Goal: Task Accomplishment & Management: Manage account settings

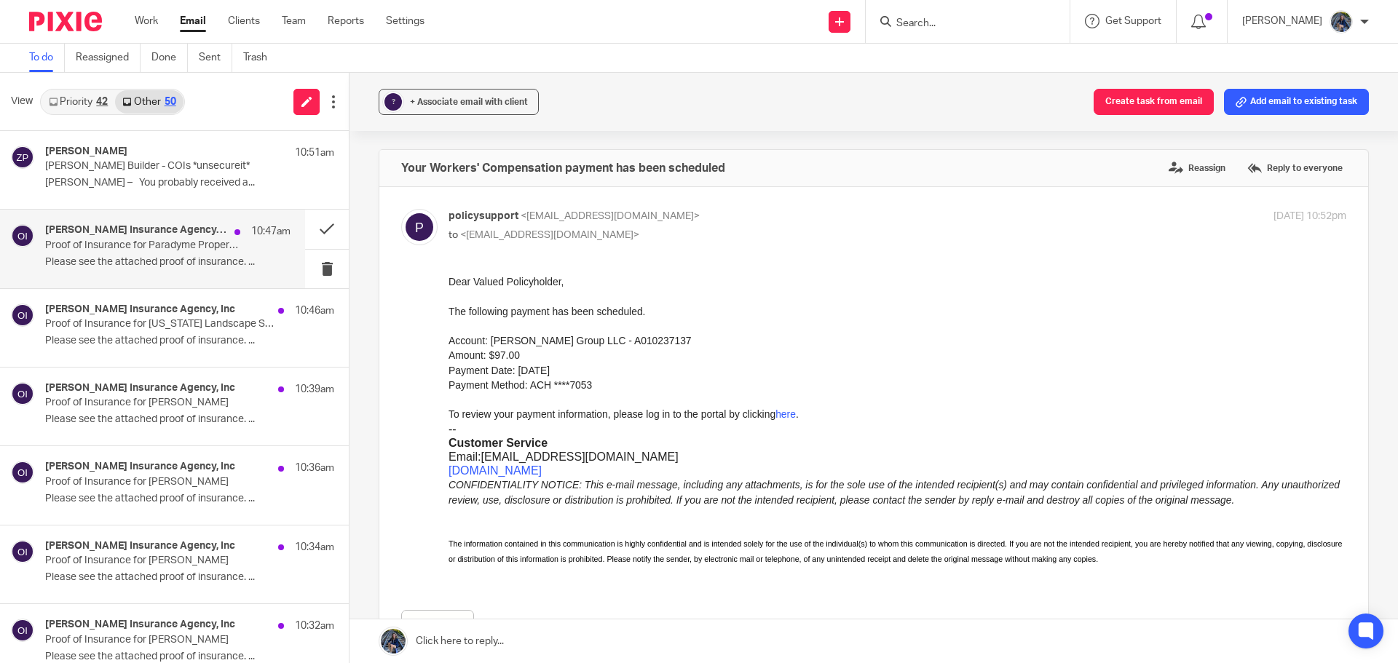
click at [154, 236] on h4 "Olivier VanDyk Insurance Agency, Inc" at bounding box center [136, 230] width 182 height 12
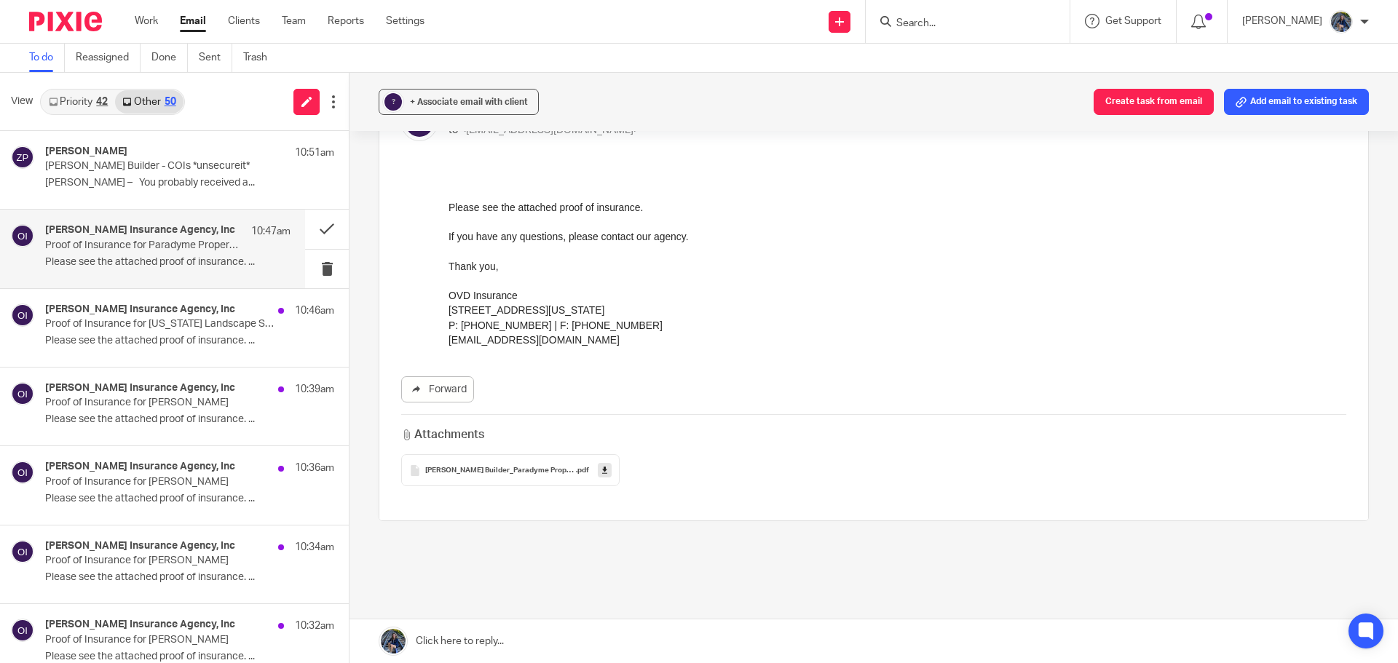
scroll to position [218, 0]
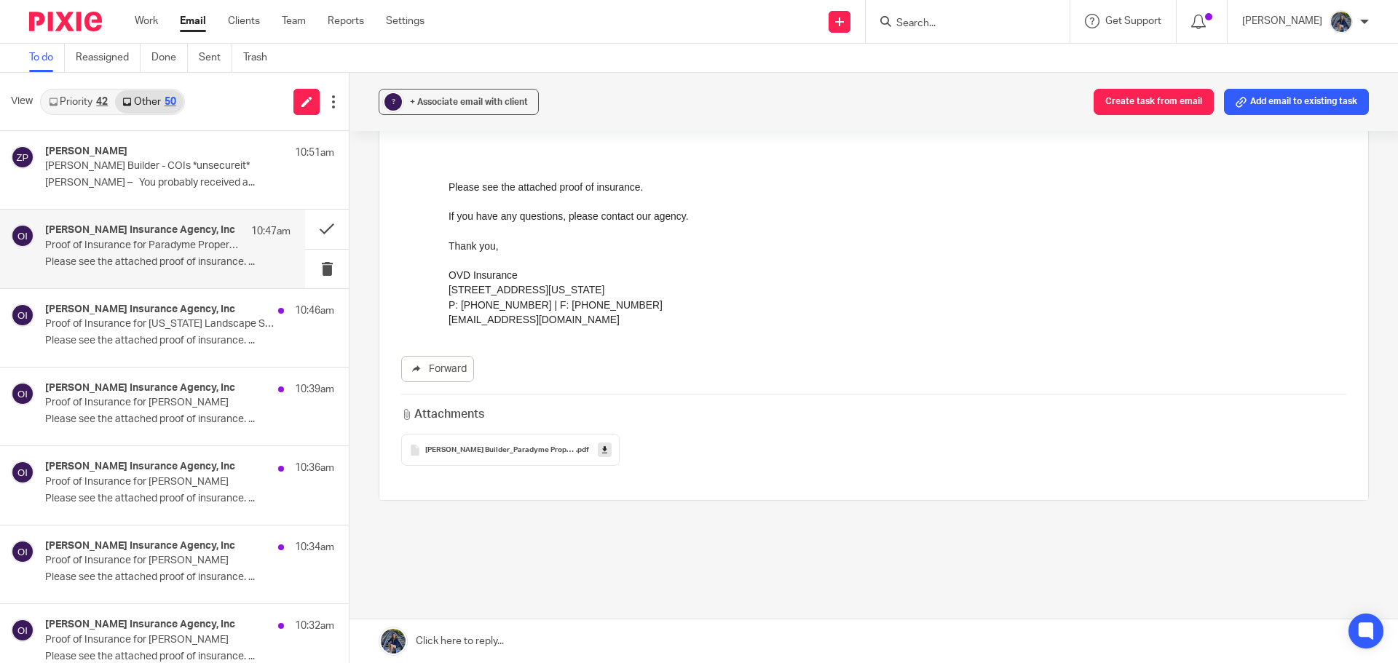
click at [602, 449] on icon at bounding box center [604, 450] width 5 height 11
click at [187, 328] on p "Proof of Insurance for Michigan Landscape Services LLC dba DeVries Landscape Ma…" at bounding box center [143, 324] width 197 height 12
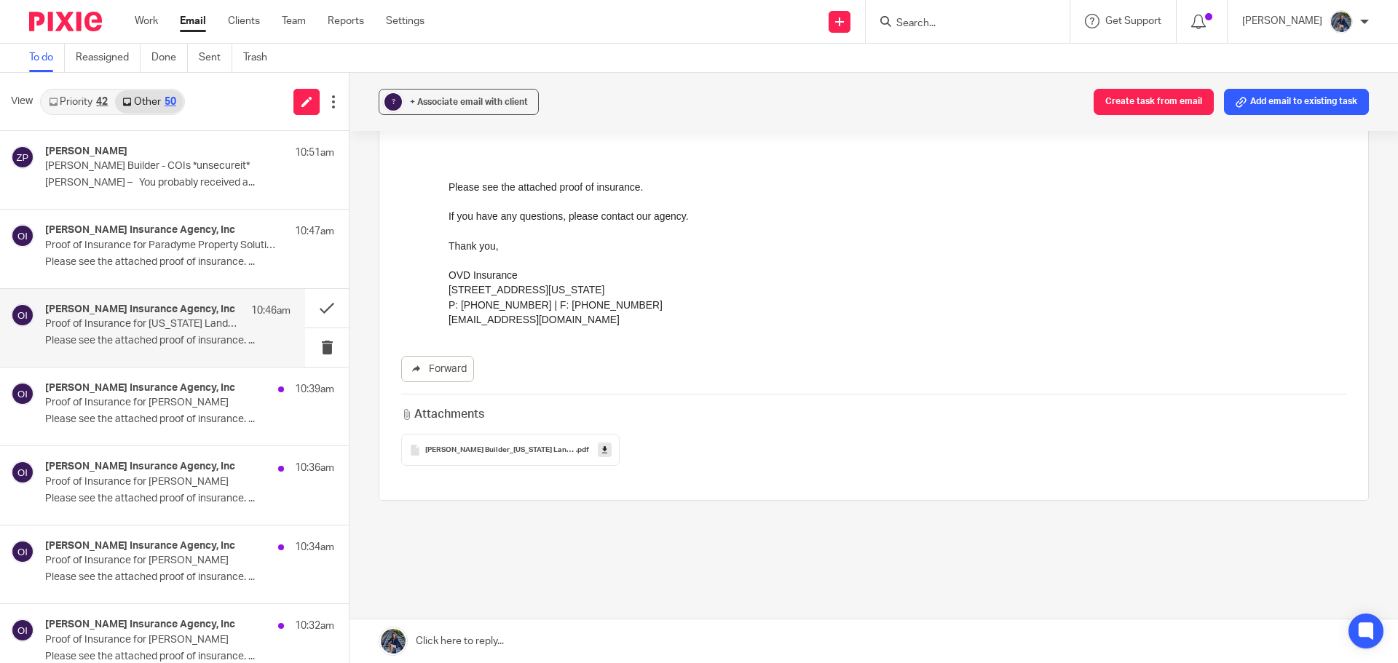
click at [478, 449] on span "Doug Kuiper Builder_Michigan Landscape Service LLC_2324 Master_9-24-2025_113141…" at bounding box center [500, 450] width 151 height 9
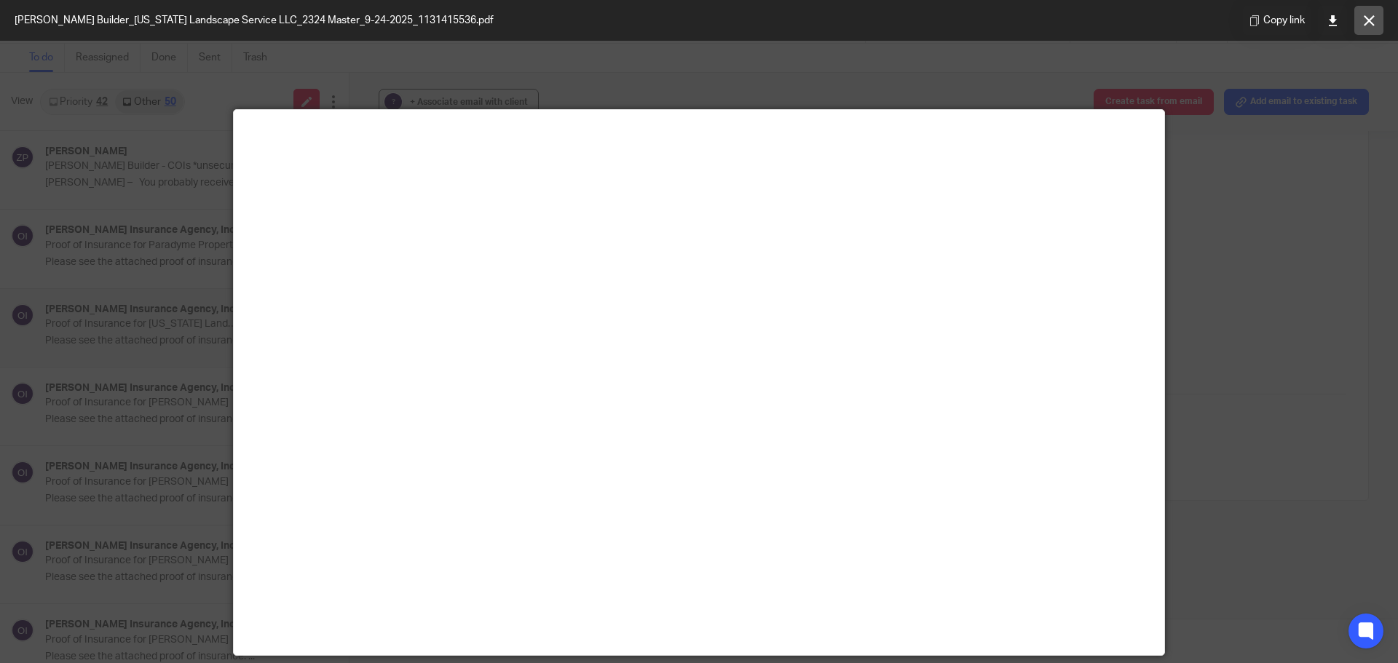
click at [1368, 21] on icon at bounding box center [1369, 20] width 11 height 11
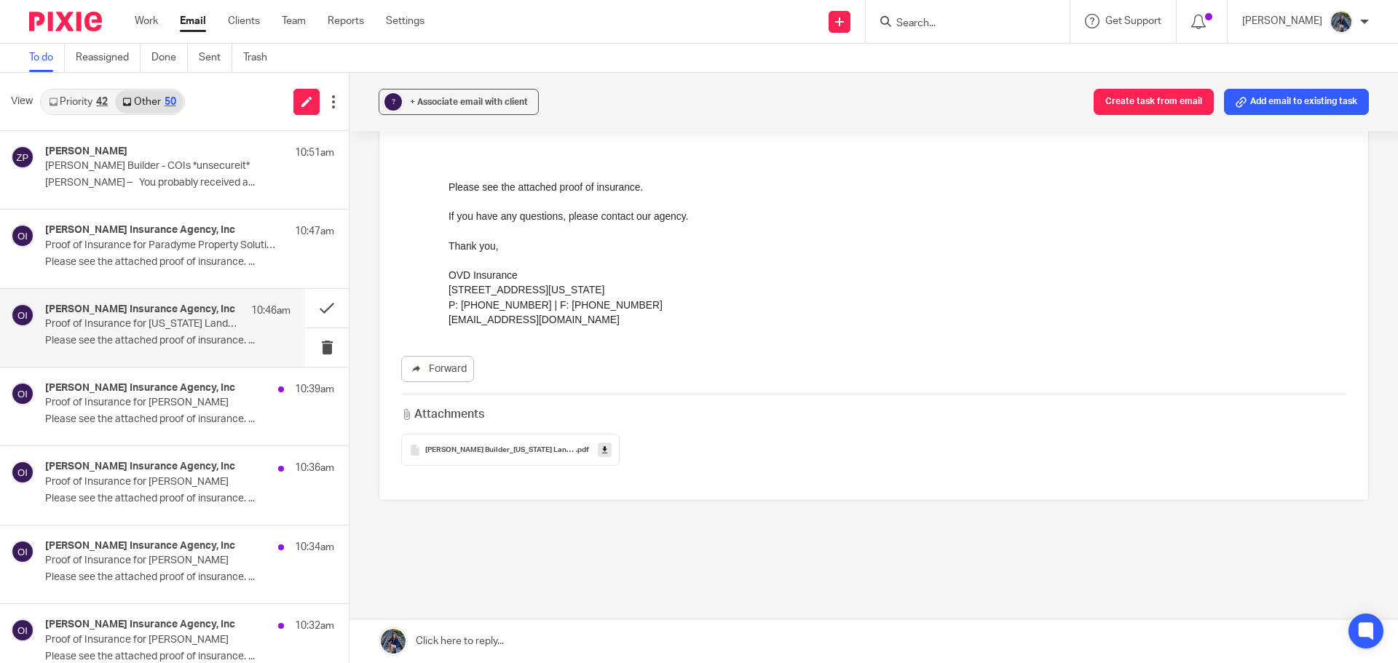
click at [604, 449] on icon at bounding box center [604, 450] width 5 height 11
click at [217, 419] on p "Please see the attached proof of insurance. ..." at bounding box center [167, 420] width 245 height 12
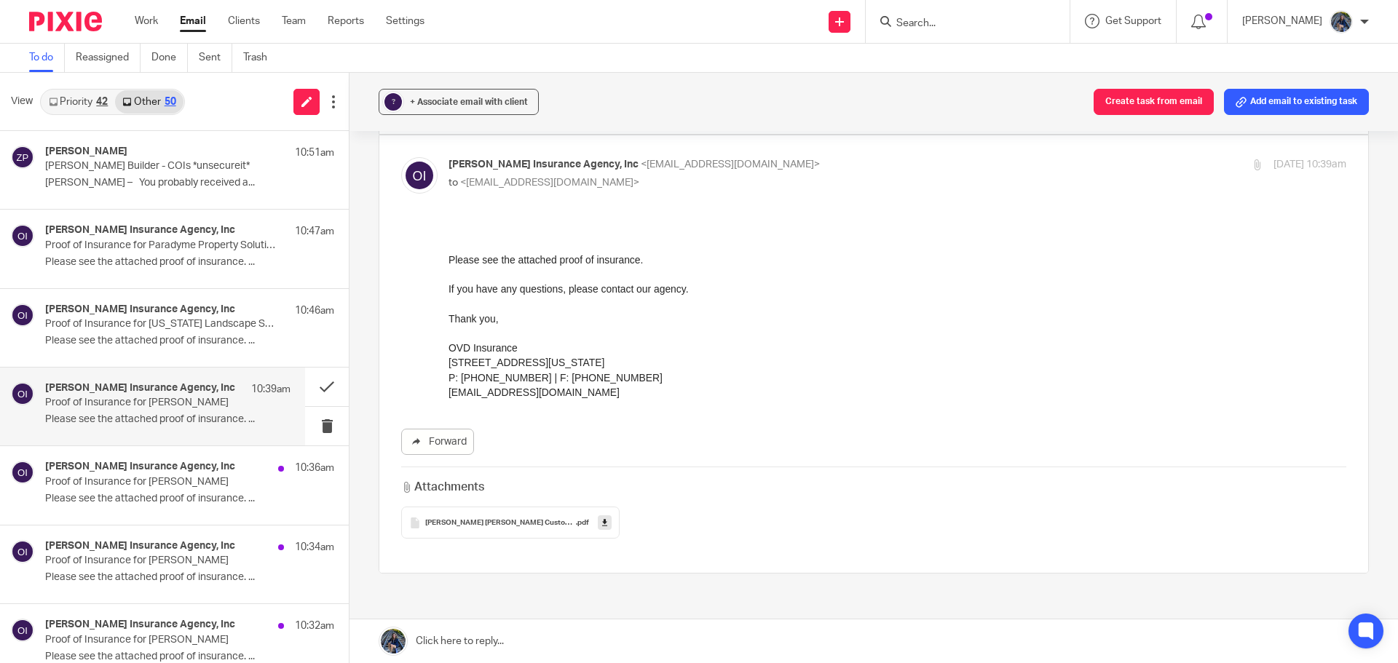
scroll to position [0, 0]
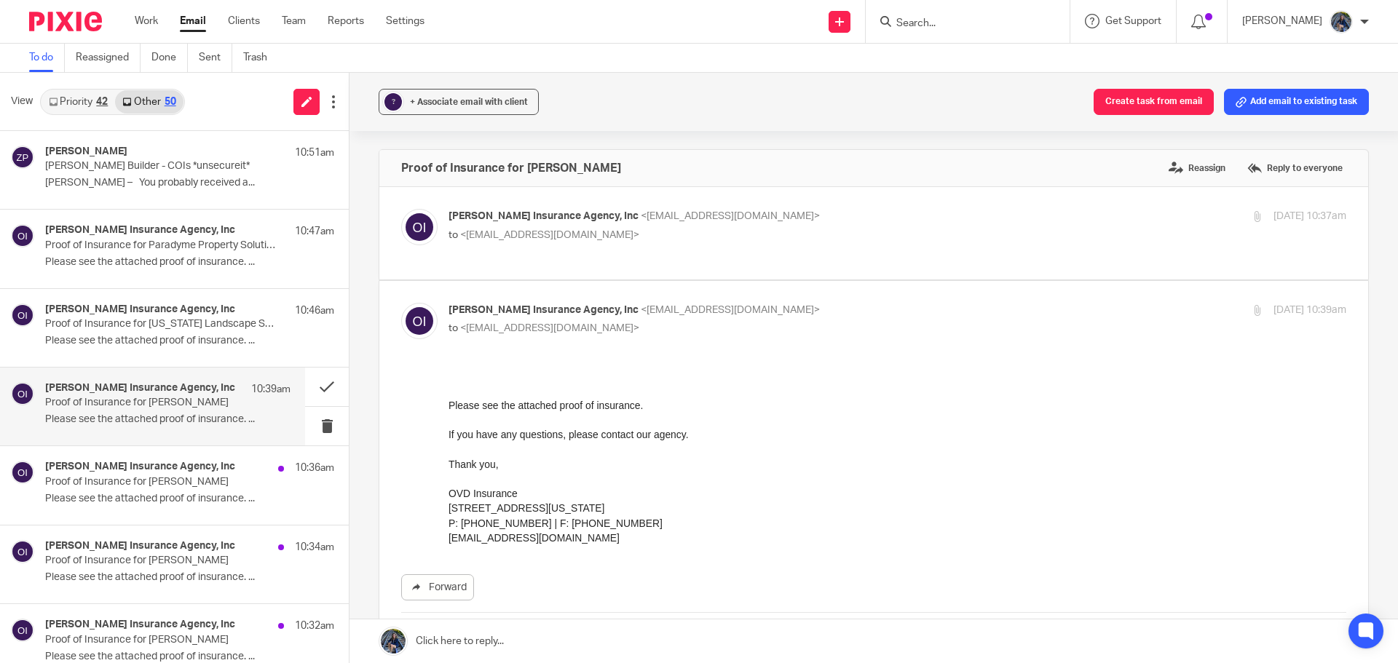
click at [659, 242] on p "to <hollyutting@gmail.com>" at bounding box center [748, 235] width 599 height 15
checkbox input "true"
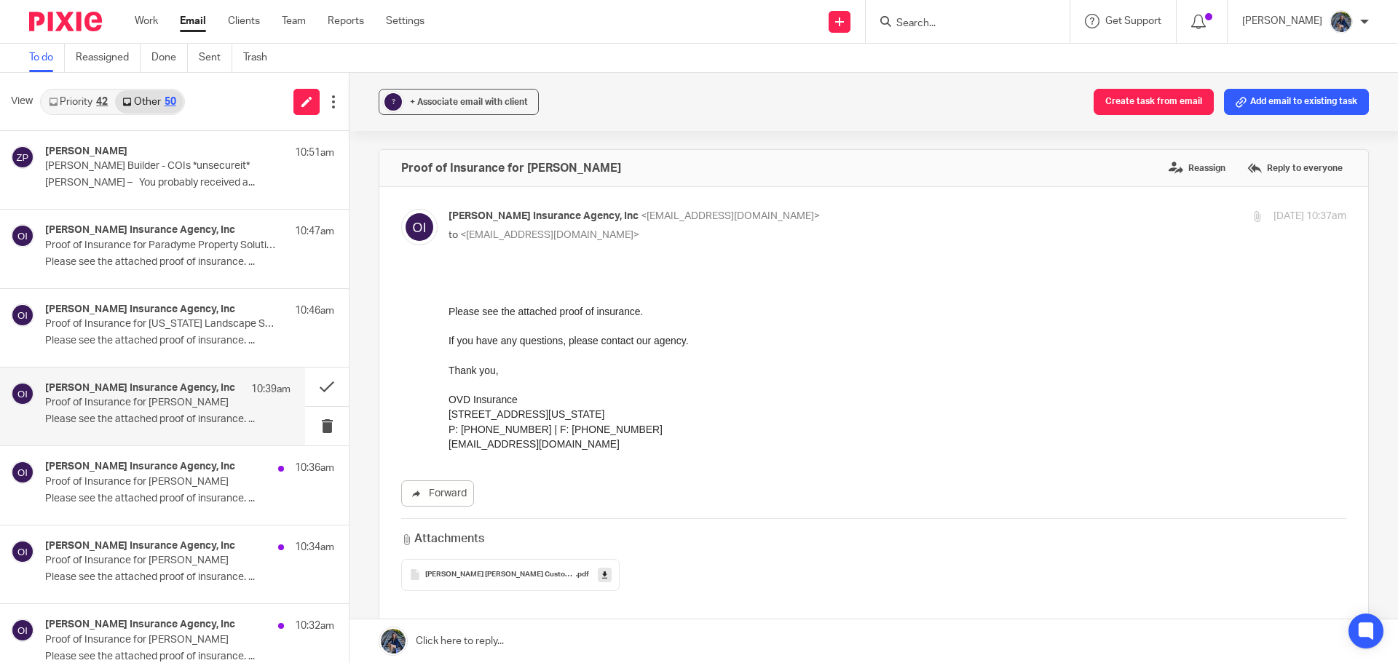
click at [184, 398] on p "Proof of Insurance for Dennis Drake" at bounding box center [143, 403] width 197 height 12
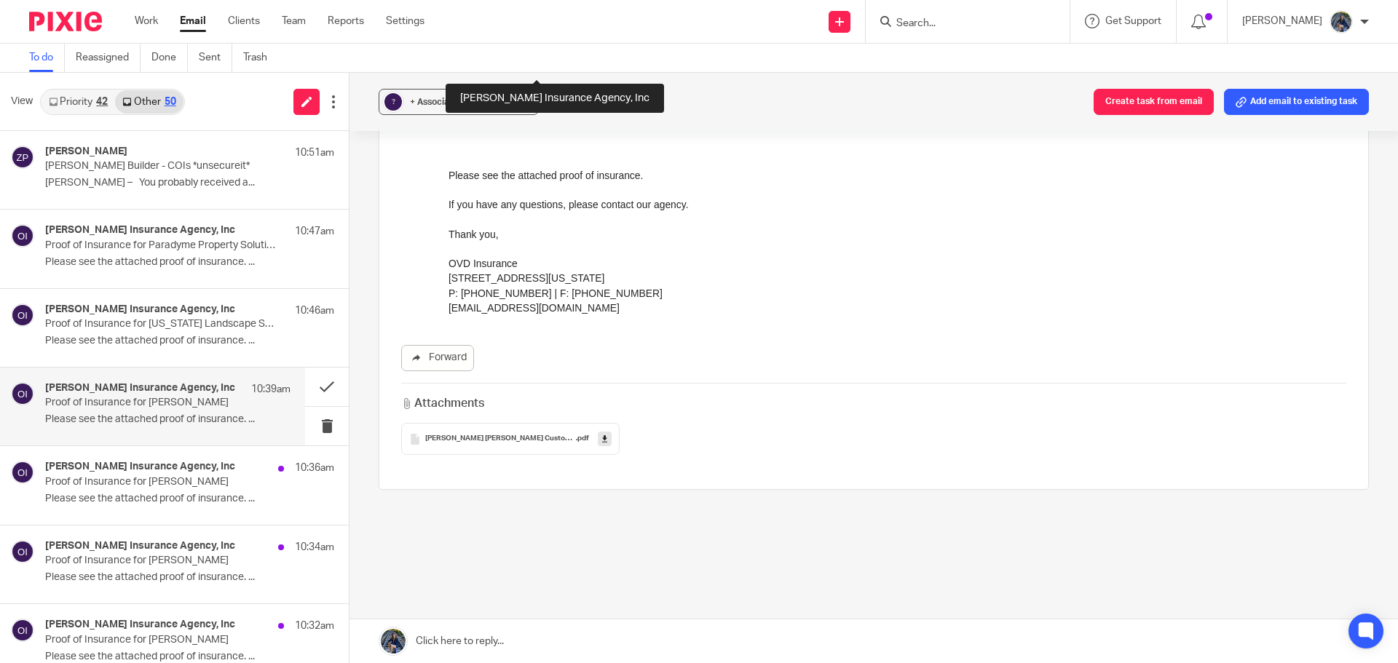
scroll to position [591, 0]
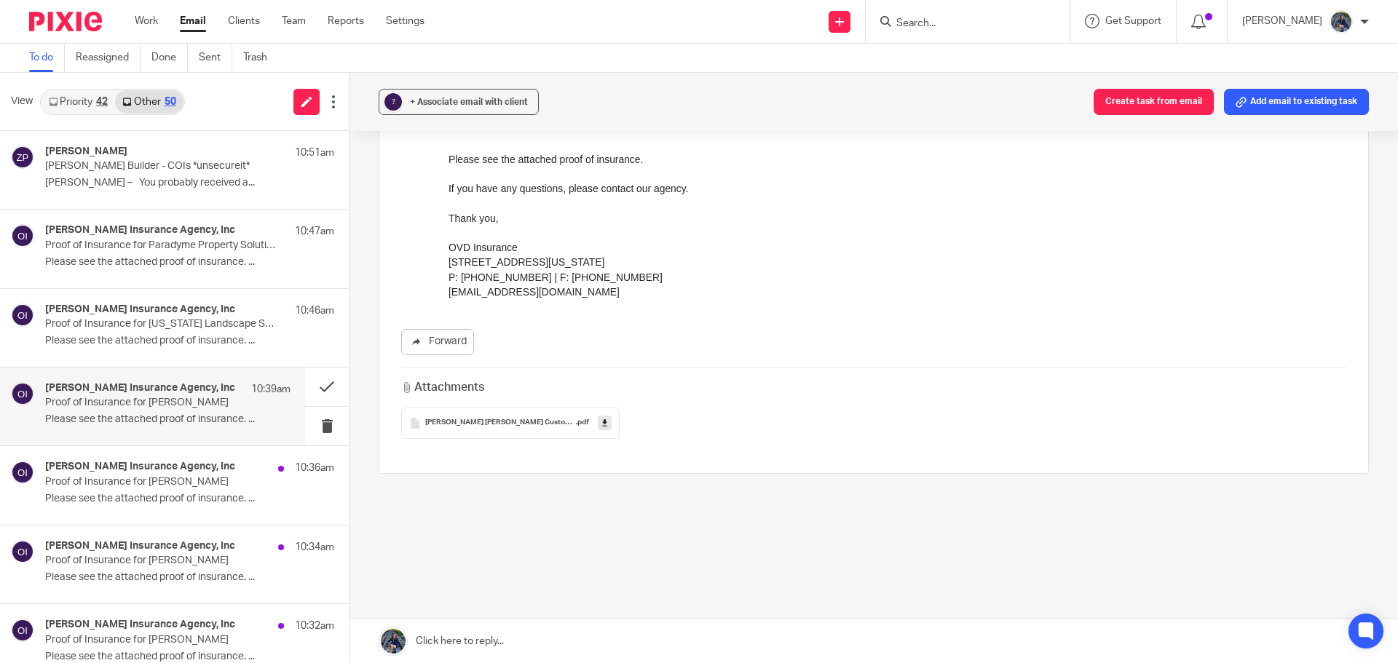
click at [602, 424] on icon at bounding box center [604, 423] width 5 height 11
click at [225, 492] on div "Olivier VanDyk Insurance Agency, Inc 10:36am Proof of Insurance for Tom Hoekstr…" at bounding box center [167, 485] width 245 height 49
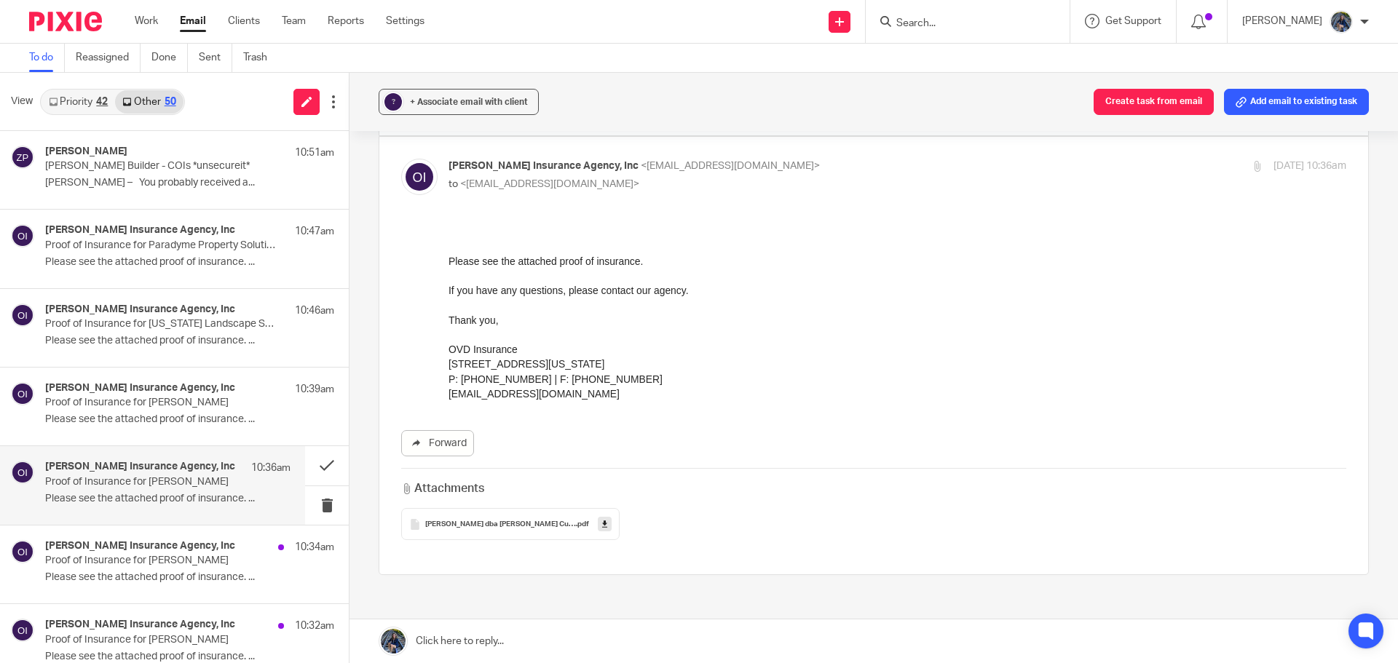
scroll to position [218, 0]
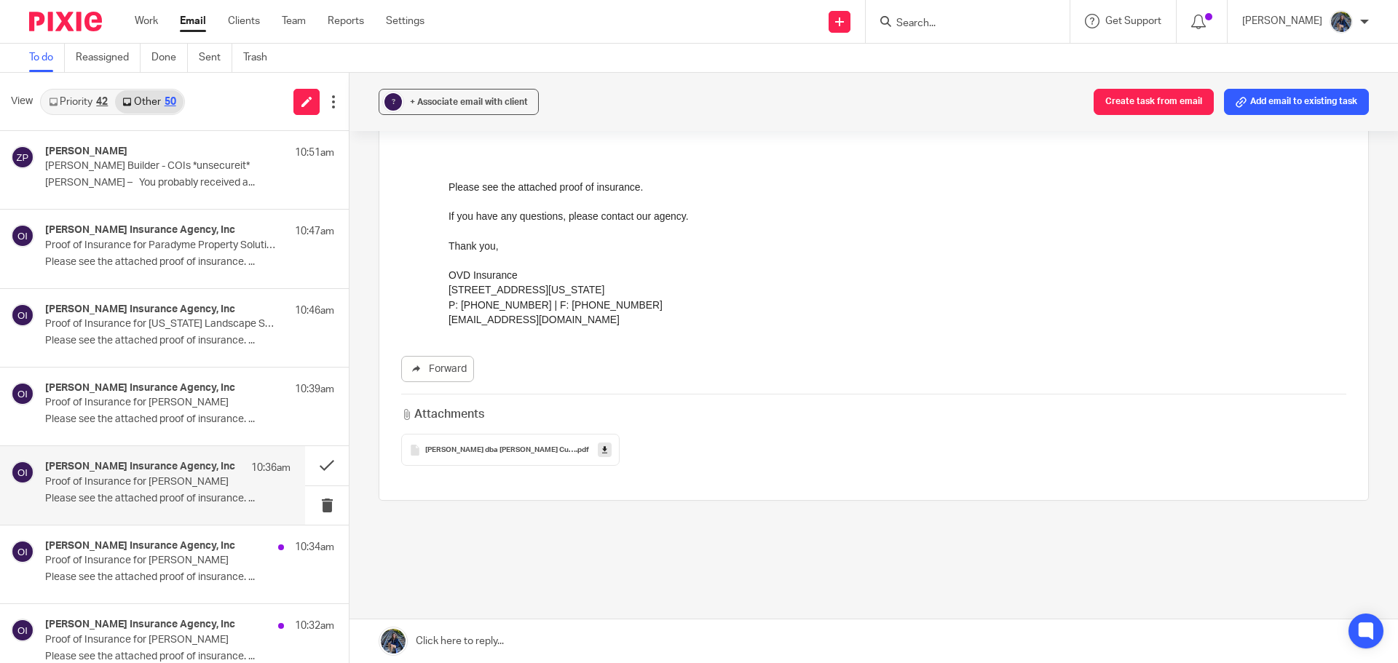
click at [607, 452] on link at bounding box center [605, 450] width 14 height 15
click at [255, 564] on div "Olivier VanDyk Insurance Agency, Inc 10:34am Proof of Insurance for Ronald Blis…" at bounding box center [167, 564] width 245 height 49
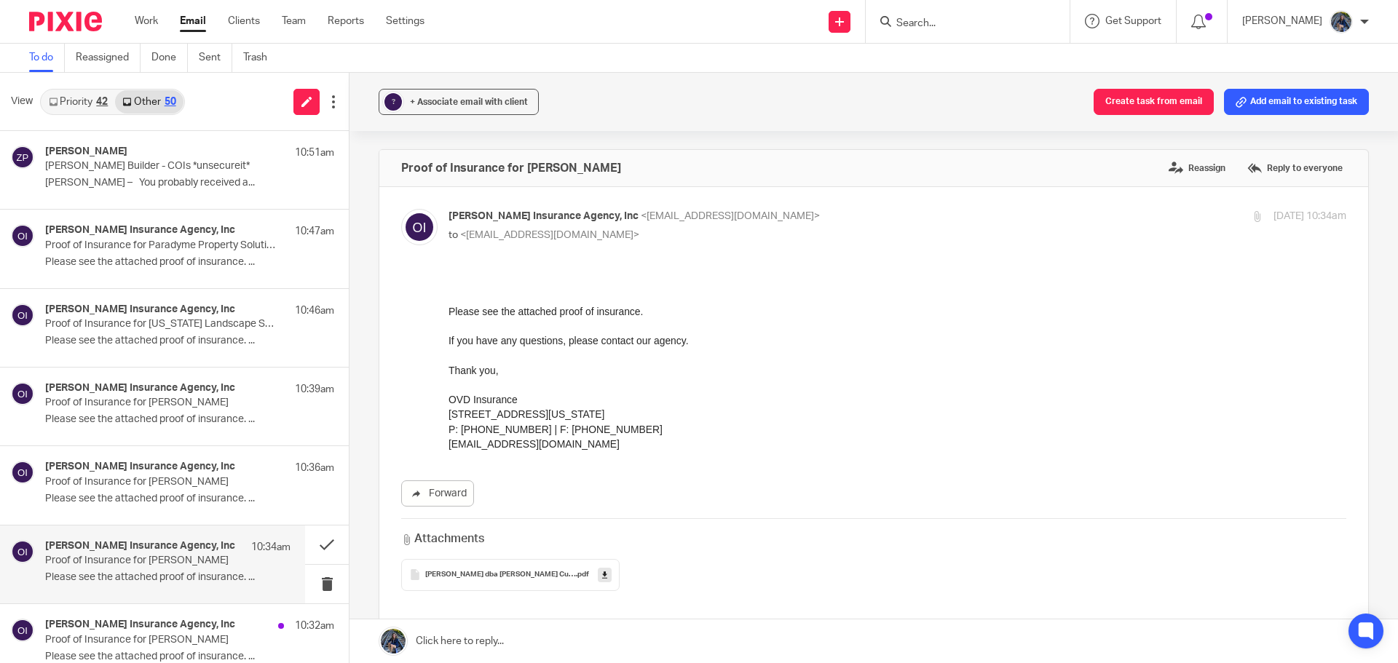
scroll to position [0, 0]
click at [606, 575] on link at bounding box center [605, 575] width 14 height 15
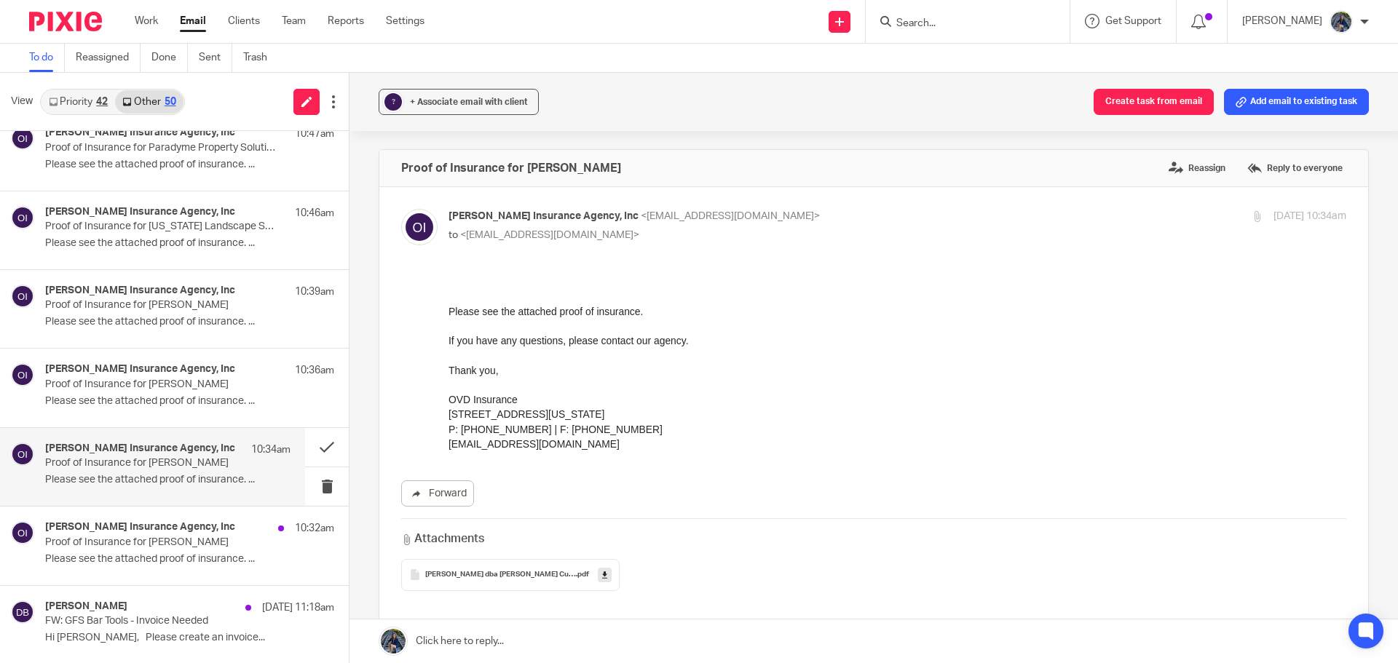
scroll to position [146, 0]
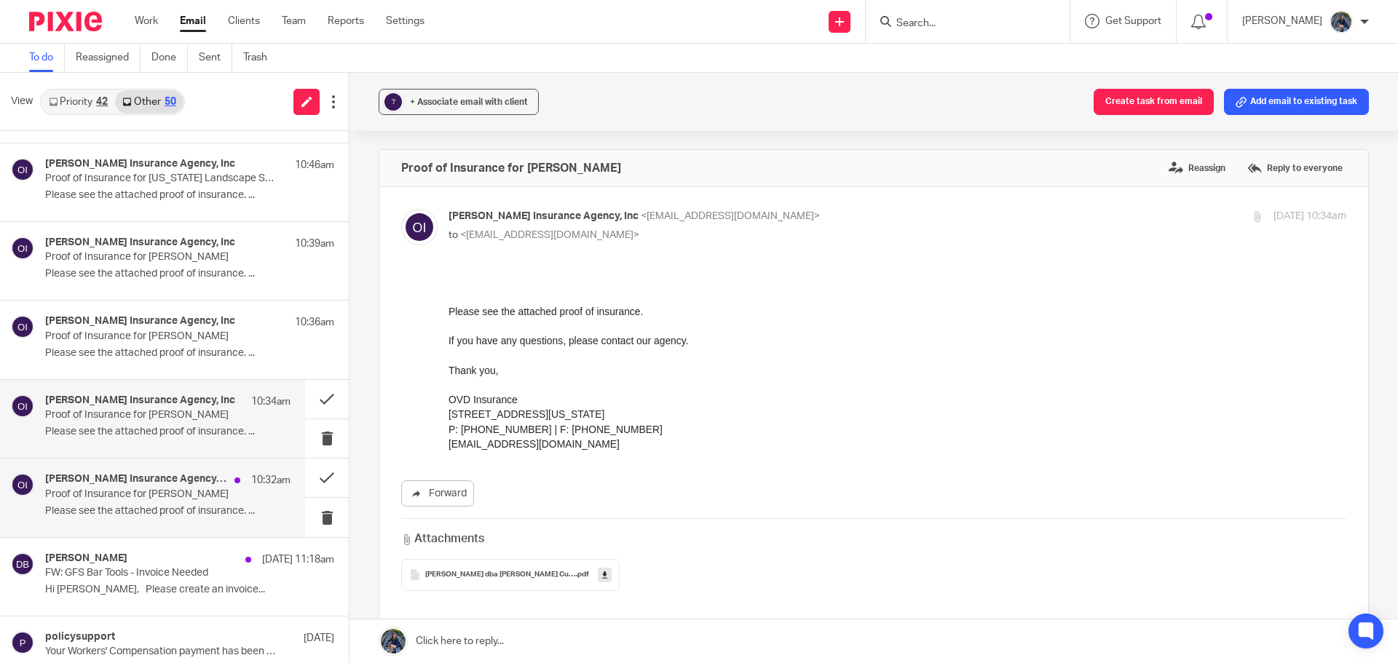
click at [169, 506] on p "Please see the attached proof of insurance. ..." at bounding box center [167, 511] width 245 height 12
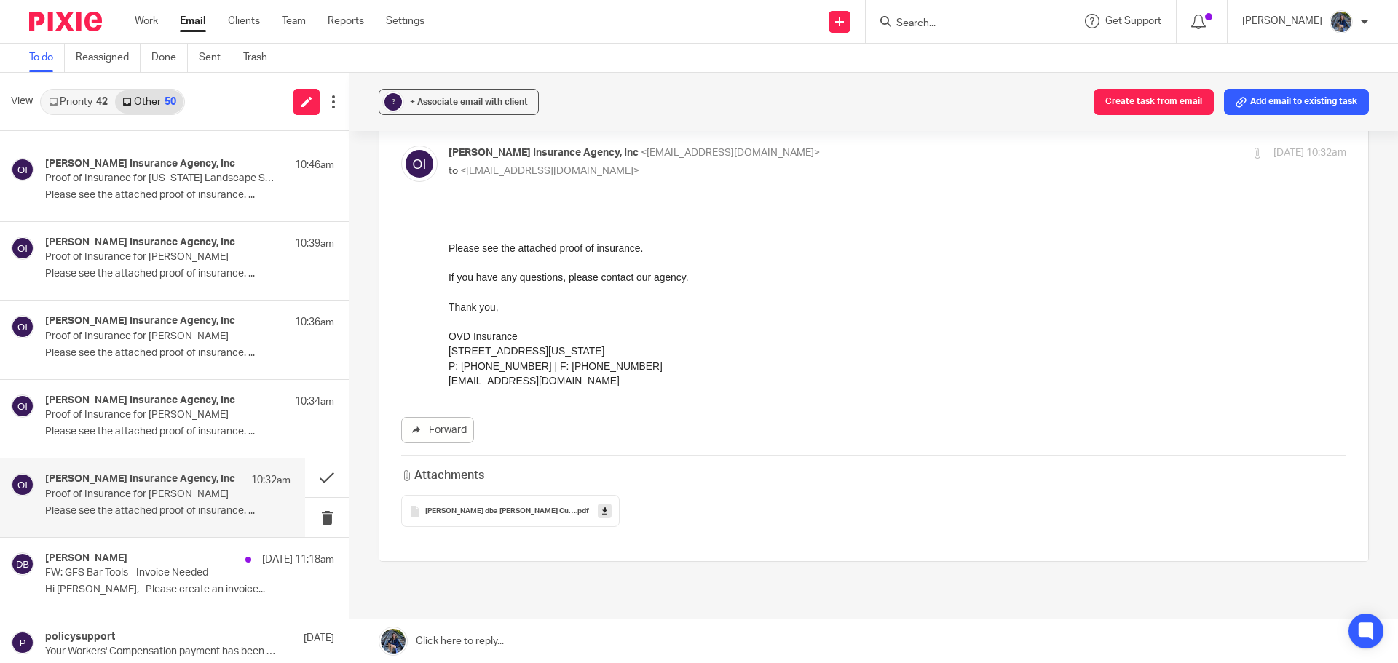
scroll to position [218, 0]
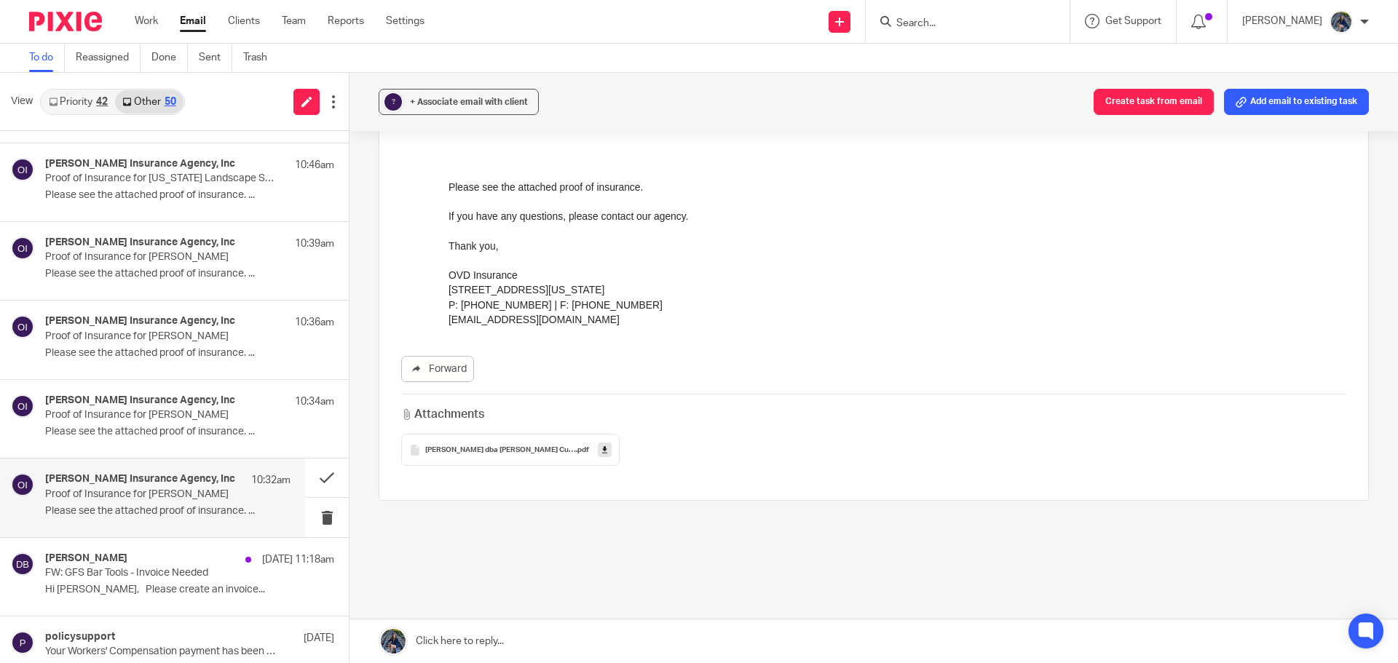
click at [604, 453] on icon at bounding box center [604, 450] width 5 height 11
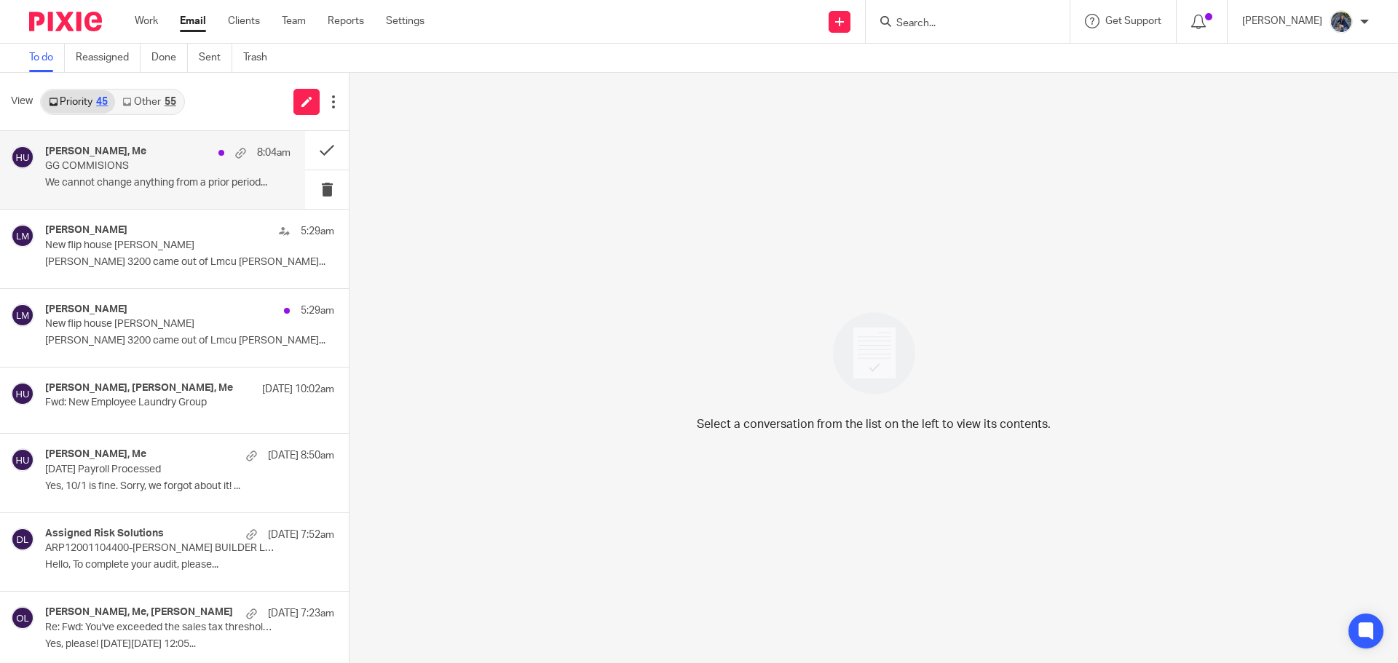
click at [153, 178] on p "We cannot change anything from a prior period..." at bounding box center [167, 183] width 245 height 12
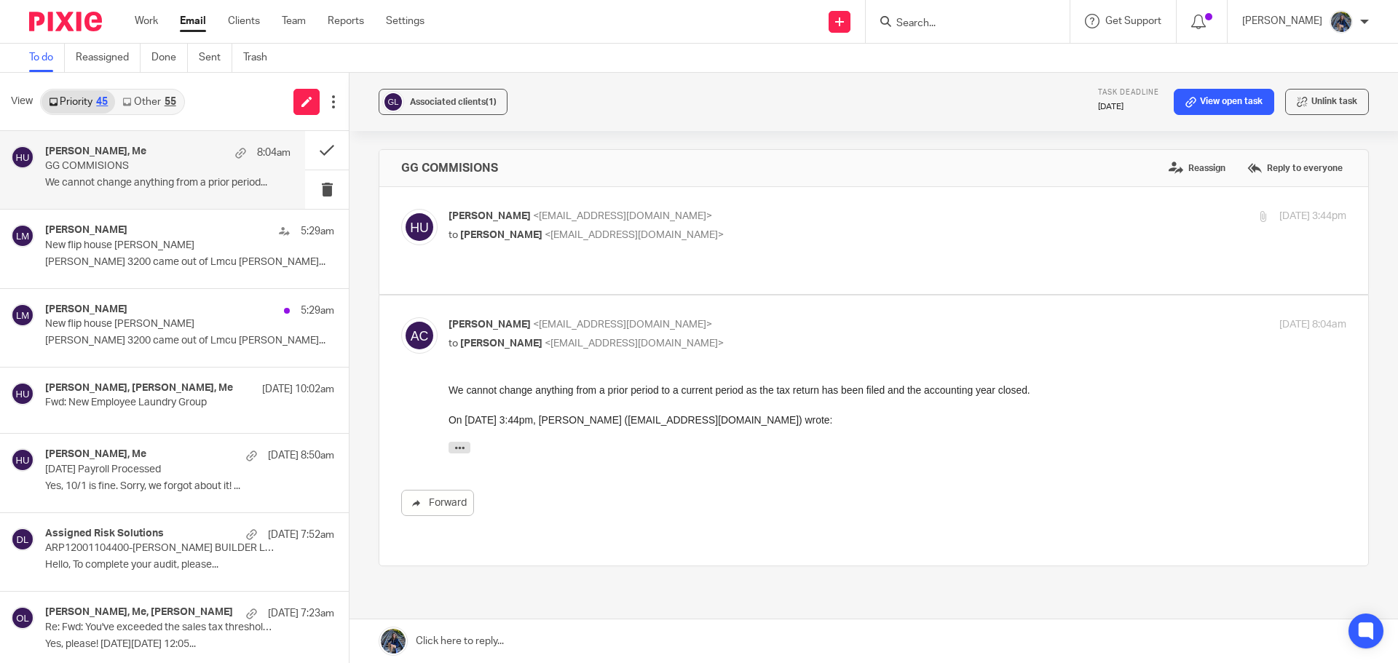
click at [638, 235] on span "<amylcpa@gmail.com>" at bounding box center [634, 235] width 179 height 10
checkbox input "true"
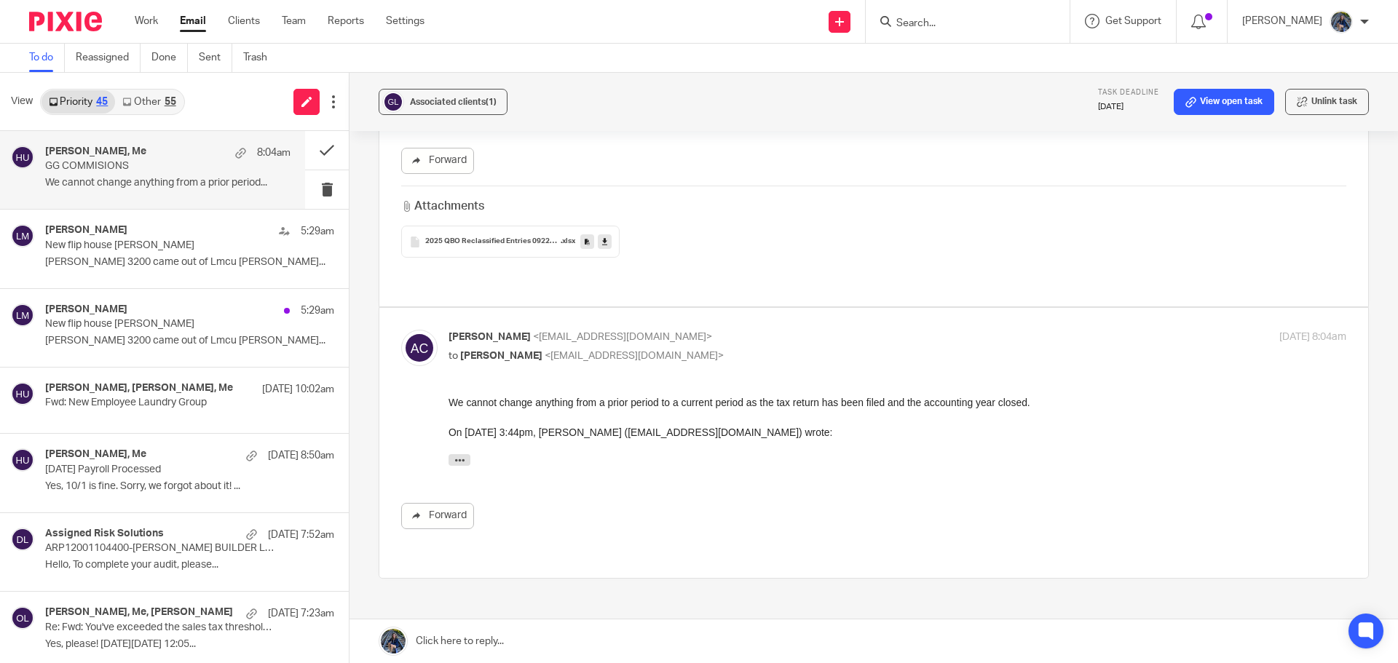
scroll to position [291, 0]
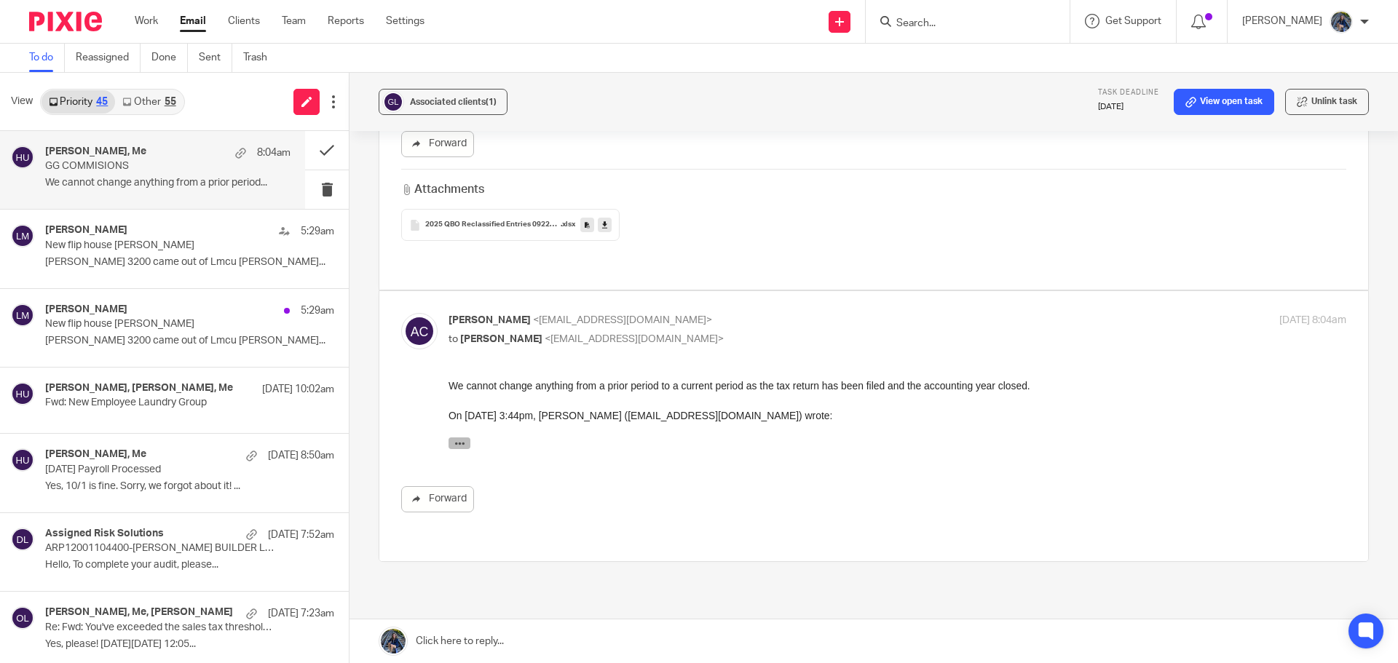
click at [457, 442] on icon "button" at bounding box center [459, 443] width 11 height 11
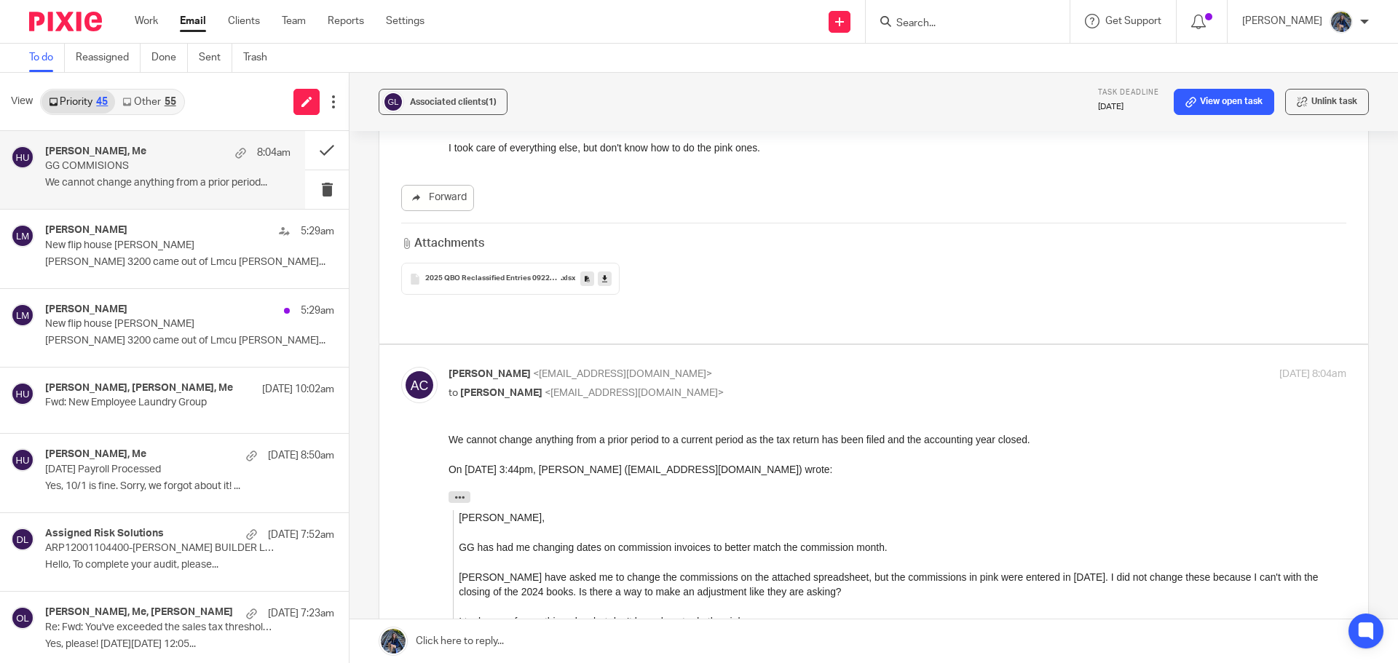
scroll to position [152, 0]
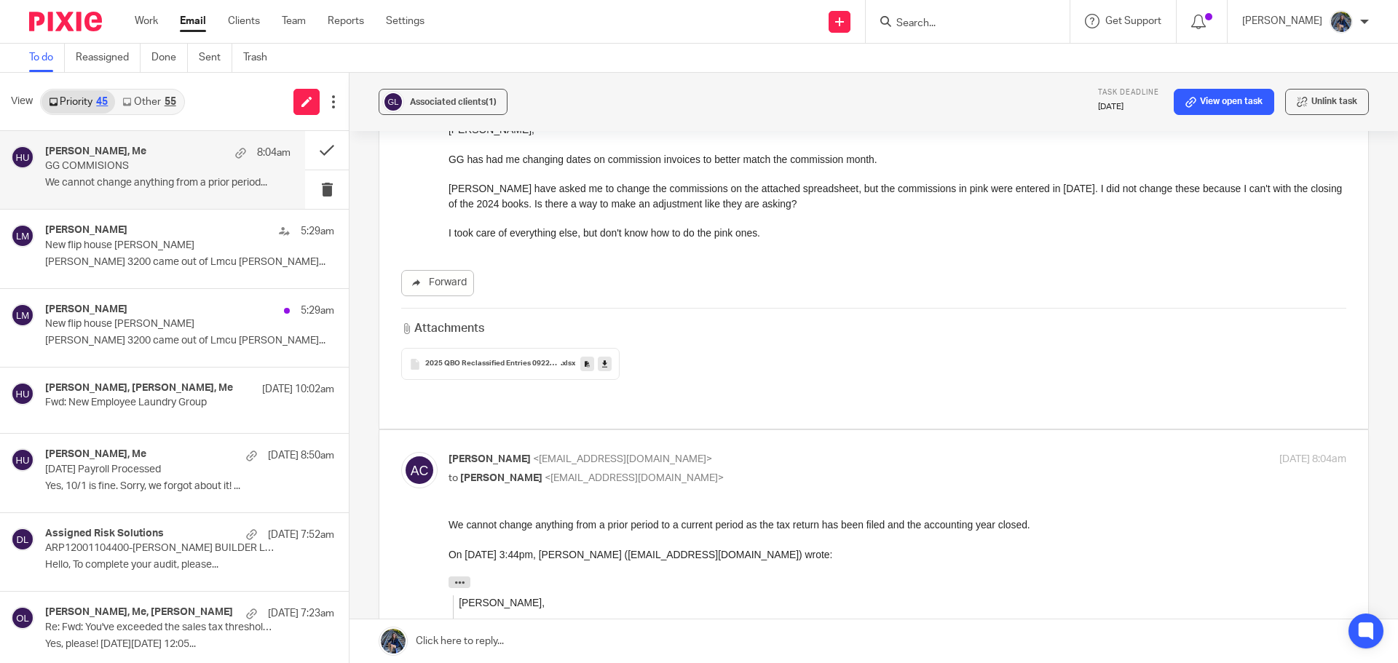
click at [155, 100] on link "Other 55" at bounding box center [149, 101] width 68 height 23
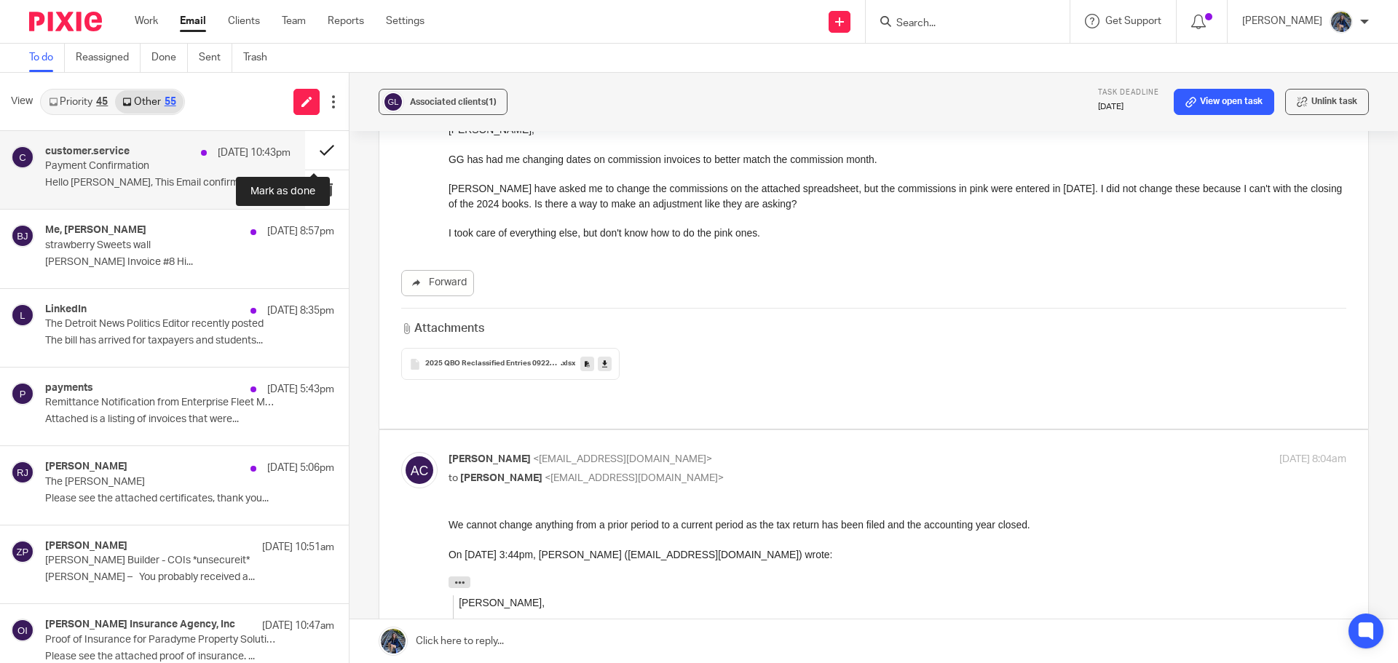
click at [311, 146] on button at bounding box center [327, 150] width 44 height 39
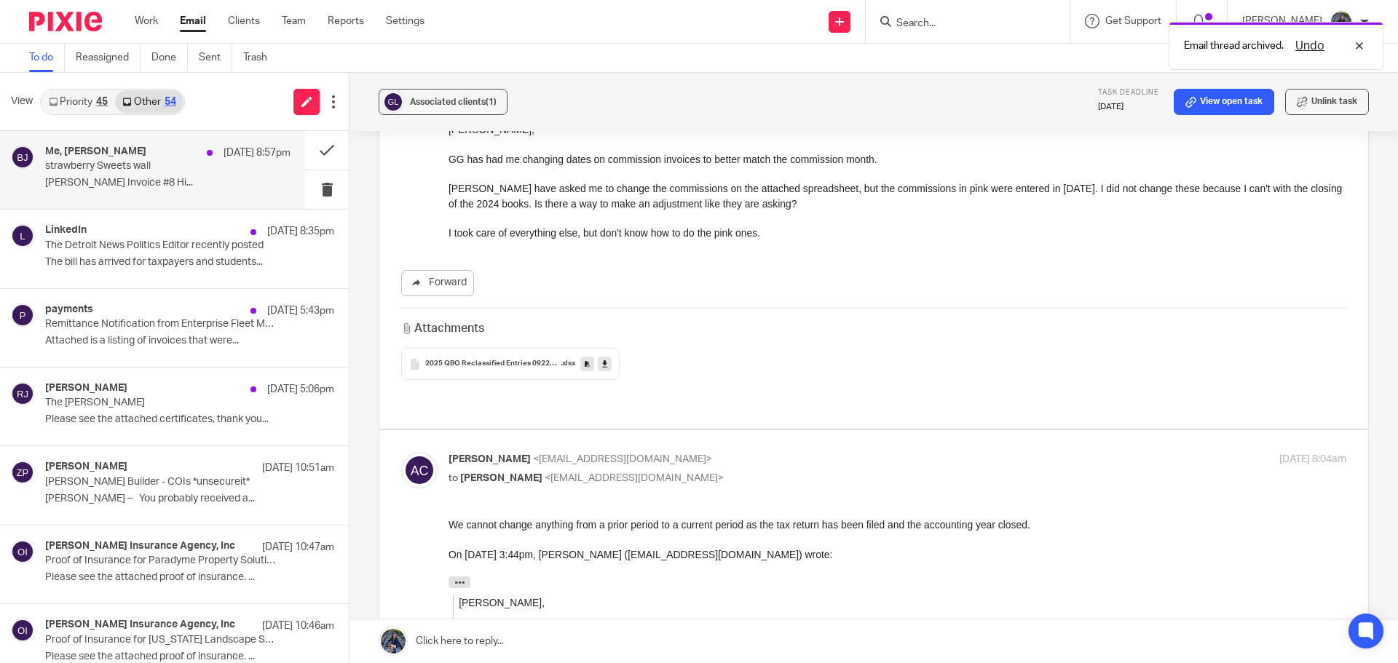
click at [171, 188] on p "Brian Janeschek Invoice #8 Hi..." at bounding box center [167, 183] width 245 height 12
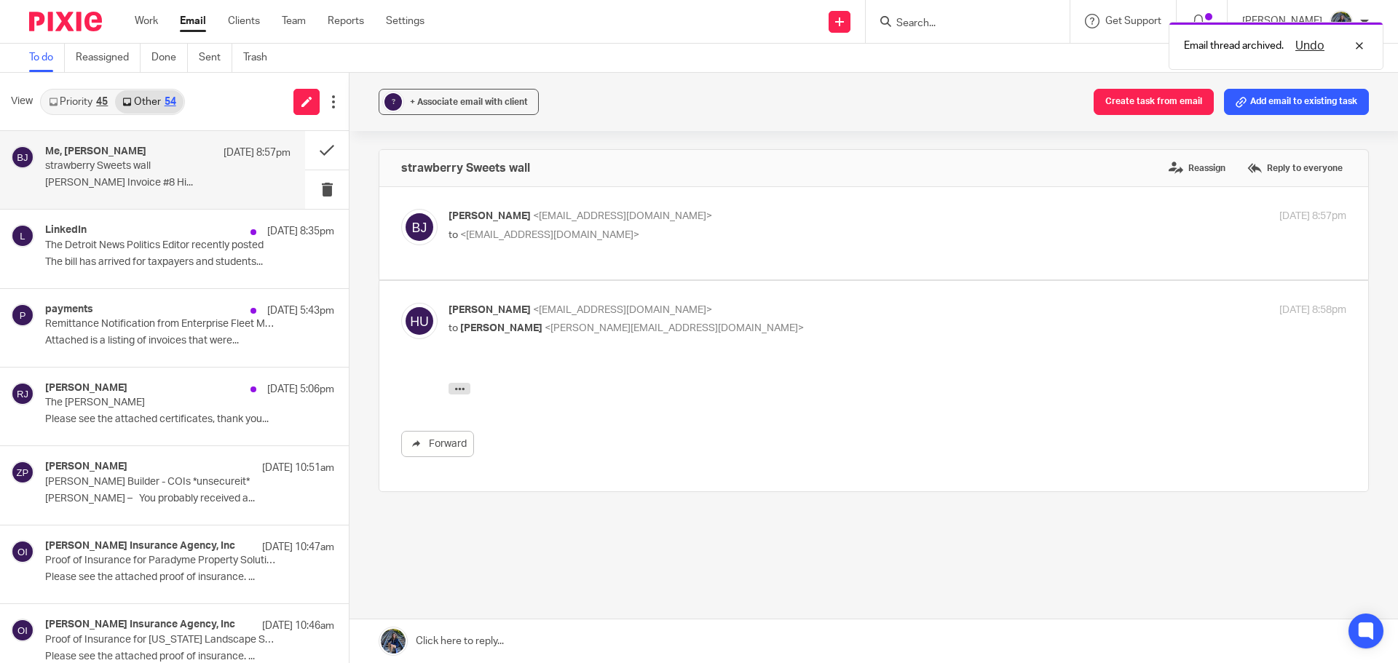
scroll to position [0, 0]
click at [588, 307] on span "<hollyutting@gmail.com>" at bounding box center [622, 310] width 179 height 10
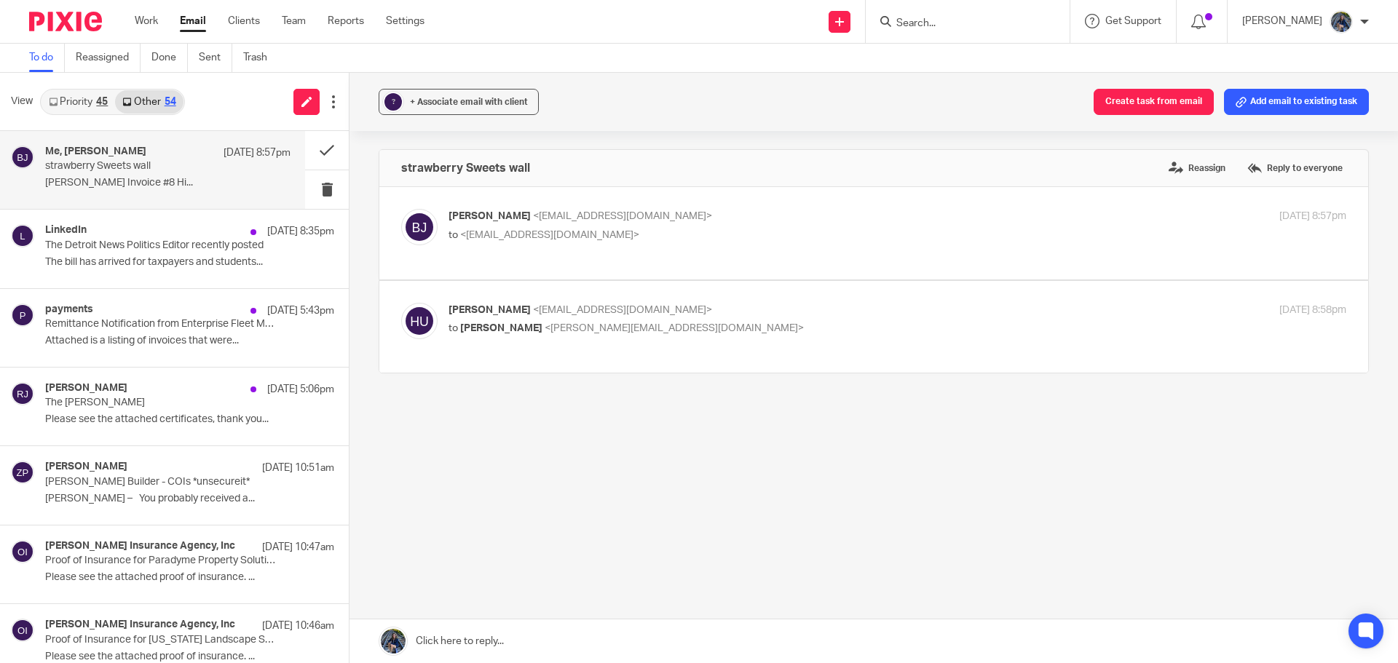
click at [475, 321] on p "to Melissa Wander <melissa@amylcpa.com>" at bounding box center [748, 328] width 599 height 15
checkbox input "true"
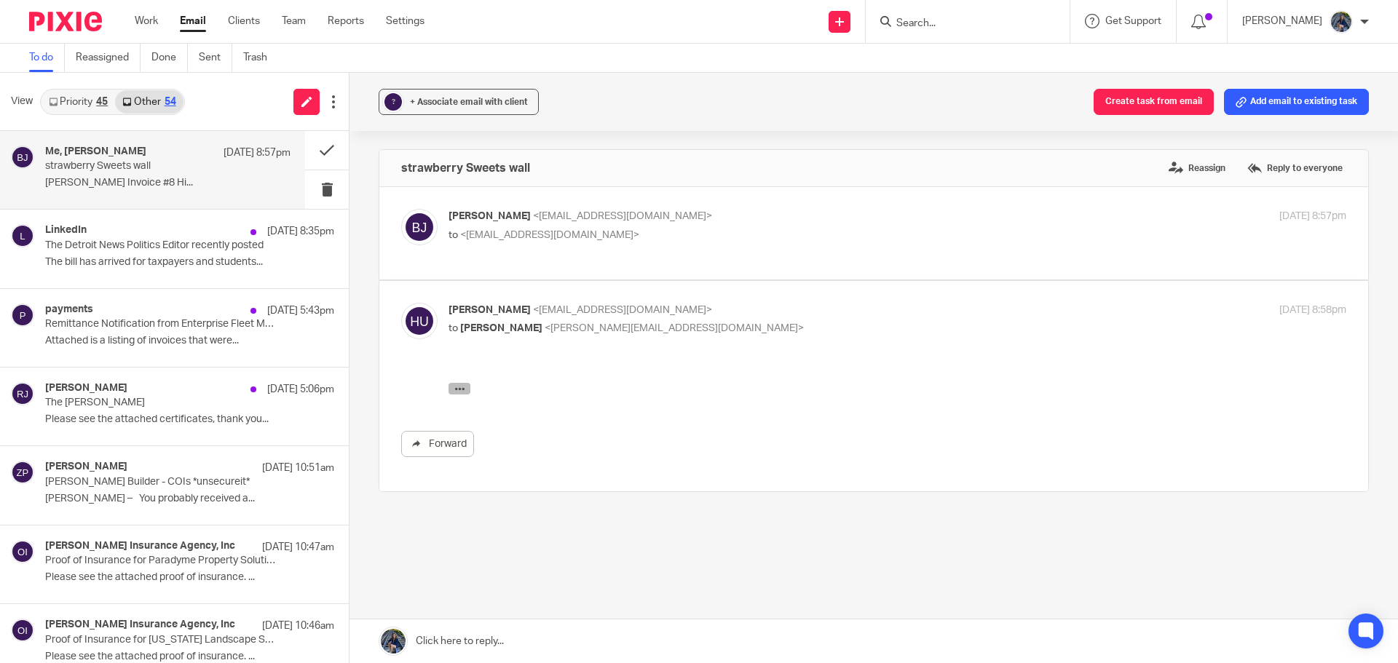
click at [462, 384] on icon "button" at bounding box center [459, 388] width 11 height 11
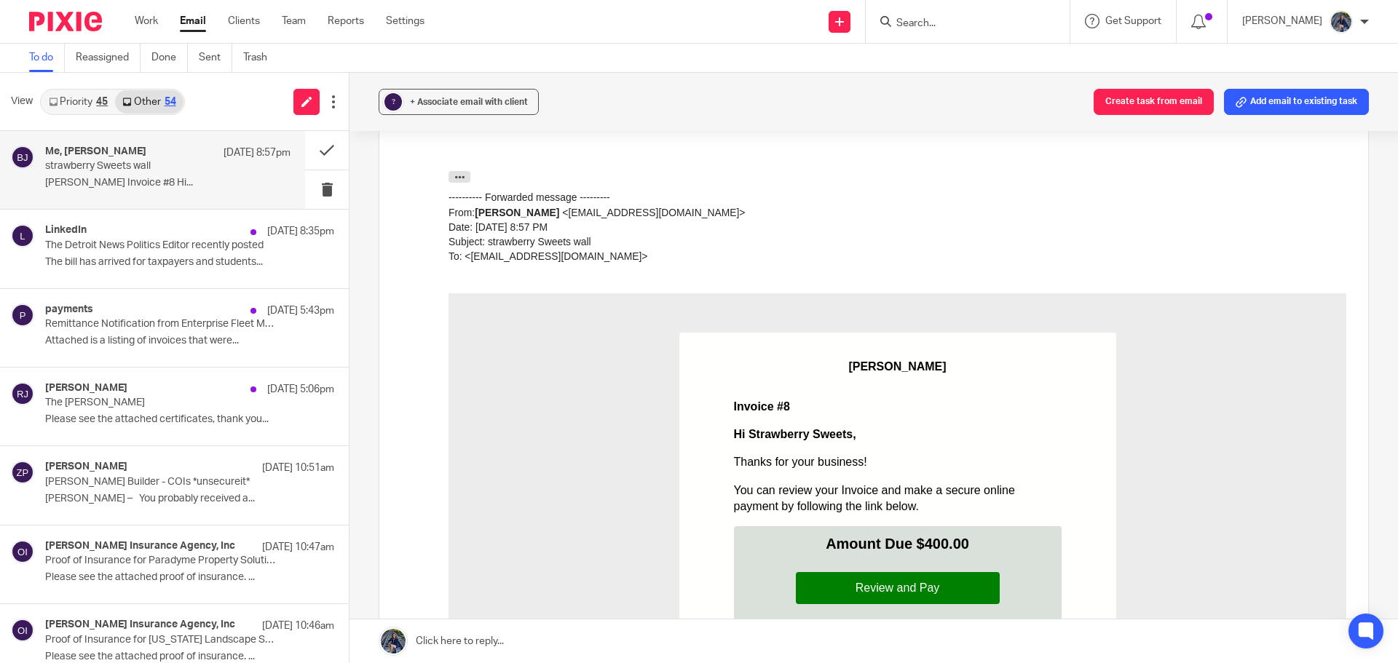
scroll to position [218, 0]
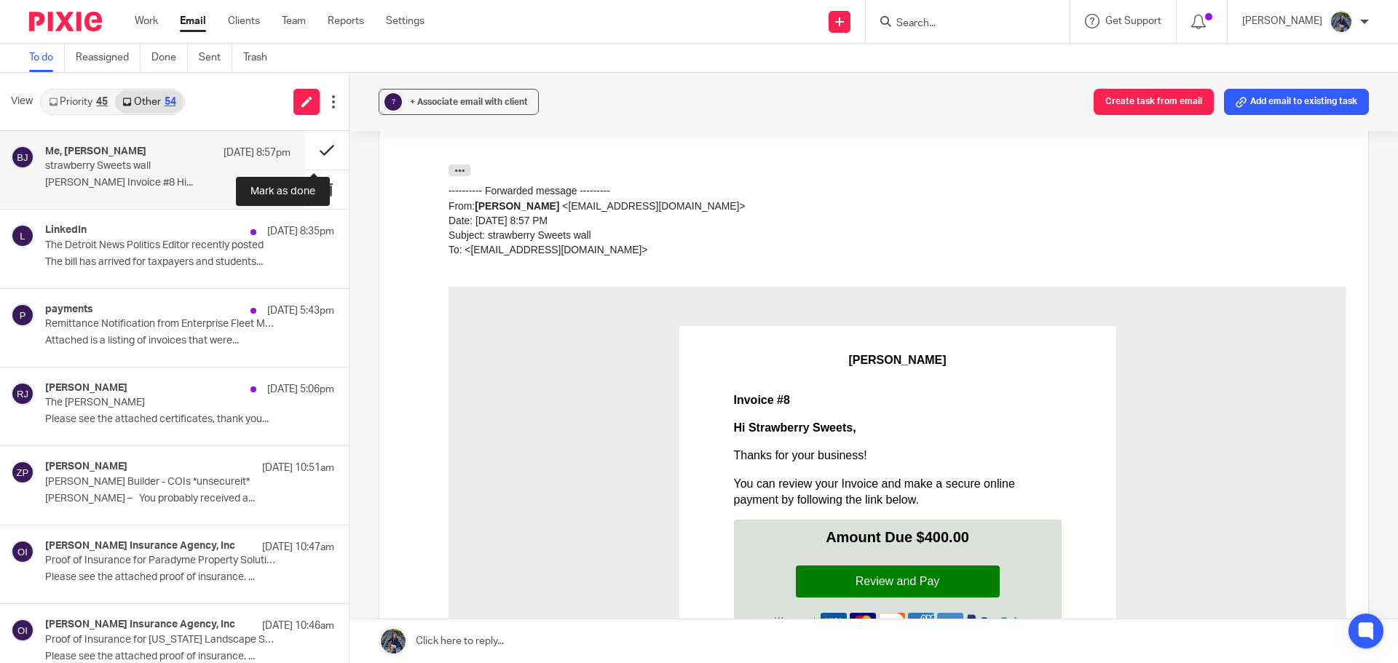
click at [309, 148] on button at bounding box center [327, 150] width 44 height 39
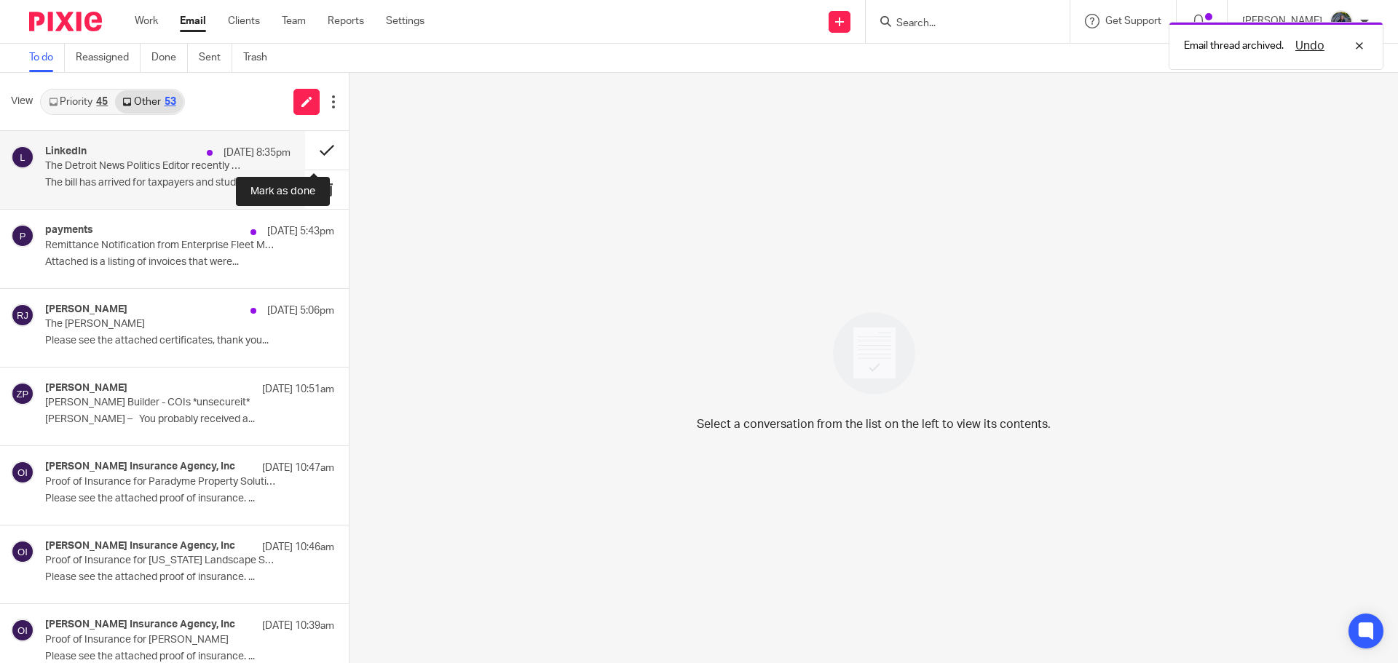
click at [312, 147] on button at bounding box center [327, 150] width 44 height 39
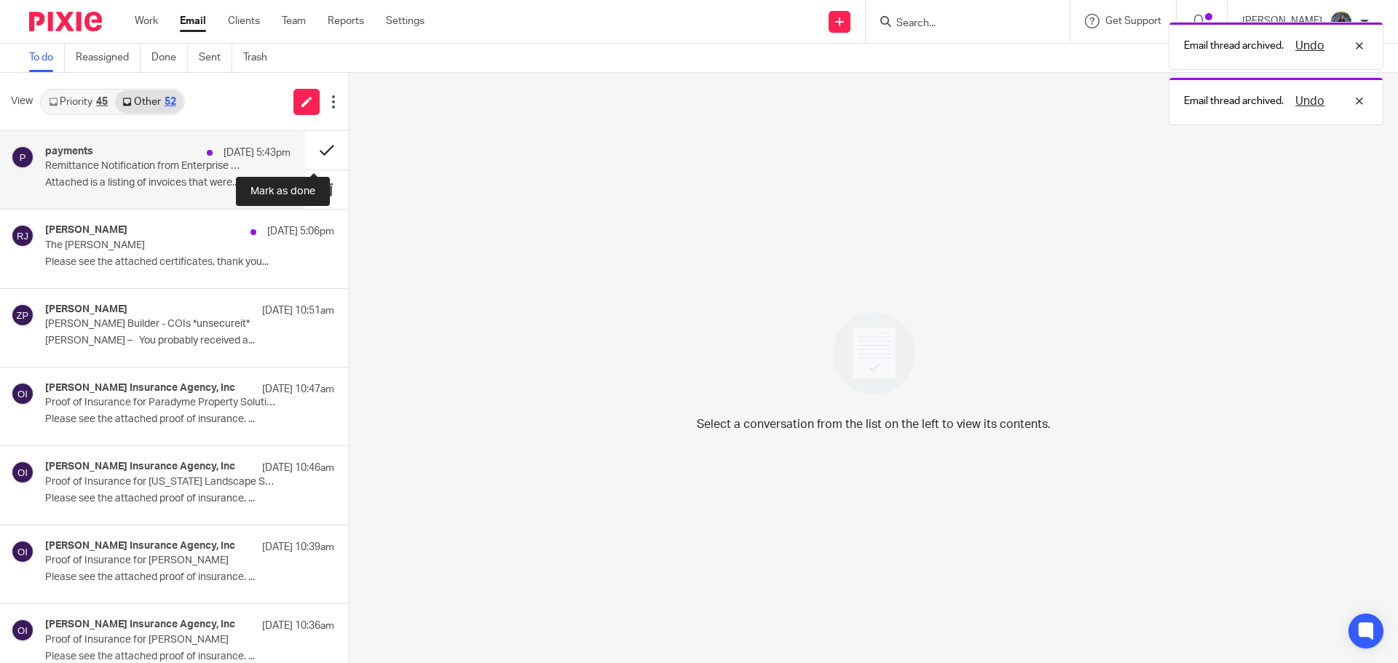
click at [305, 153] on button at bounding box center [327, 150] width 44 height 39
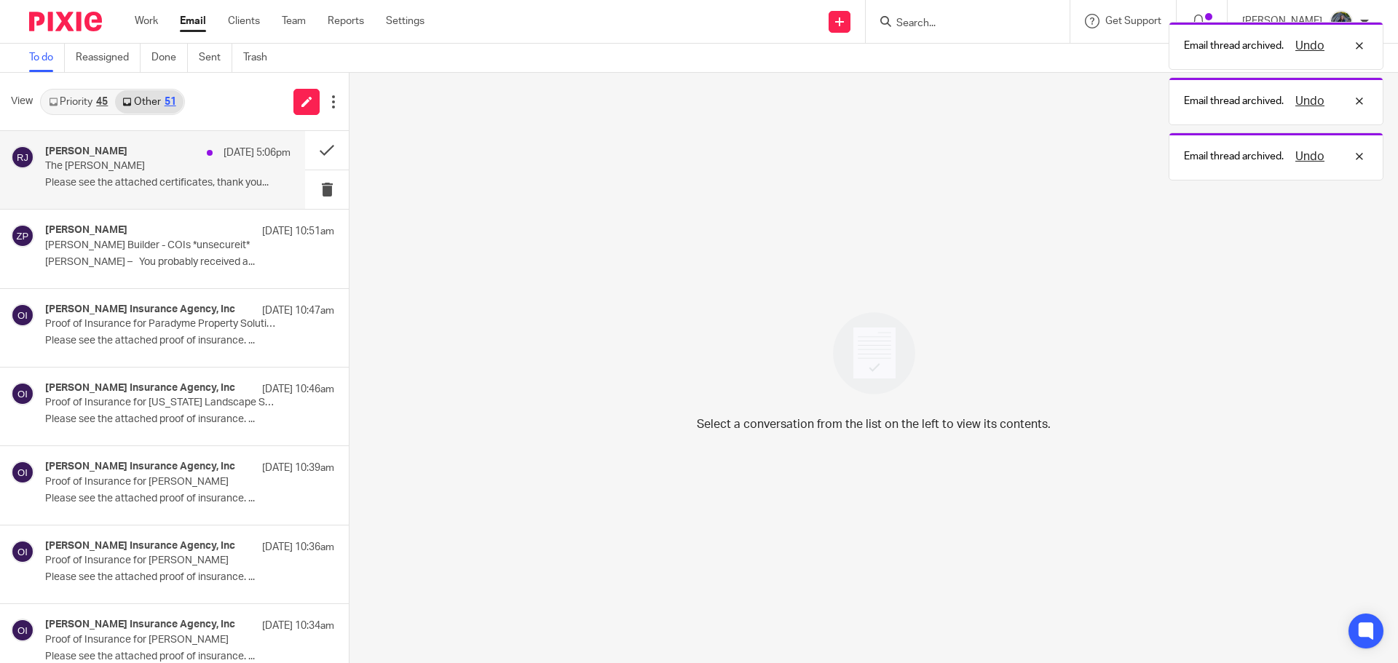
click at [170, 176] on div "Robin Johnston Sep 24 5:06pm The Crane Guy Please see the attached certificates…" at bounding box center [167, 170] width 245 height 49
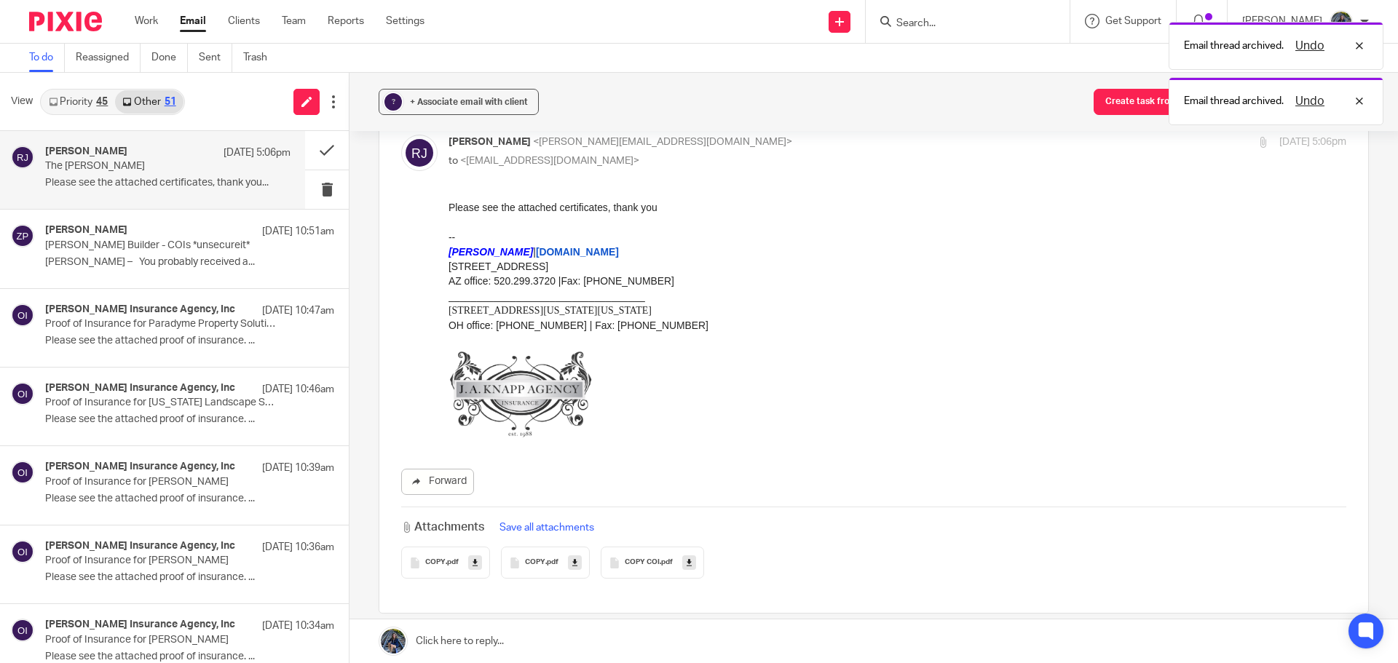
scroll to position [202, 0]
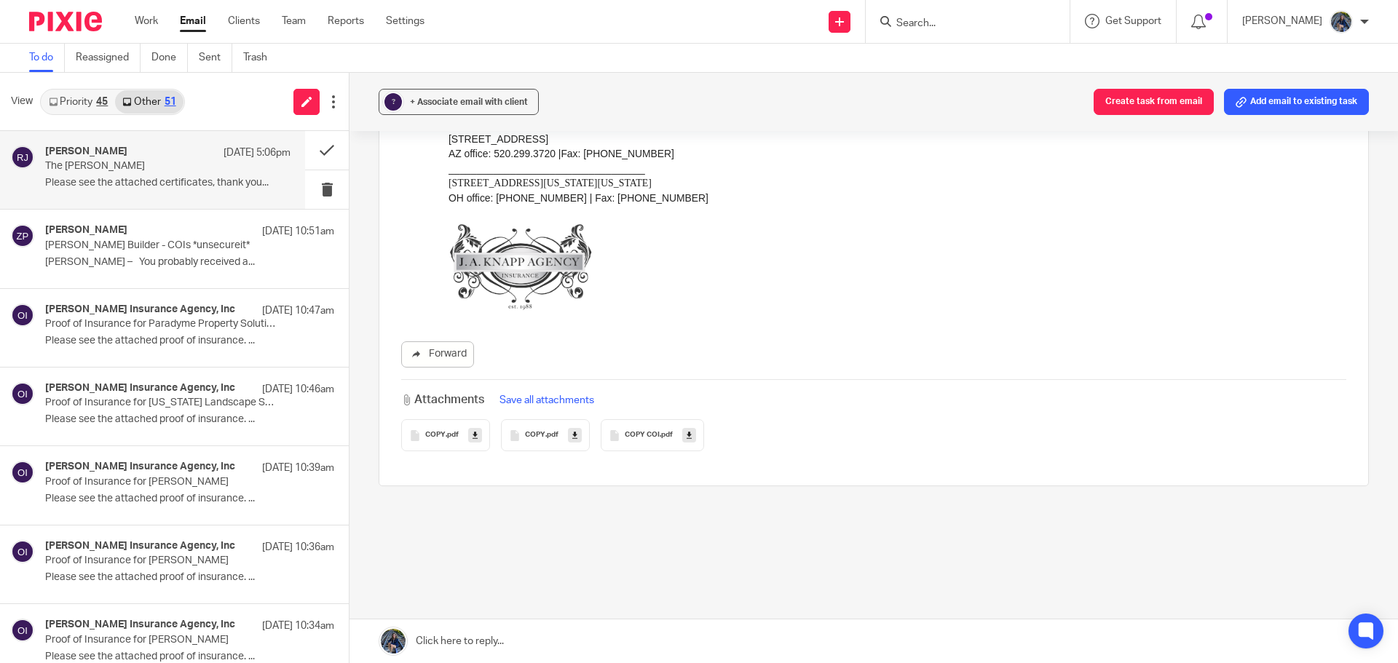
click at [635, 442] on div "COPY COI .pdf" at bounding box center [652, 435] width 103 height 32
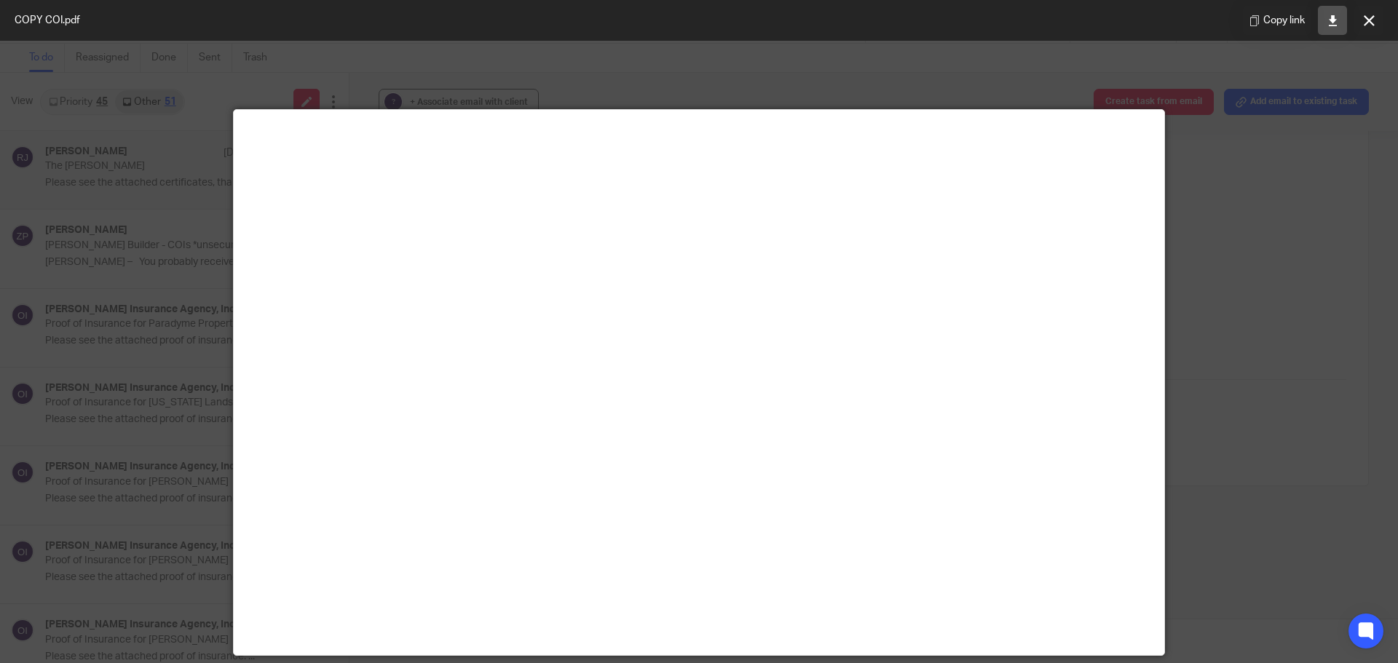
click at [1330, 23] on icon at bounding box center [1333, 20] width 11 height 11
click at [1370, 21] on icon at bounding box center [1369, 20] width 11 height 11
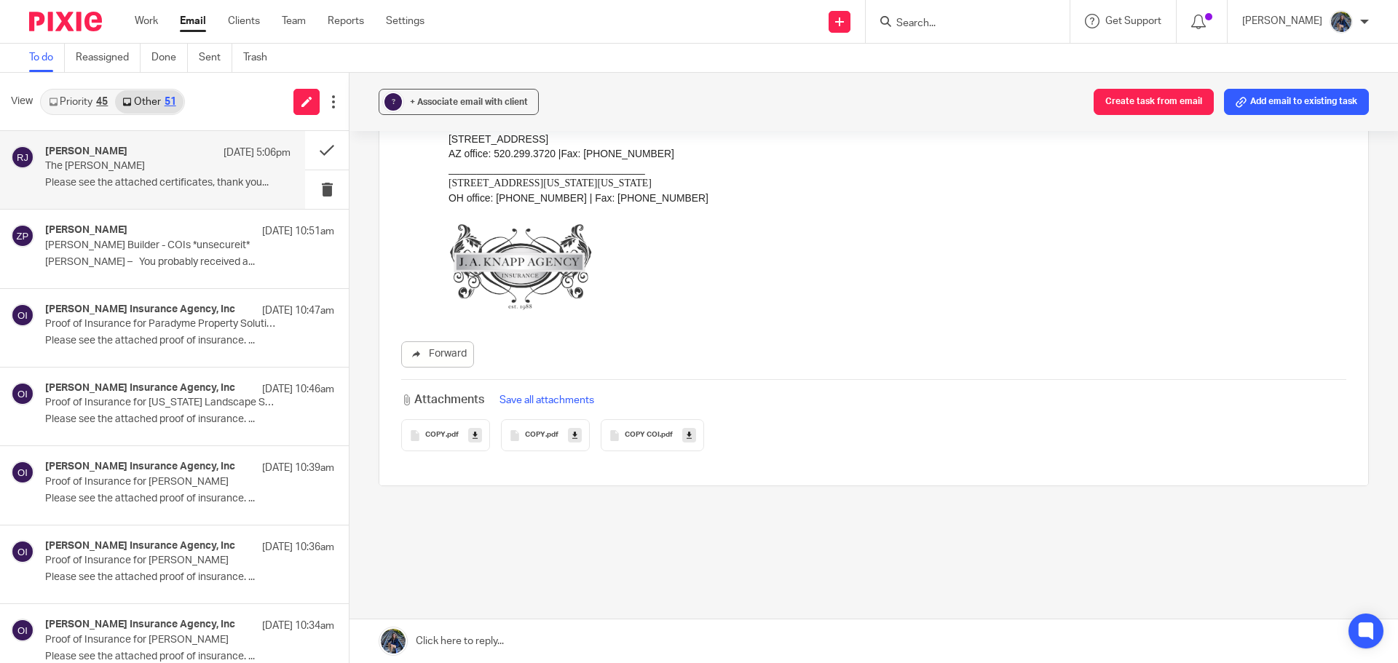
click at [526, 430] on div "COPY .pdf" at bounding box center [545, 435] width 89 height 32
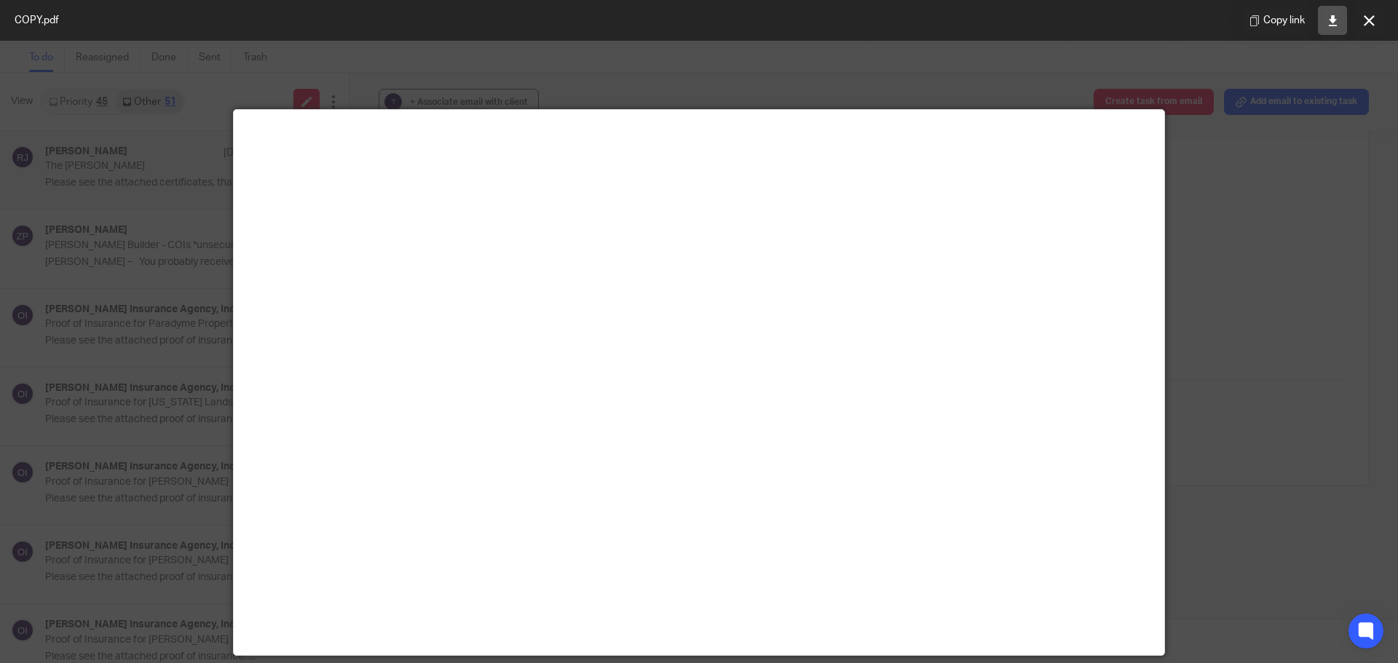
click at [1341, 27] on link at bounding box center [1332, 20] width 29 height 29
click at [1362, 27] on button at bounding box center [1368, 20] width 29 height 29
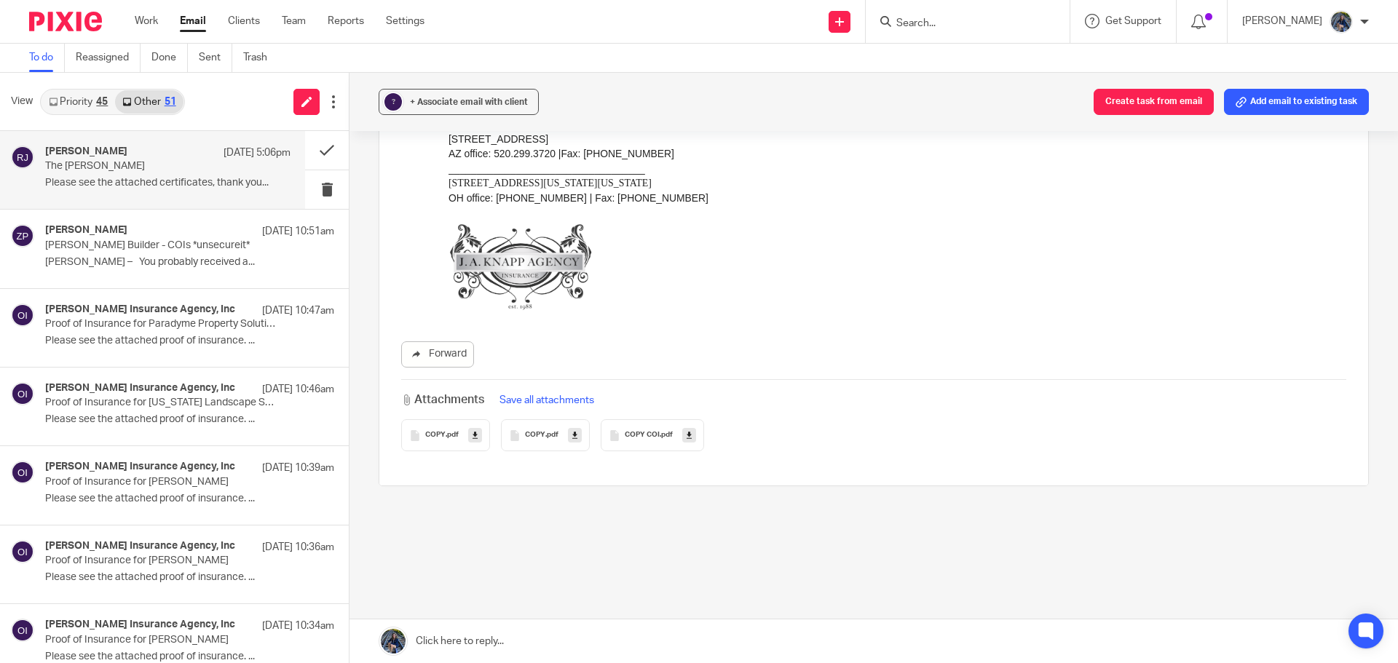
click at [438, 438] on span "COPY" at bounding box center [435, 435] width 20 height 9
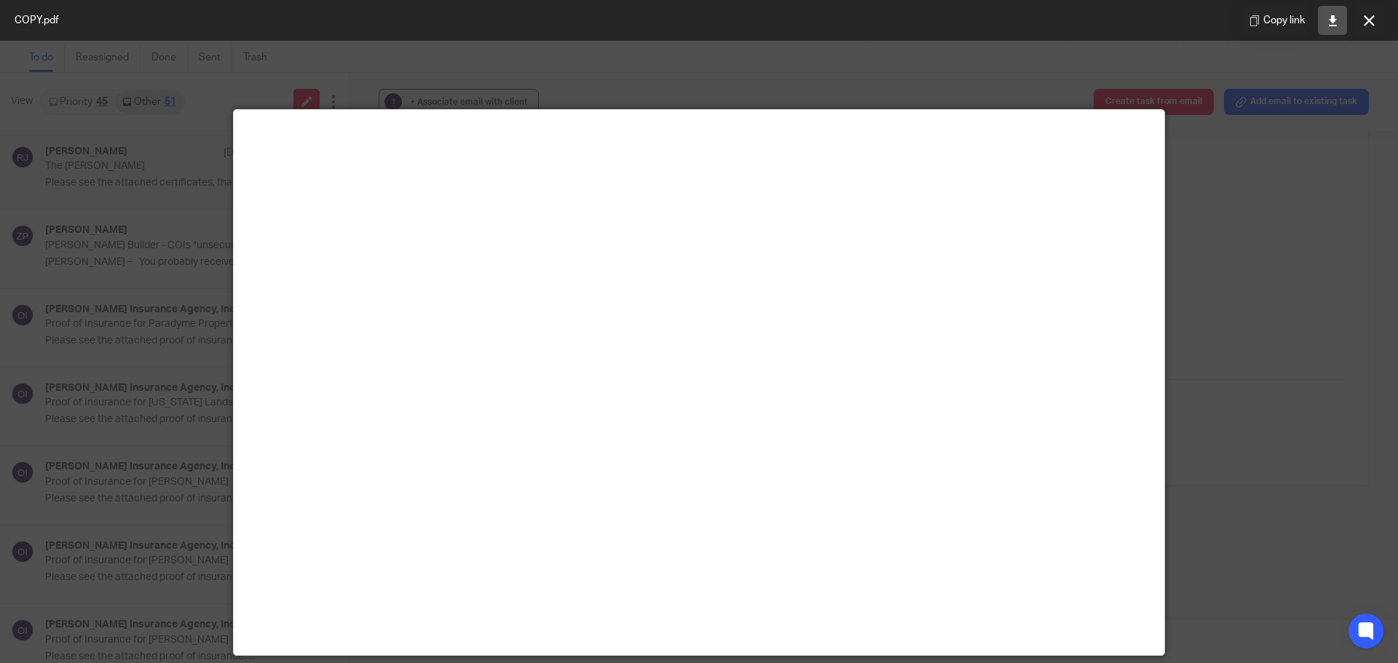
click at [1338, 25] on icon at bounding box center [1333, 20] width 11 height 11
click at [1371, 28] on button at bounding box center [1368, 20] width 29 height 29
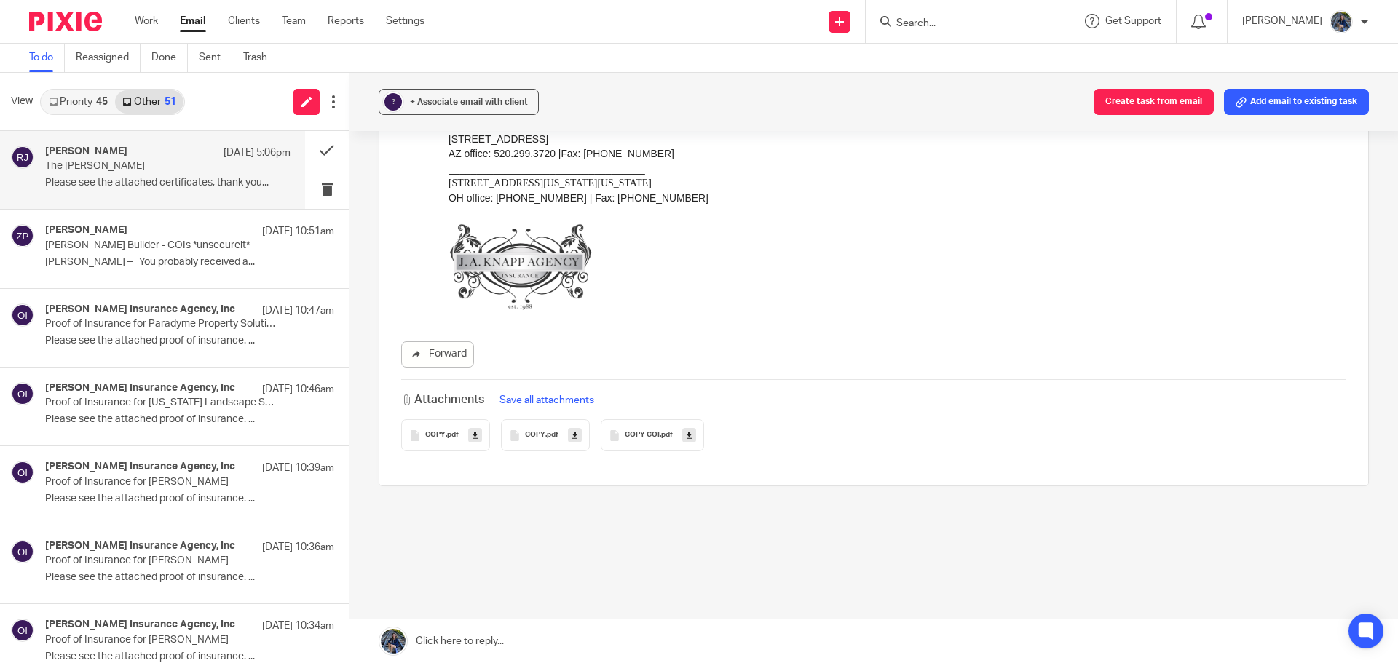
scroll to position [0, 0]
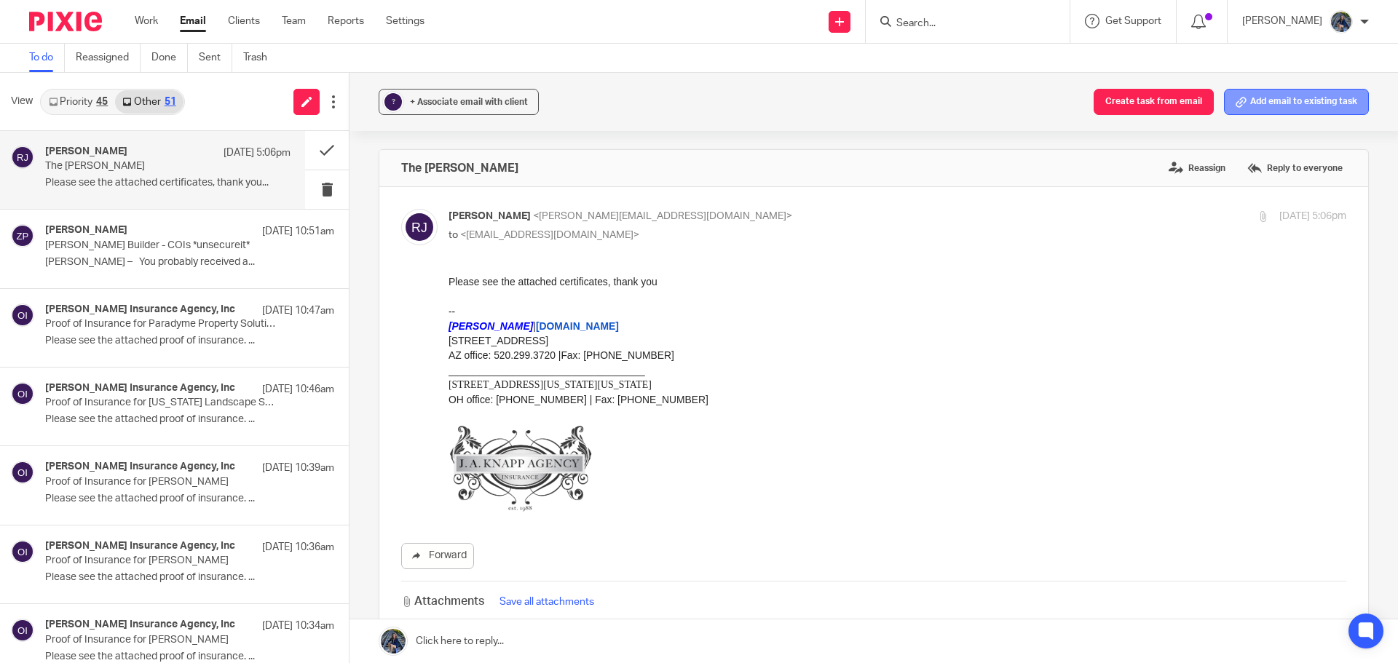
click at [1236, 106] on icon at bounding box center [1241, 102] width 11 height 11
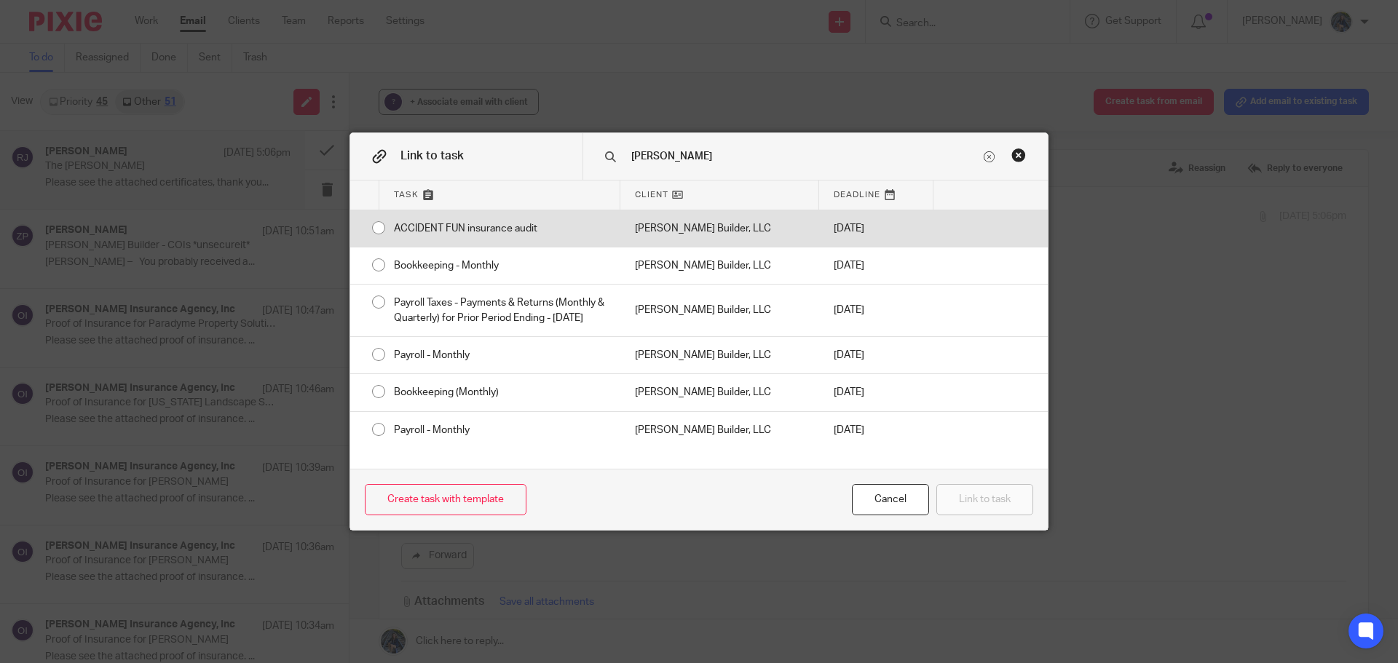
type input "Doug"
click at [678, 234] on div "[PERSON_NAME] Builder, LLC" at bounding box center [719, 228] width 199 height 36
radio input "true"
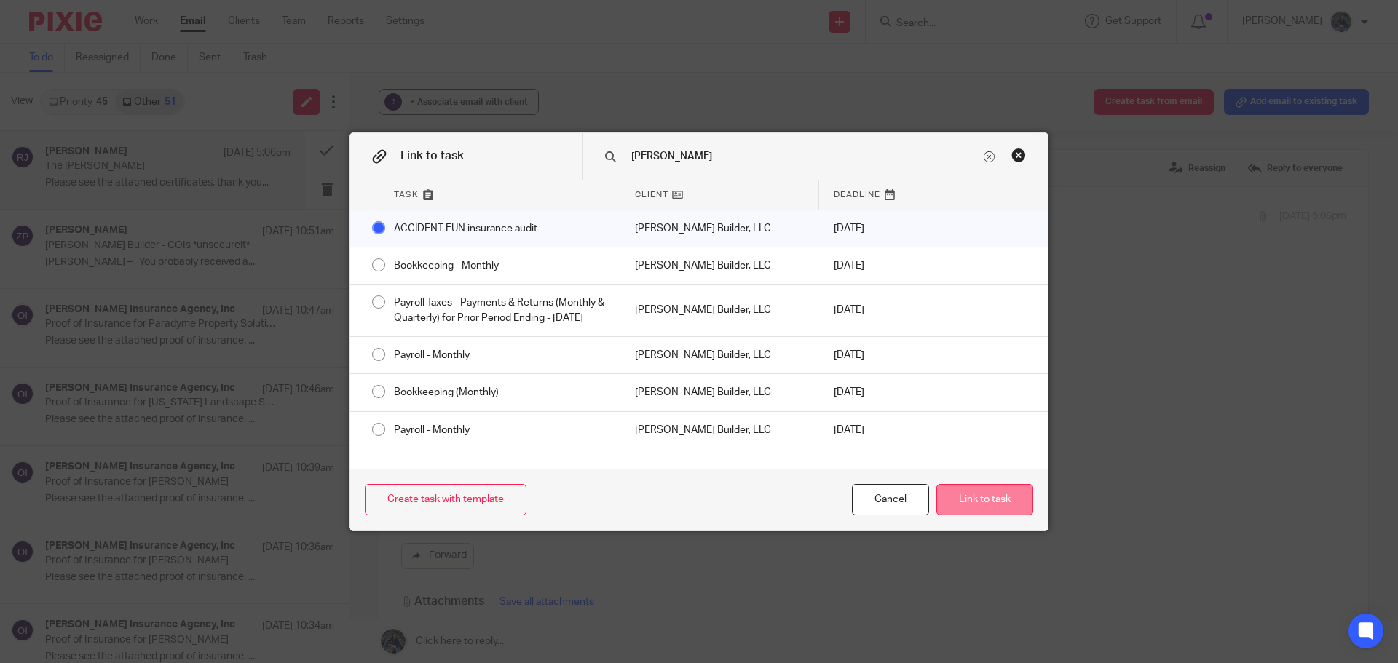
click at [975, 500] on button "Link to task" at bounding box center [984, 499] width 97 height 31
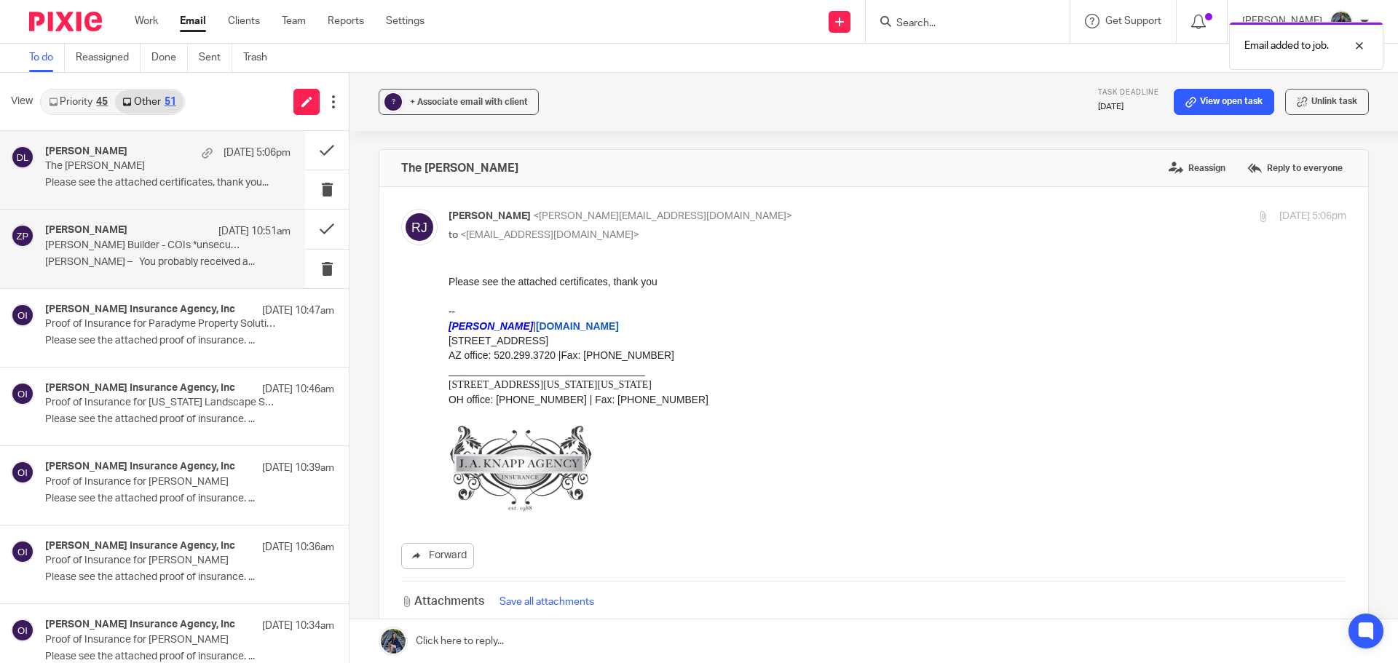
click at [100, 242] on p "Doug Kuiper Builder - COIs *unsecureit*" at bounding box center [143, 246] width 197 height 12
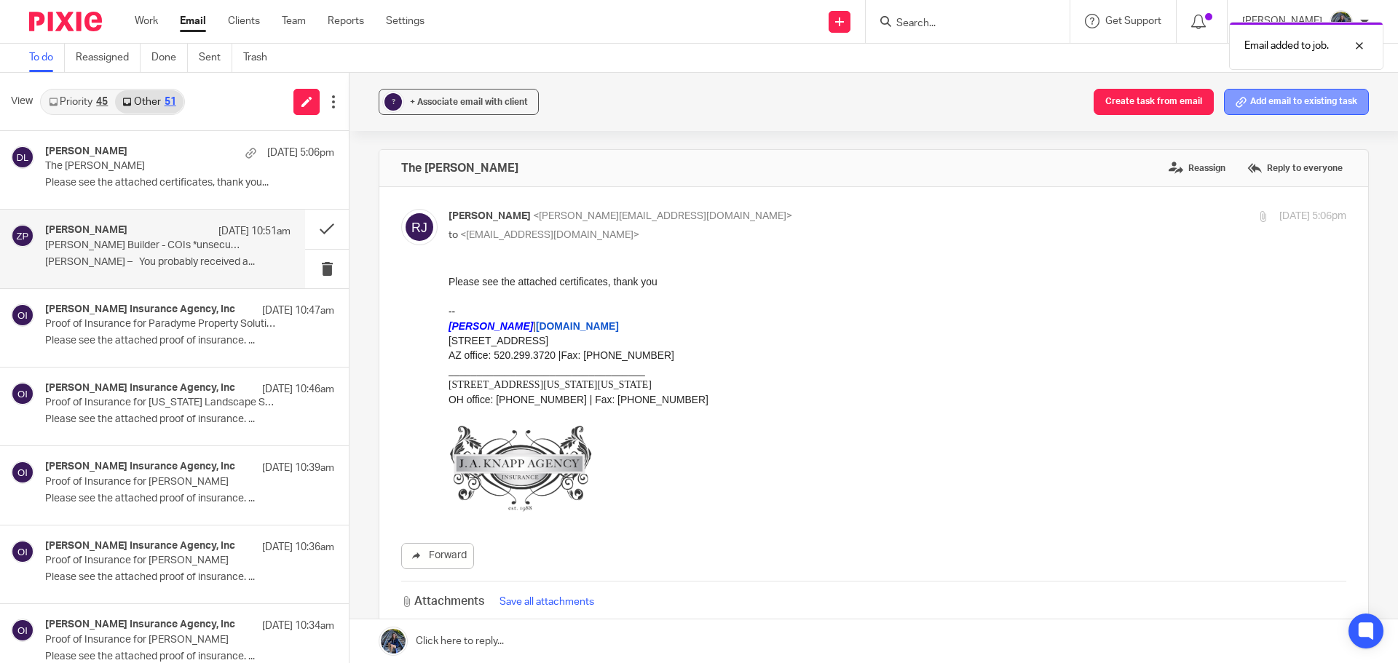
click at [1236, 102] on button "Add email to existing task" at bounding box center [1296, 102] width 145 height 26
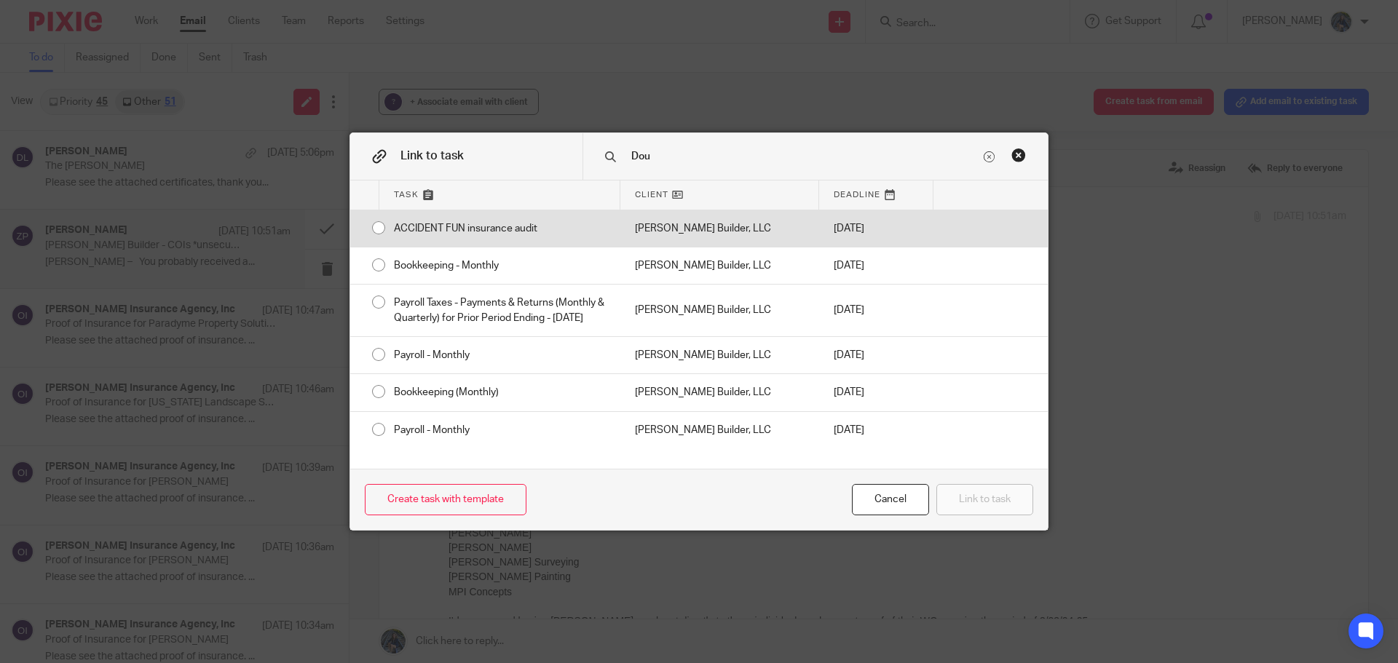
type input "Dou"
click at [674, 228] on div "[PERSON_NAME] Builder, LLC" at bounding box center [719, 228] width 199 height 36
radio input "true"
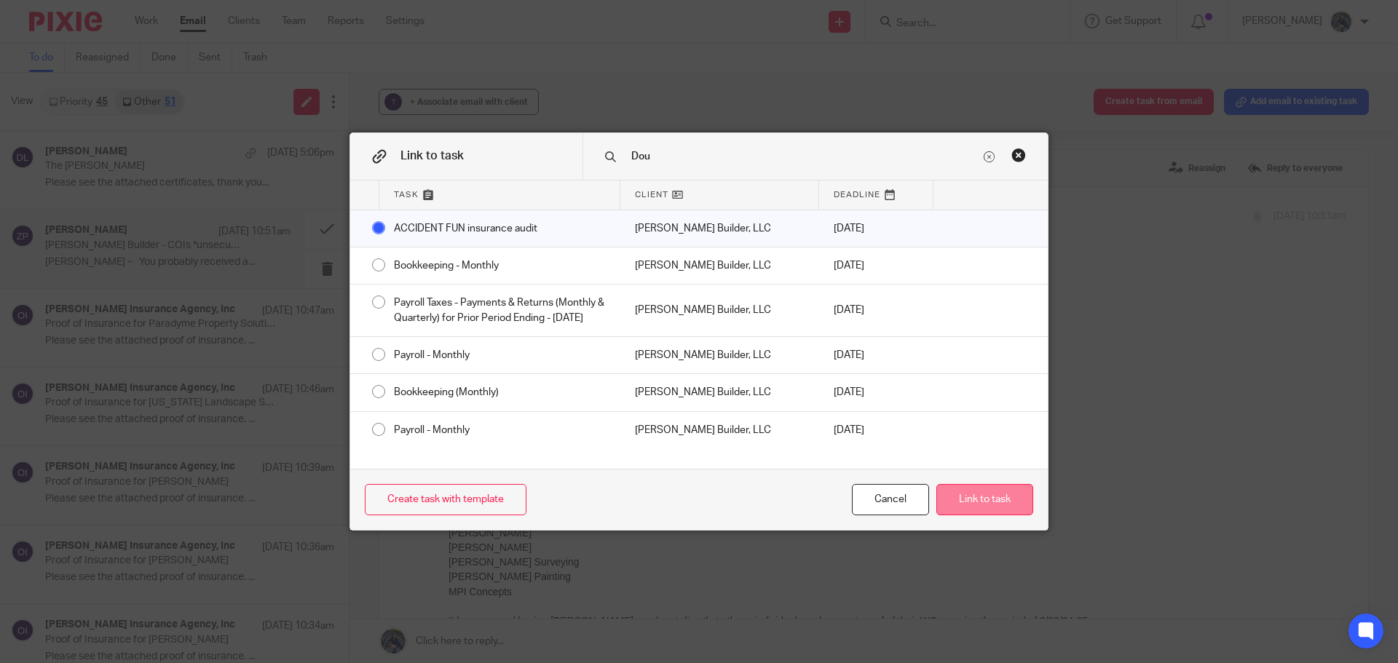
click at [977, 500] on button "Link to task" at bounding box center [984, 499] width 97 height 31
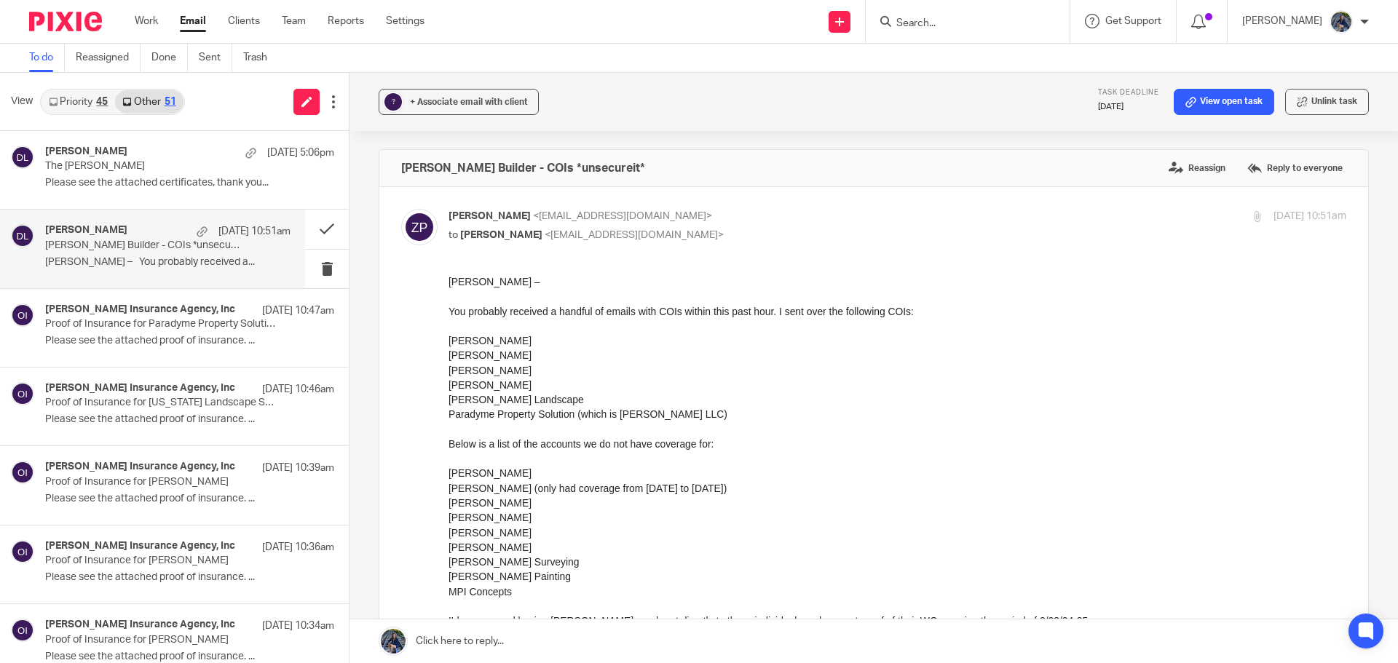
drag, startPoint x: 893, startPoint y: 748, endPoint x: 521, endPoint y: 509, distance: 442.2
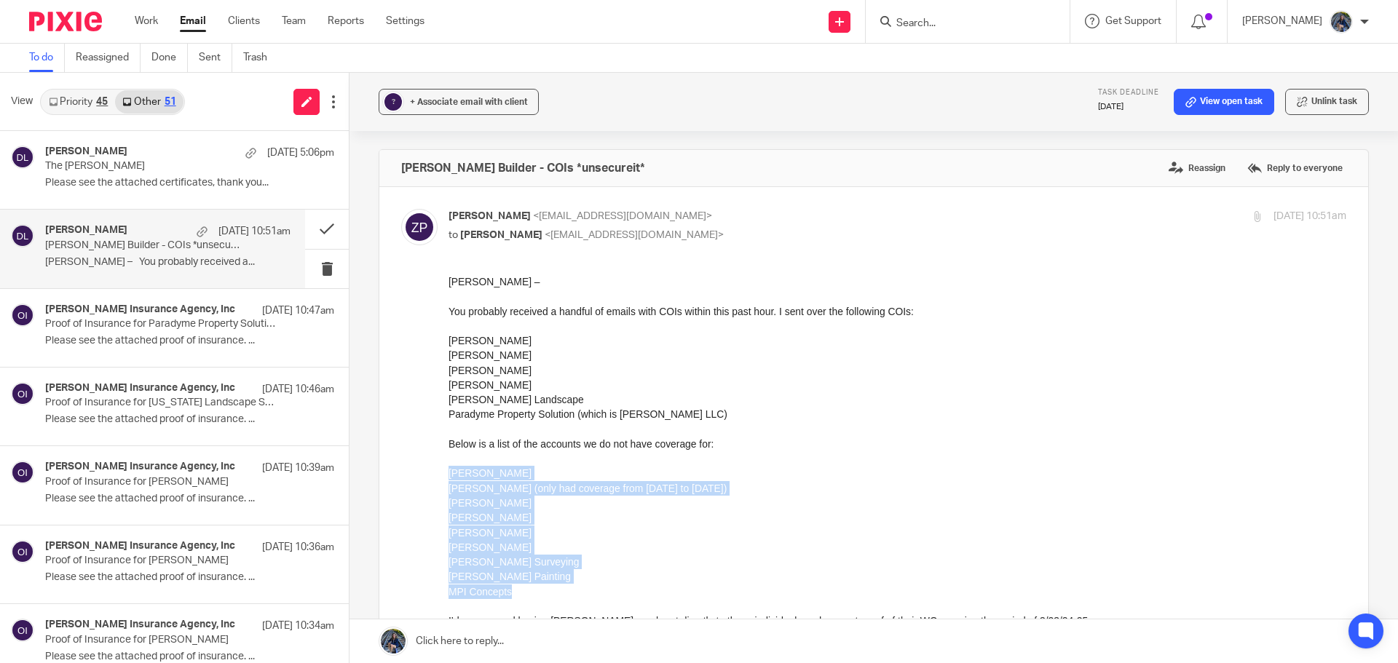
drag, startPoint x: 449, startPoint y: 471, endPoint x: 529, endPoint y: 594, distance: 146.4
click at [529, 594] on ul "Spencer Steggarda Edgar Ramirez (only had coverage from 9/23/24 to 12/24/24) Ce…" at bounding box center [898, 532] width 898 height 133
copy ul "Spencer Steggarda Edgar Ramirez (only had coverage from 9/23/24 to 12/24/24) Ce…"
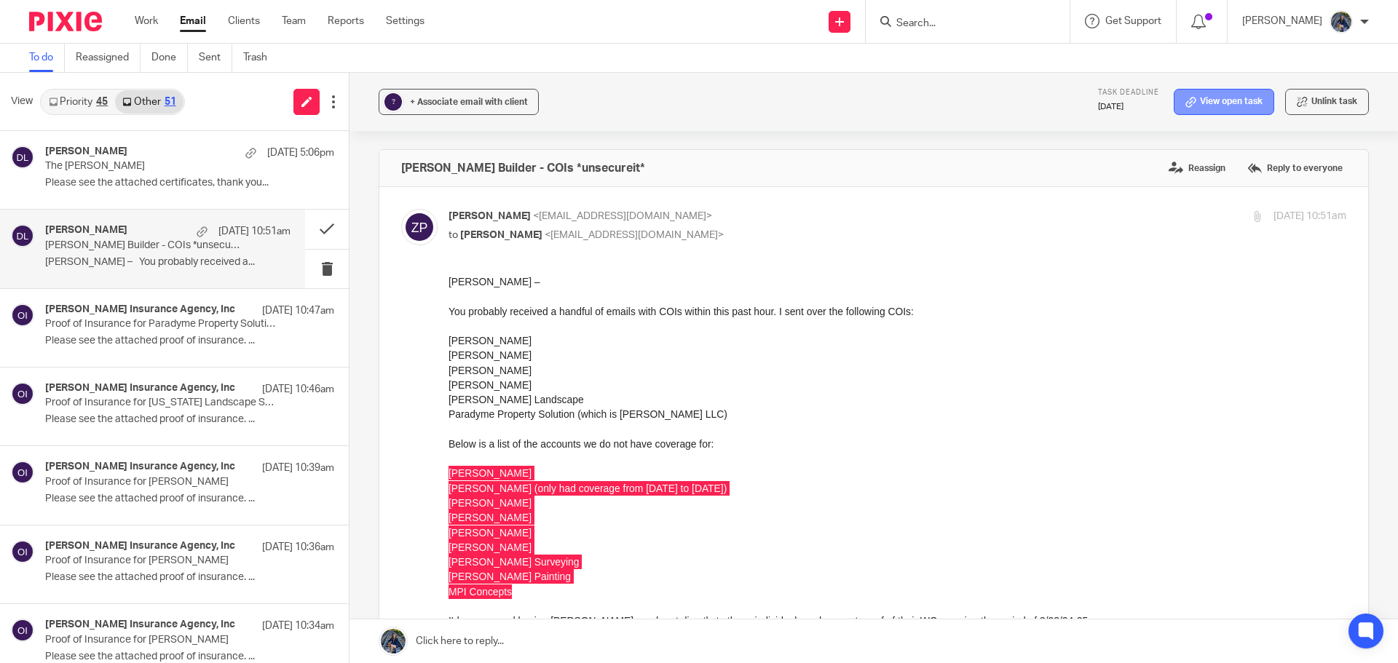
click at [1227, 103] on link "View open task" at bounding box center [1224, 102] width 100 height 26
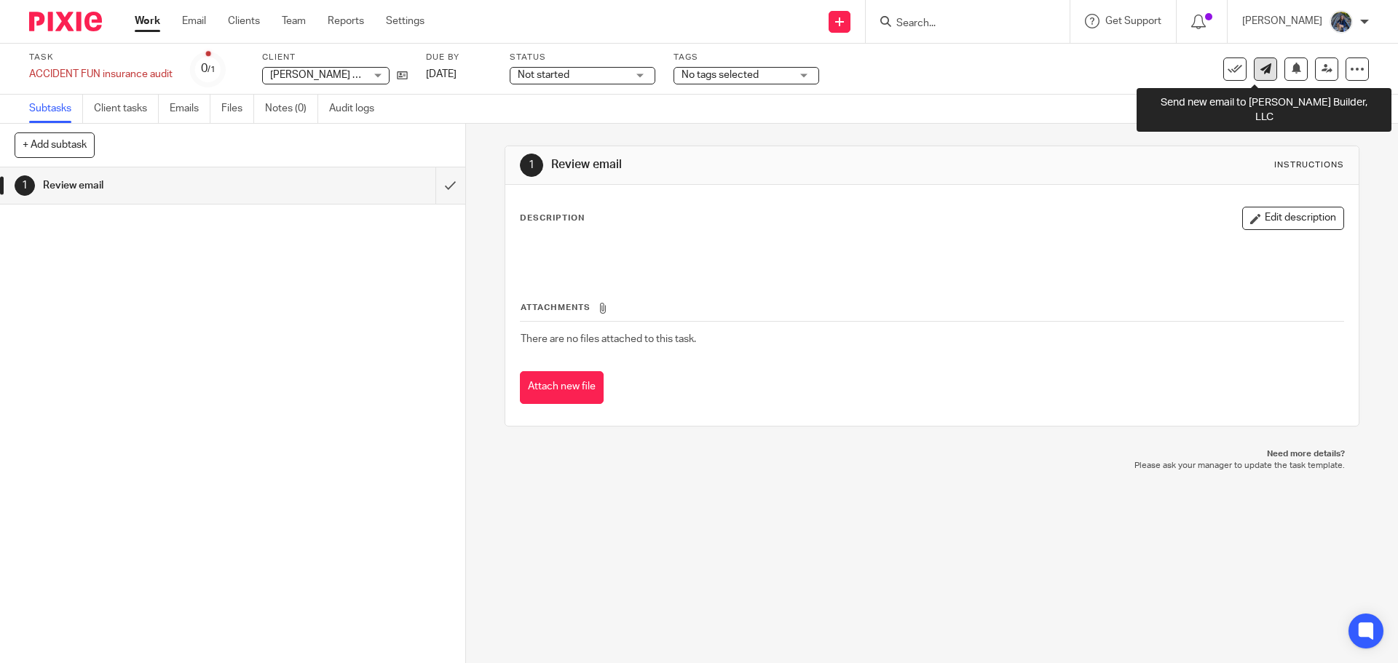
click at [1254, 68] on link at bounding box center [1265, 69] width 23 height 23
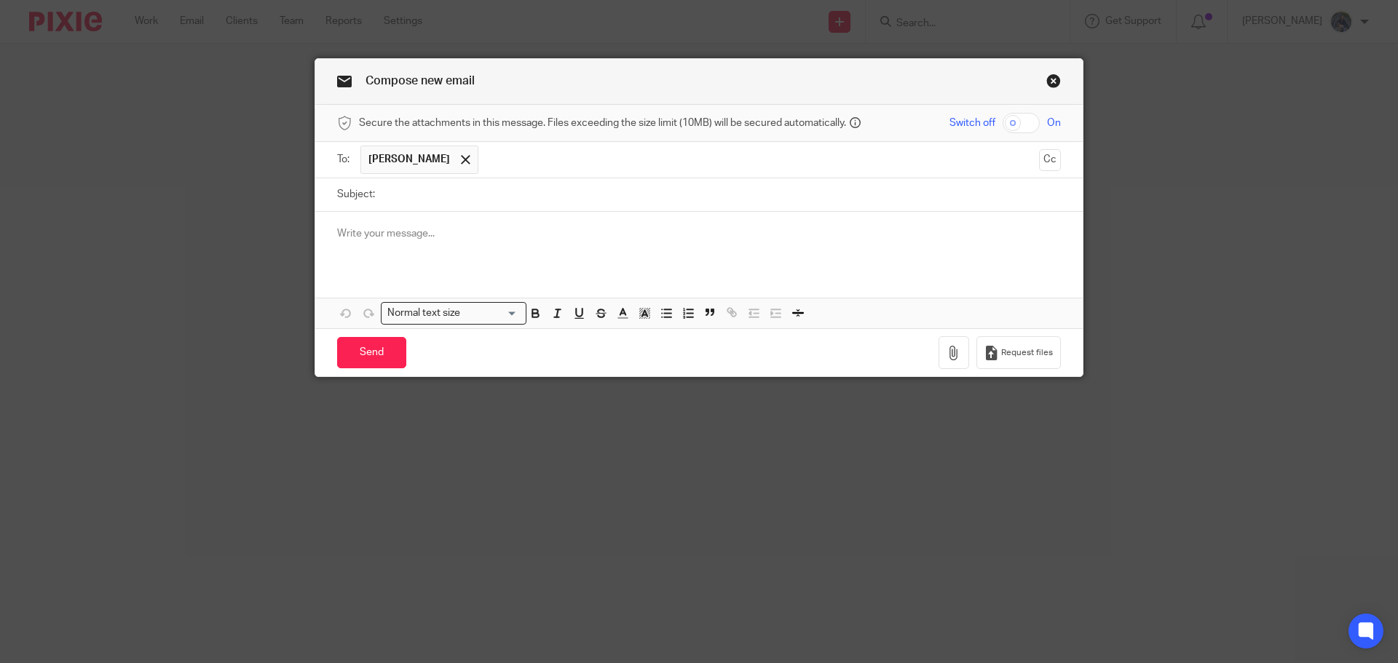
click at [396, 192] on input "Subject:" at bounding box center [721, 194] width 679 height 33
type input "Need Contact INfo ASAP"
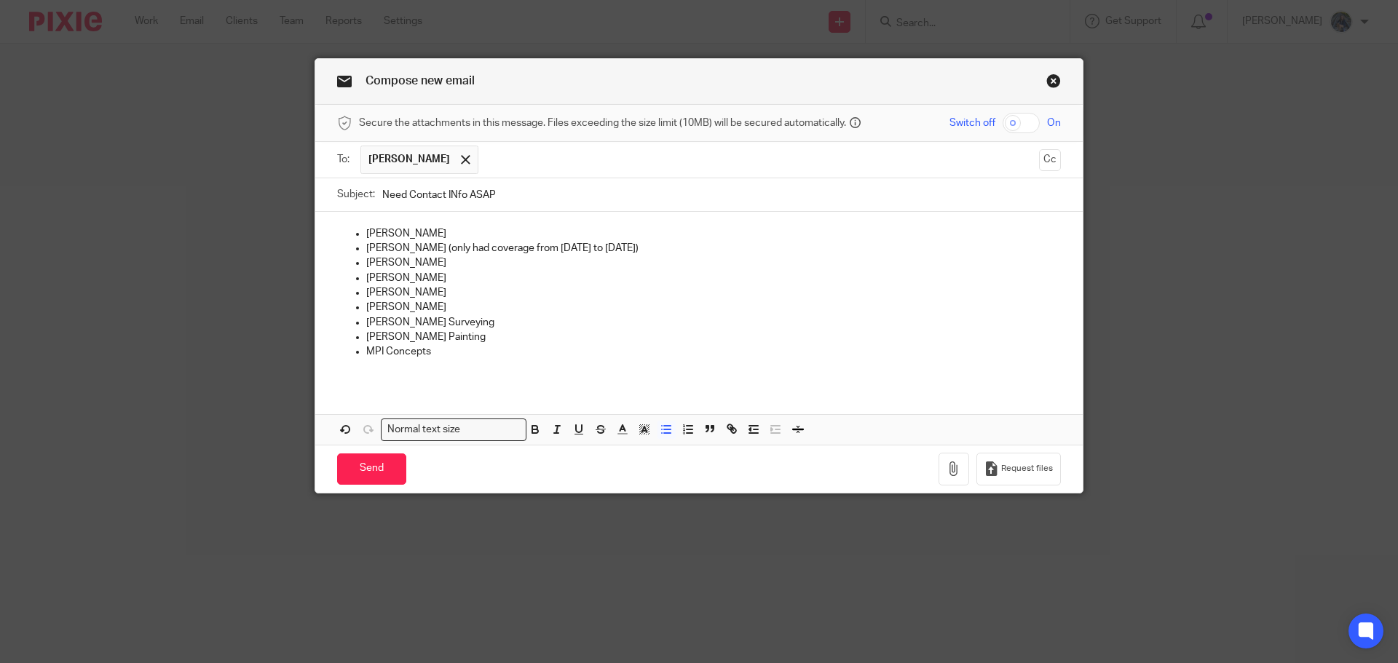
drag, startPoint x: 361, startPoint y: 233, endPoint x: 518, endPoint y: 226, distance: 156.7
click at [518, 226] on p "Spencer Steggarda" at bounding box center [713, 233] width 695 height 15
drag, startPoint x: 340, startPoint y: 223, endPoint x: 324, endPoint y: 222, distance: 16.0
click at [324, 222] on div "Spencer Steggarda Edgar Ramirez (only had coverage from 9/23/24 to 12/24/24) Ce…" at bounding box center [699, 298] width 768 height 173
drag, startPoint x: 448, startPoint y: 232, endPoint x: 354, endPoint y: 220, distance: 94.8
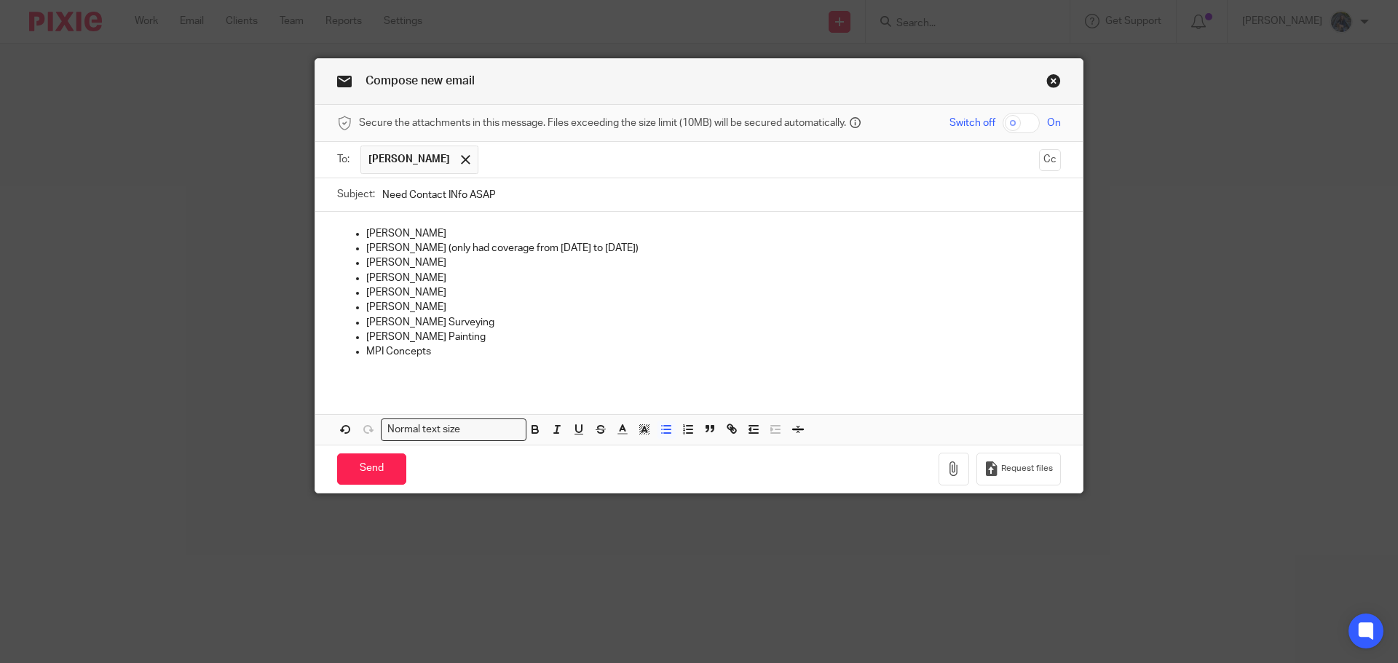
click at [354, 220] on div "Spencer Steggarda Edgar Ramirez (only had coverage from 9/23/24 to 12/24/24) Ce…" at bounding box center [699, 298] width 768 height 173
drag, startPoint x: 342, startPoint y: 296, endPoint x: 451, endPoint y: 293, distance: 110.0
click at [451, 293] on ul "Edgar Ramirez (only had coverage from 9/23/24 to 12/24/24) Cedar Perez Juan Mor…" at bounding box center [699, 300] width 724 height 118
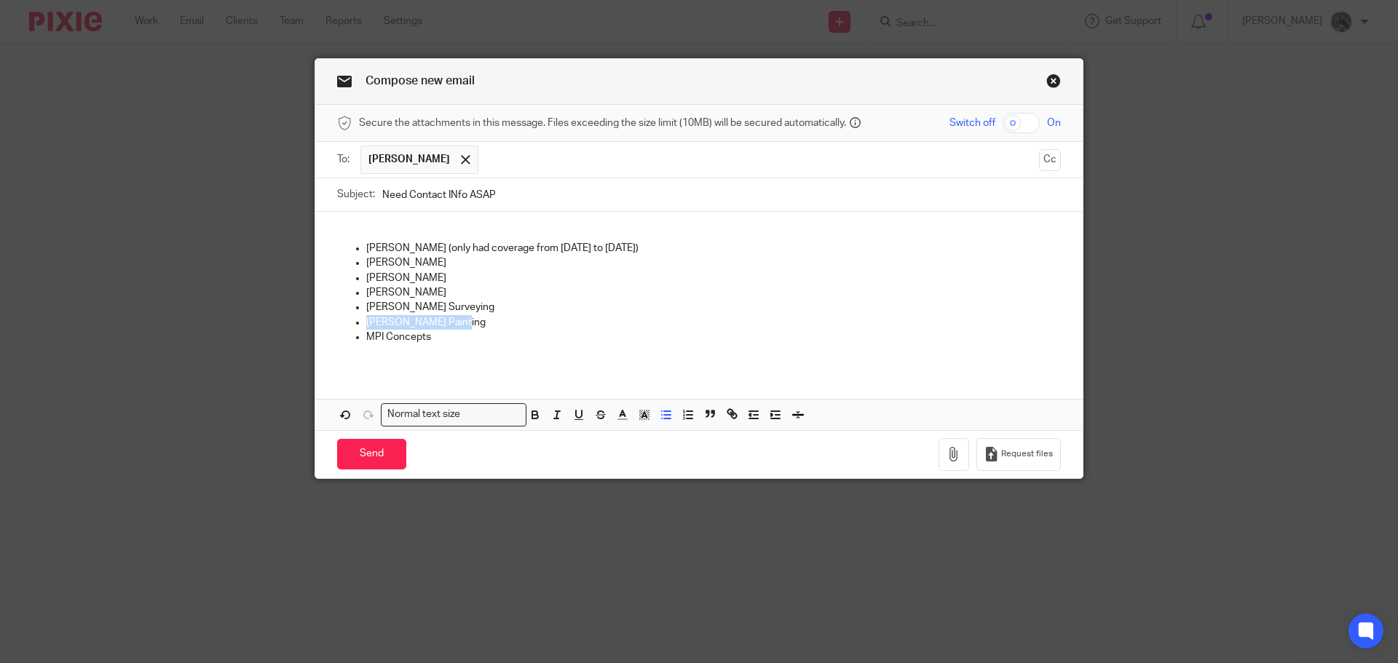
drag, startPoint x: 359, startPoint y: 319, endPoint x: 478, endPoint y: 324, distance: 118.8
click at [478, 324] on ul "Edgar Ramirez (only had coverage from 9/23/24 to 12/24/24) Cedar Perez Juan Mor…" at bounding box center [699, 292] width 724 height 103
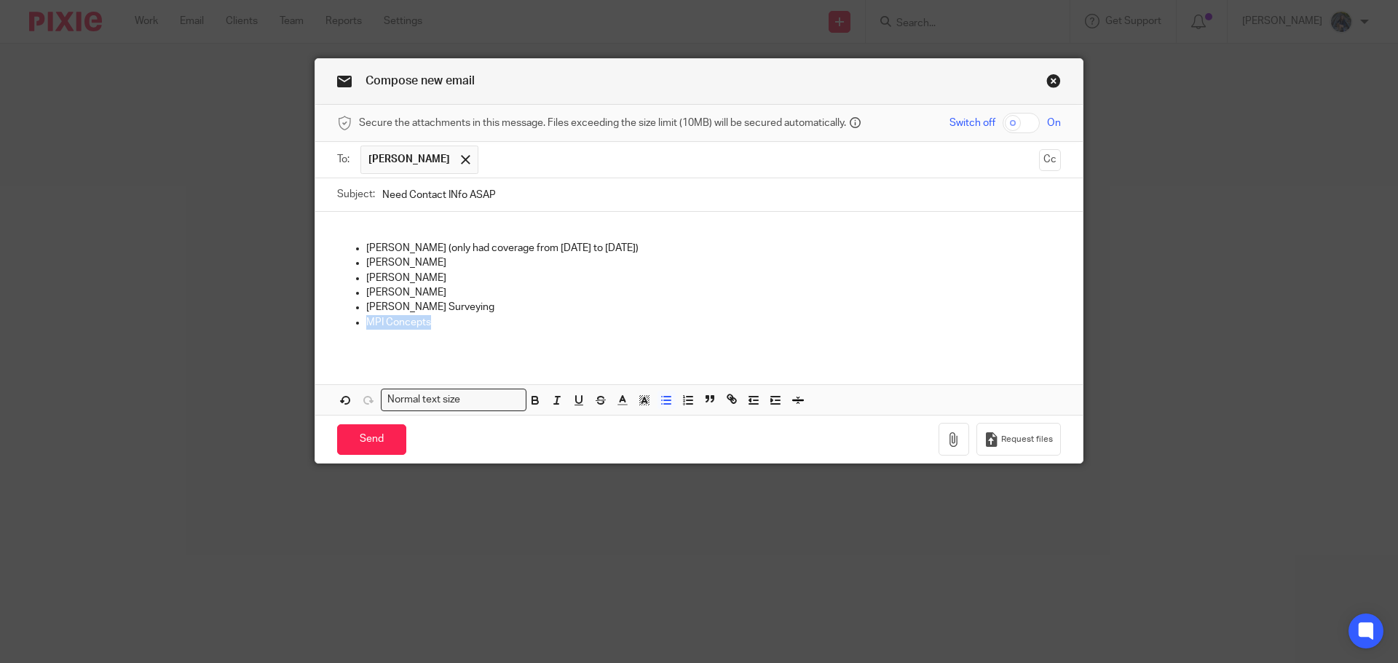
drag, startPoint x: 347, startPoint y: 320, endPoint x: 446, endPoint y: 323, distance: 99.8
click at [446, 323] on ul "Edgar Ramirez (only had coverage from 9/23/24 to 12/24/24) Cedar Perez Juan Mor…" at bounding box center [699, 285] width 724 height 89
click at [353, 225] on div "Edgar Ramirez (only had coverage from 9/23/24 to 12/24/24) Cedar Perez Juan Mor…" at bounding box center [699, 283] width 768 height 143
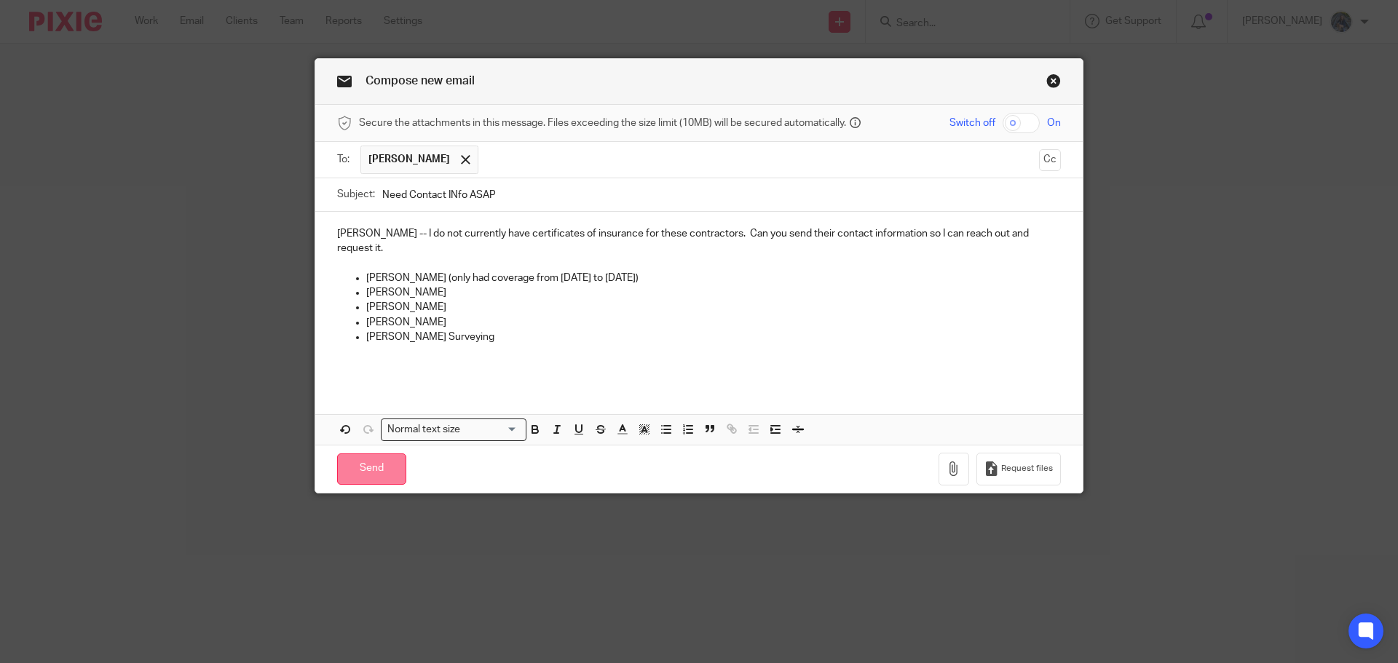
click at [352, 457] on input "Send" at bounding box center [371, 469] width 69 height 31
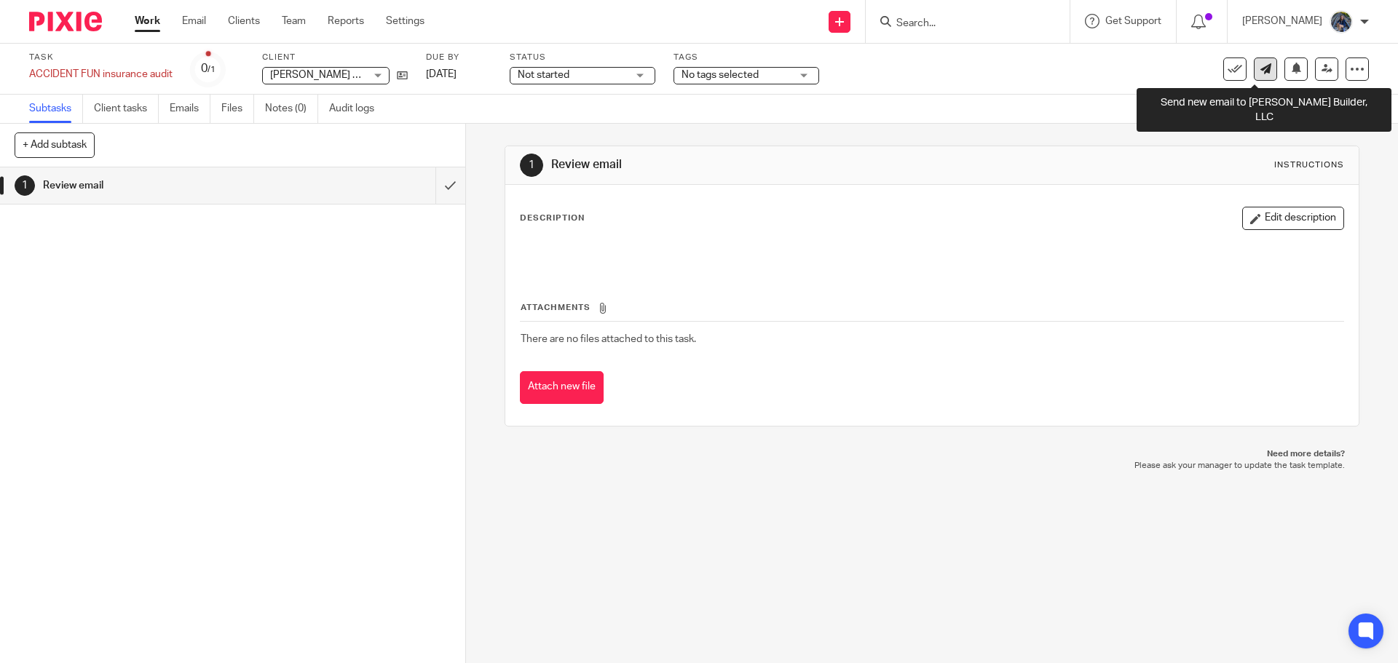
click at [1261, 71] on icon at bounding box center [1266, 68] width 11 height 11
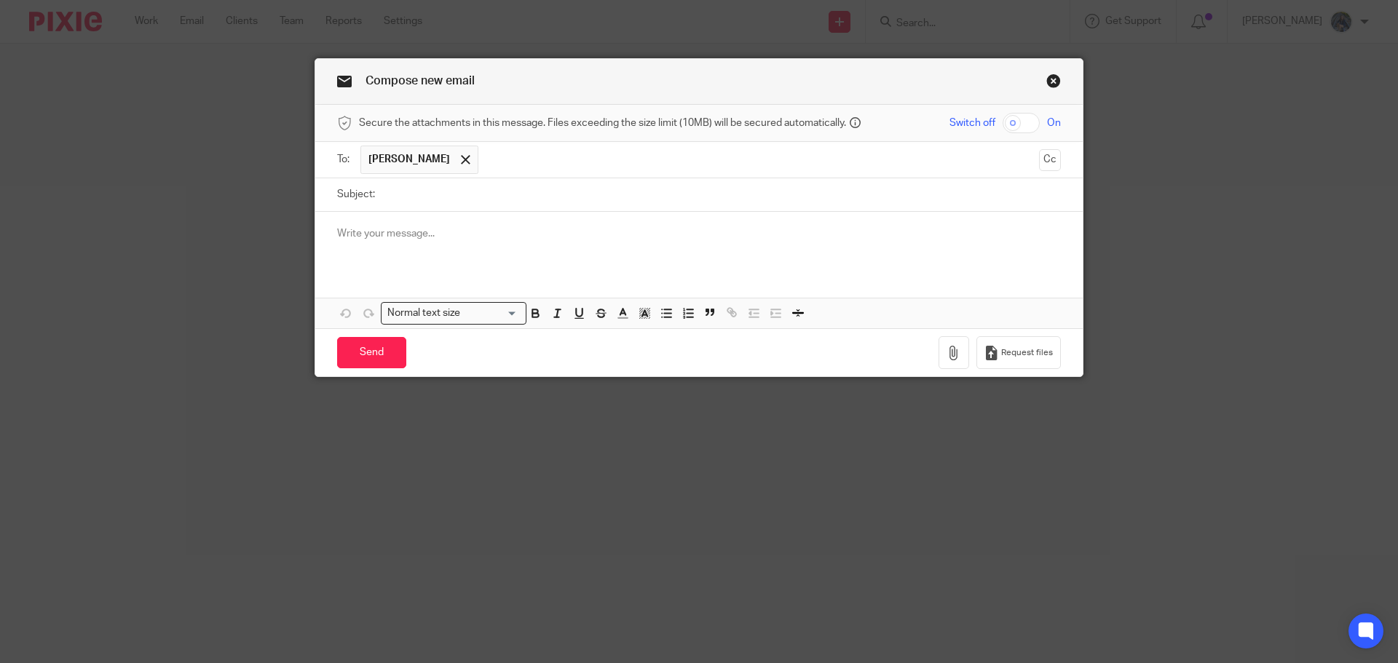
click at [411, 195] on input "Subject:" at bounding box center [721, 194] width 679 height 33
click at [461, 163] on span at bounding box center [465, 159] width 9 height 9
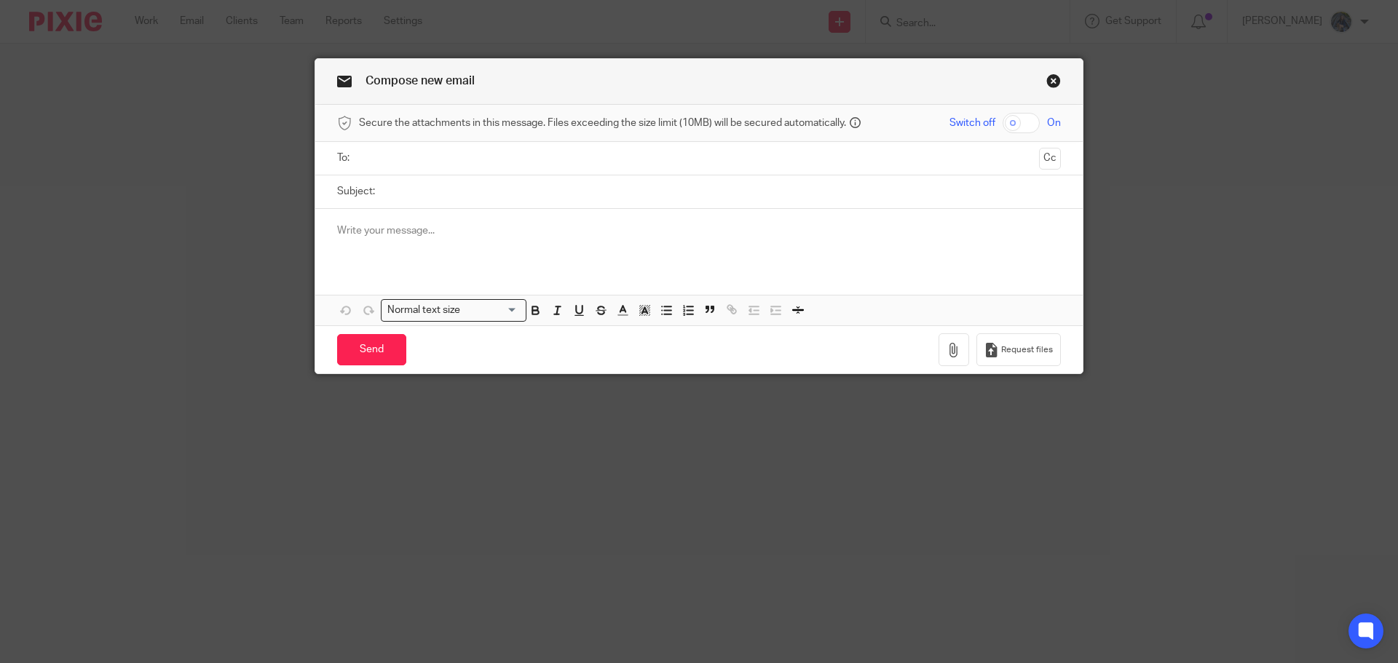
click at [390, 163] on input "text" at bounding box center [698, 158] width 669 height 17
type input "[EMAIL_ADDRESS][DOMAIN_NAME]"
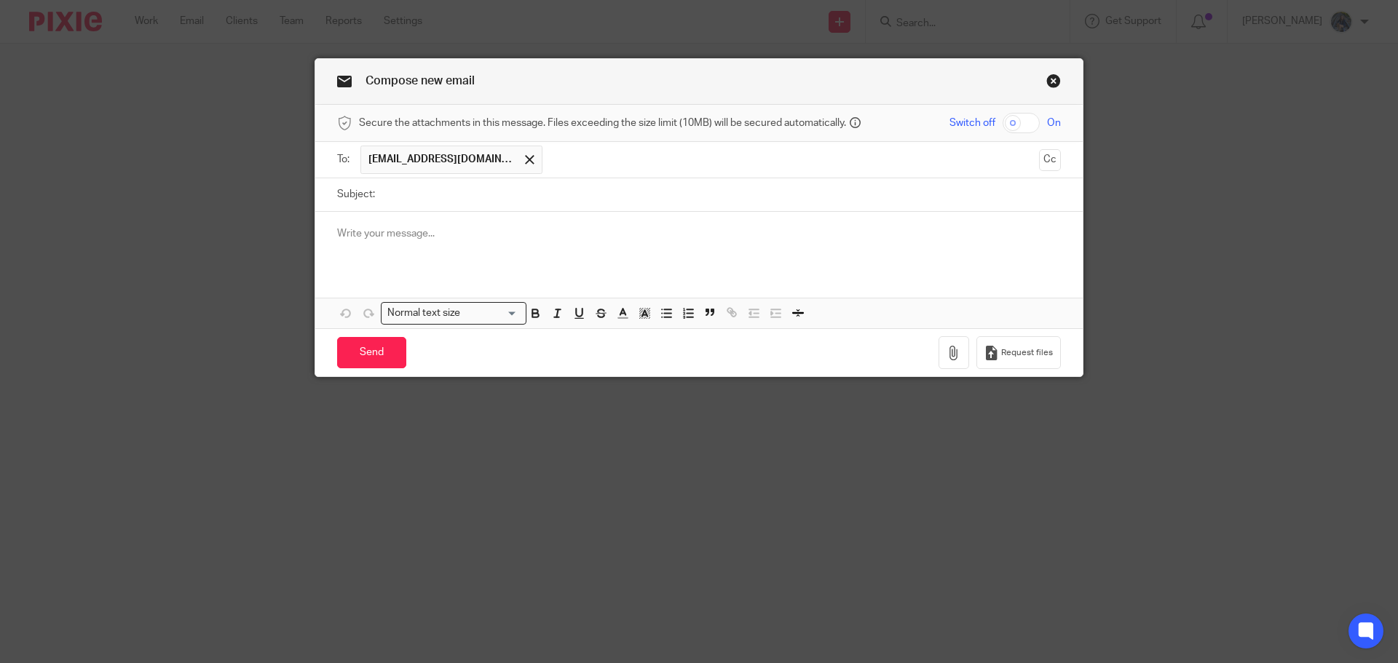
click at [494, 162] on span "[EMAIL_ADDRESS][DOMAIN_NAME]" at bounding box center [441, 159] width 146 height 15
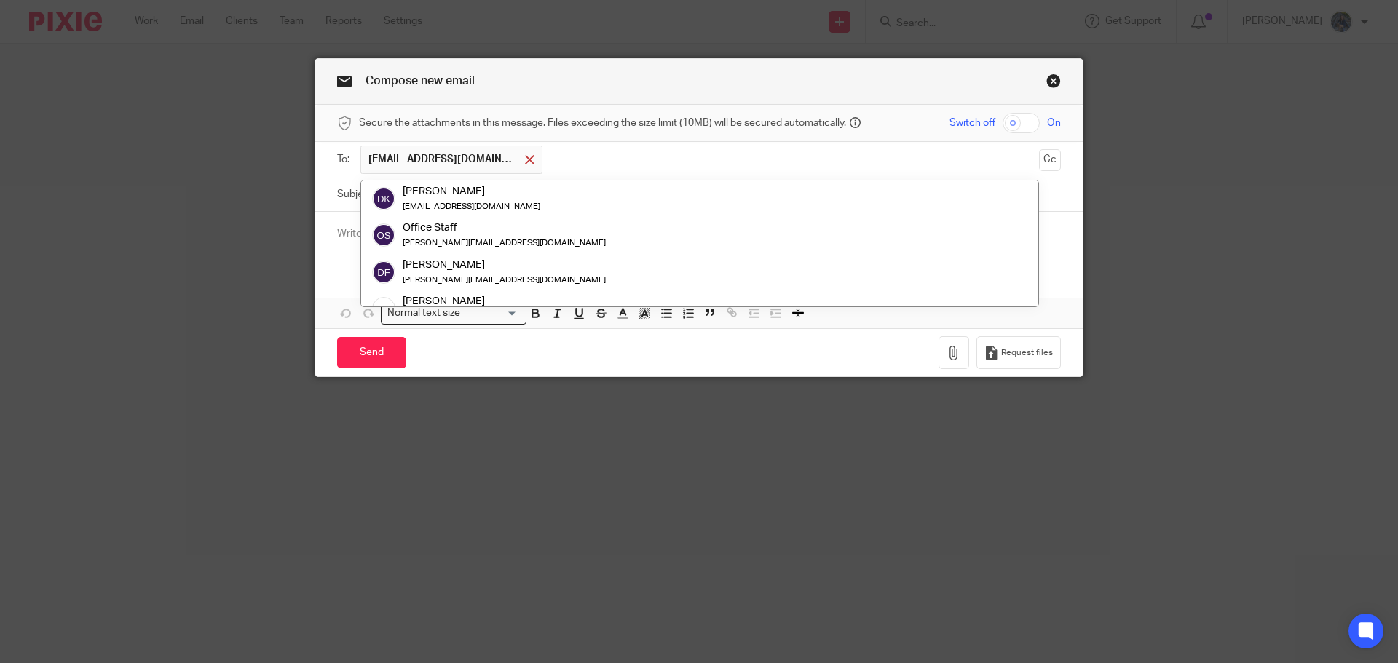
click at [525, 159] on span at bounding box center [529, 159] width 9 height 9
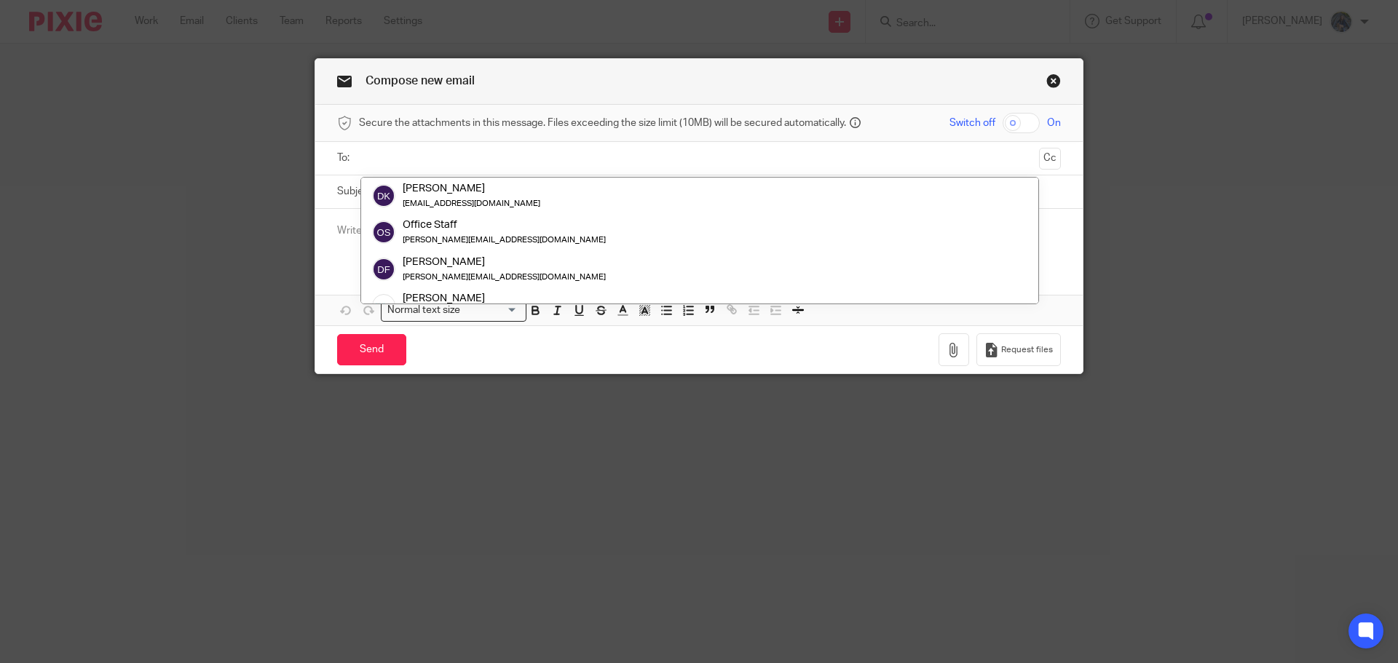
click at [466, 167] on ul at bounding box center [699, 158] width 679 height 24
click at [450, 157] on input "text" at bounding box center [698, 158] width 669 height 17
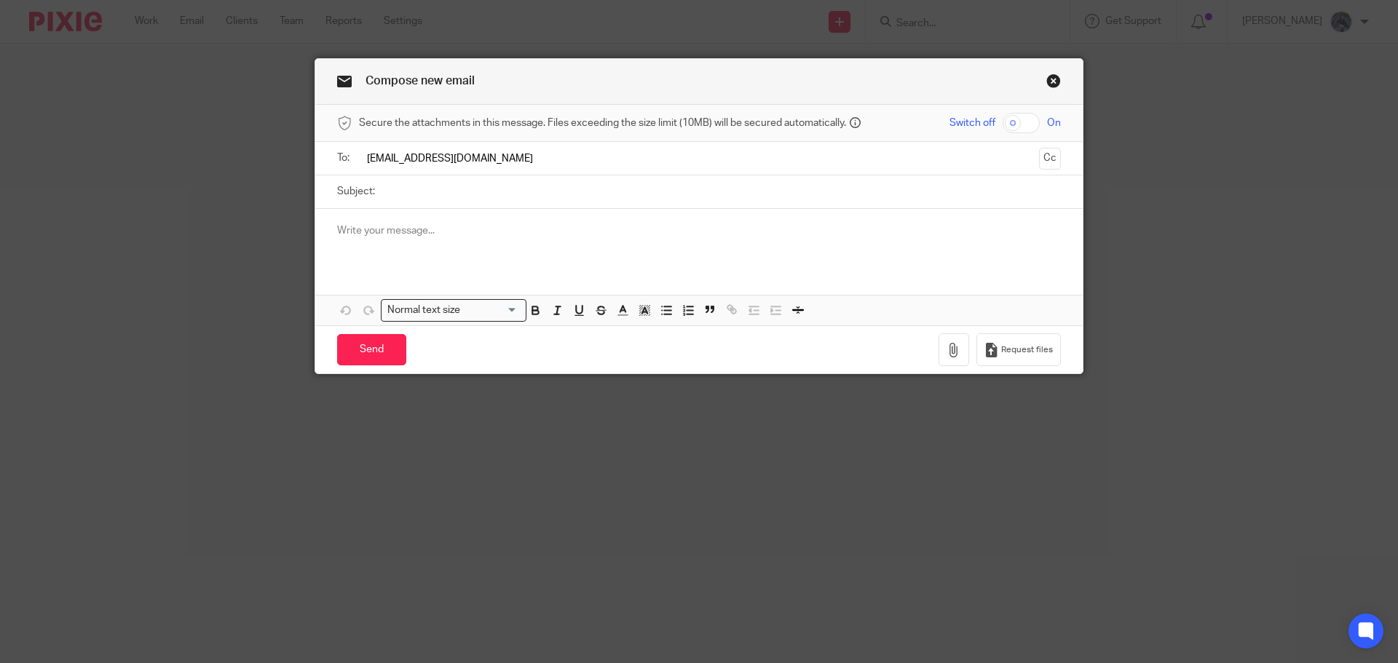
type input "[EMAIL_ADDRESS][DOMAIN_NAME]"
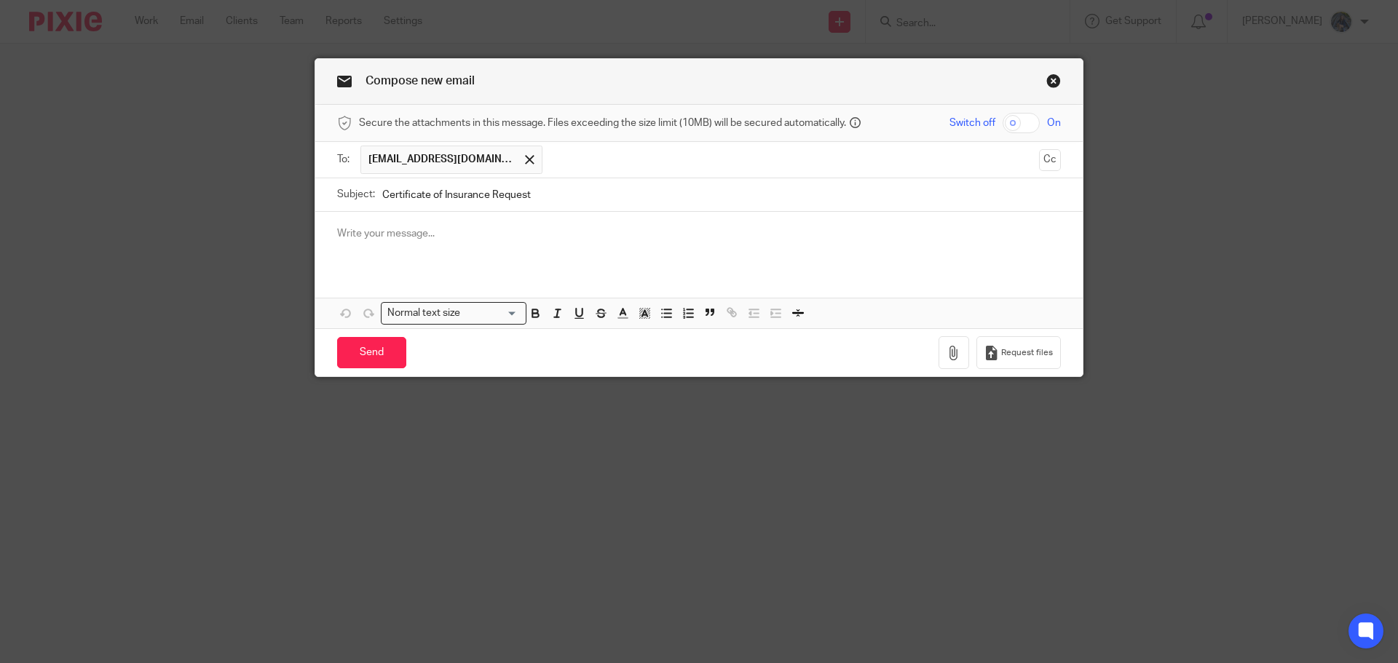
type input "Certificate of Insurance Request"
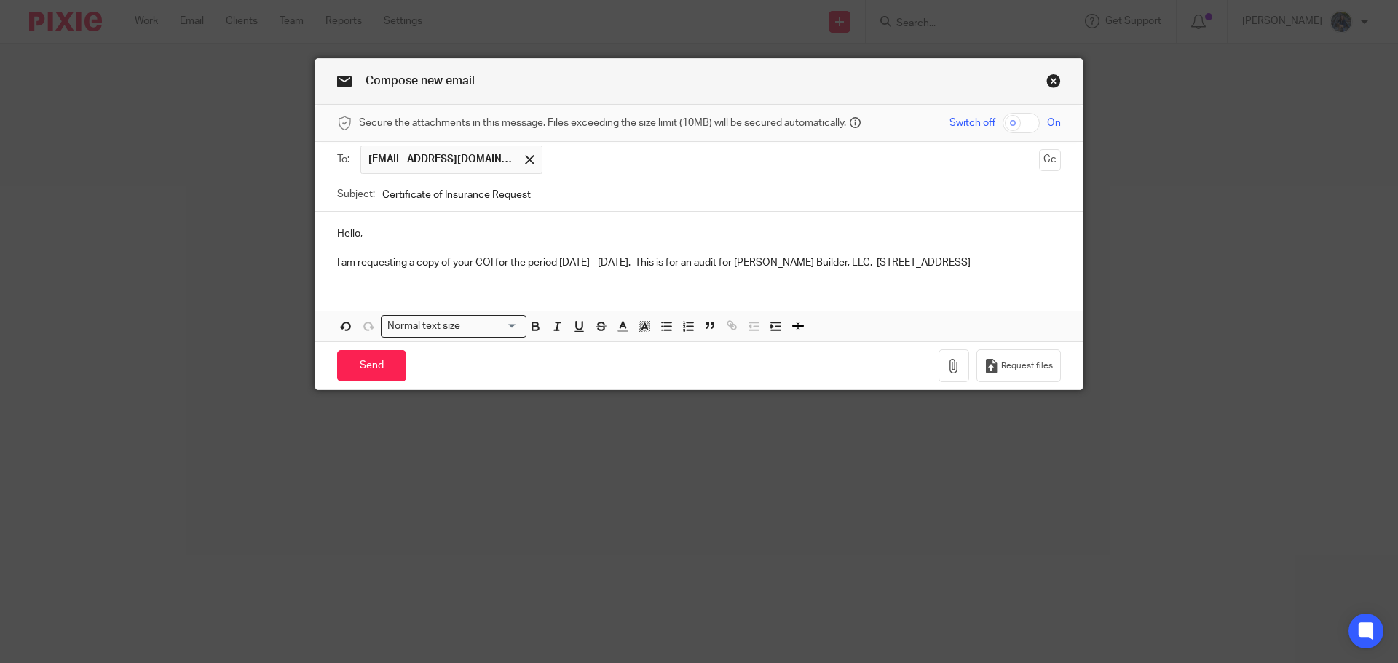
click at [462, 270] on p "I am requesting a copy of your COI for the period [DATE] - [DATE]. This is for …" at bounding box center [699, 263] width 724 height 15
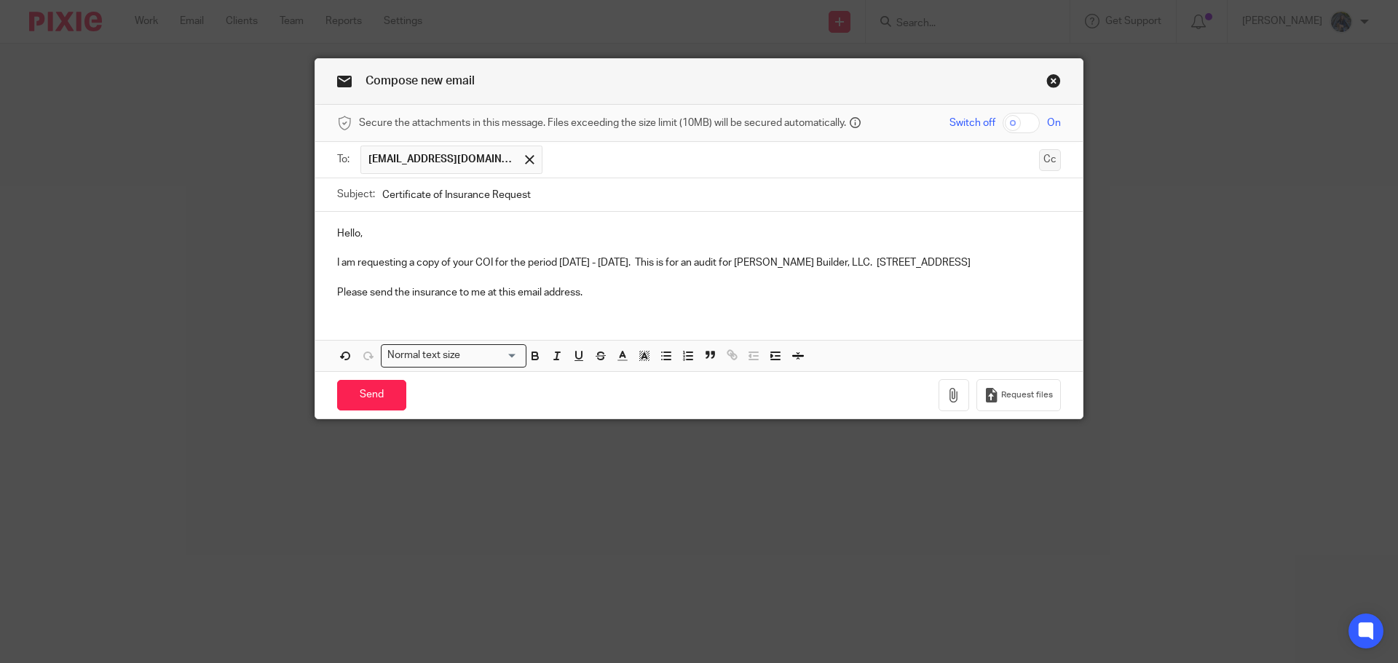
click at [1049, 161] on button "Cc" at bounding box center [1050, 160] width 22 height 22
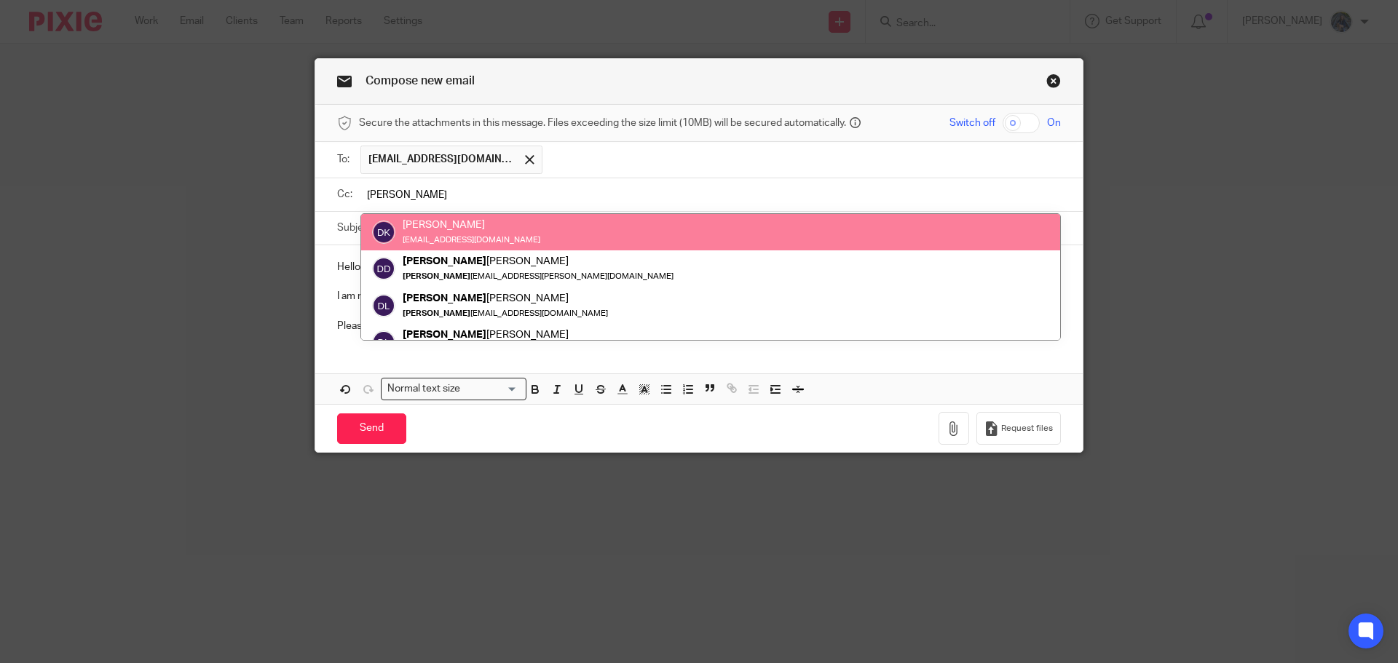
type input "[PERSON_NAME]"
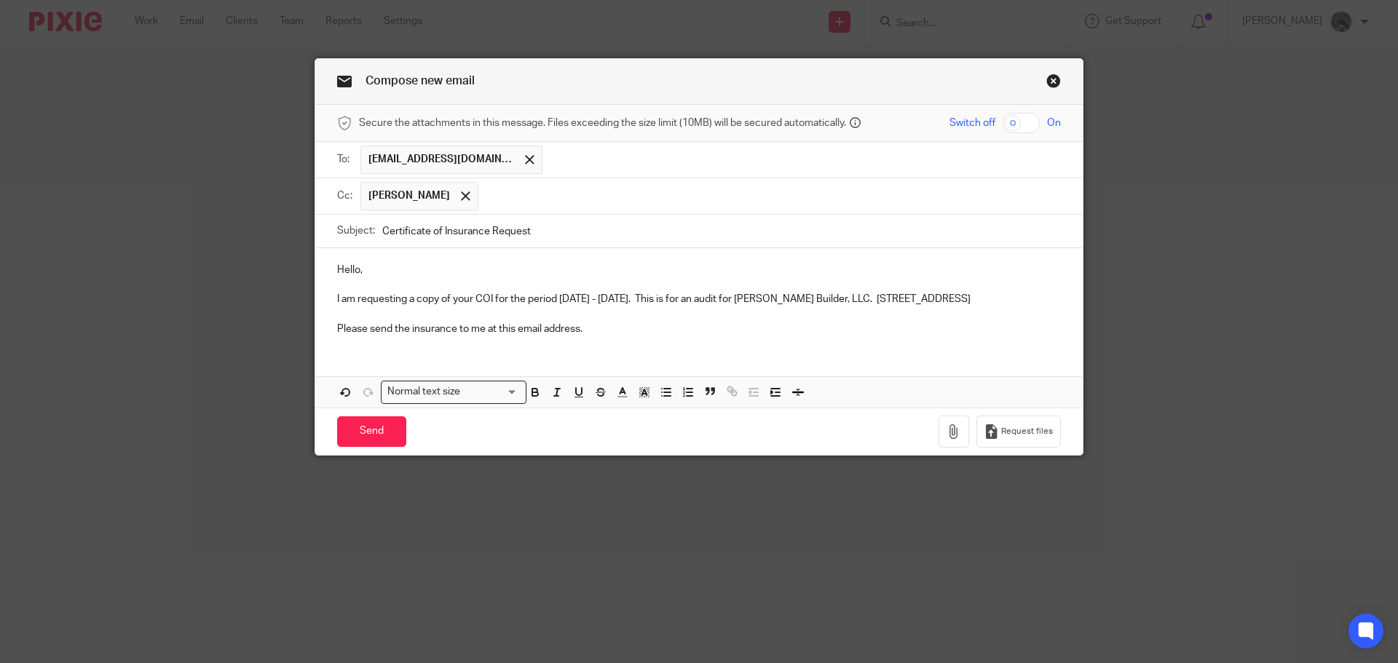
click at [771, 296] on p "I am requesting a copy of your COI for the period [DATE] - [DATE]. This is for …" at bounding box center [699, 299] width 724 height 15
click at [473, 298] on p "I am requesting a copy of your COI for the period [DATE] - [DATE]. This is for …" at bounding box center [699, 299] width 724 height 15
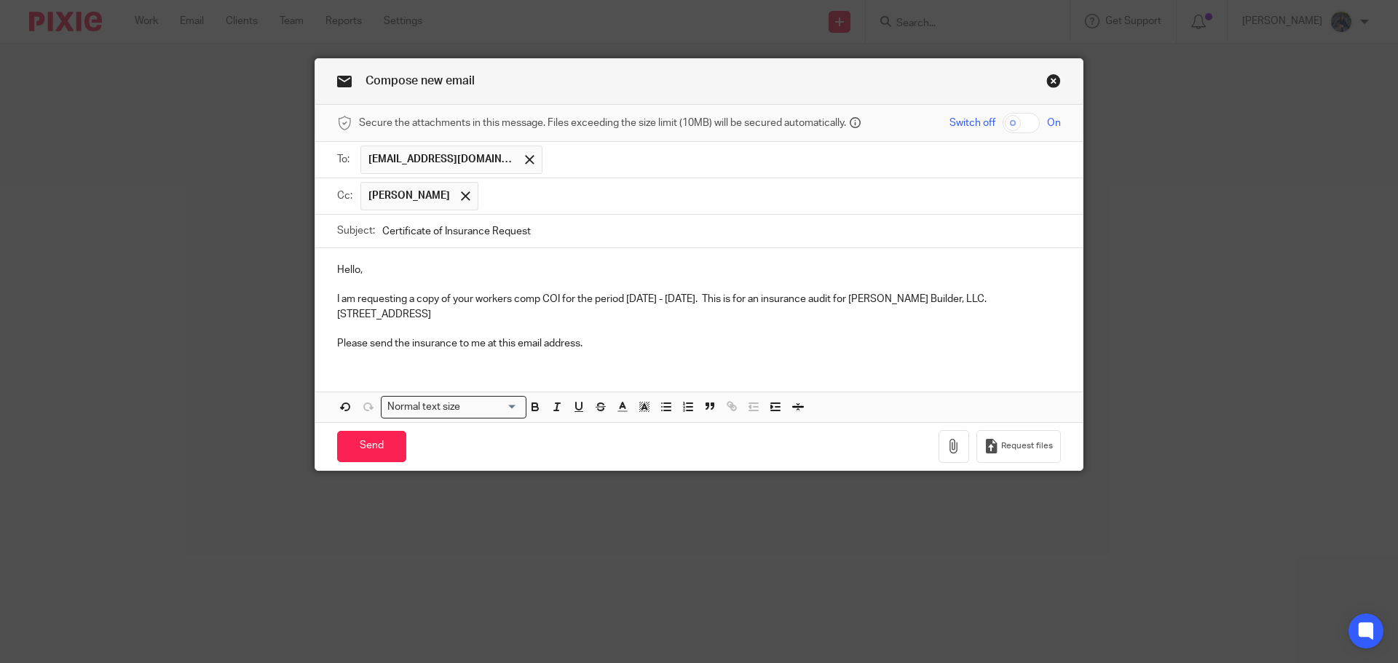
click at [599, 347] on p "Please send the insurance to me at this email address." at bounding box center [699, 343] width 724 height 15
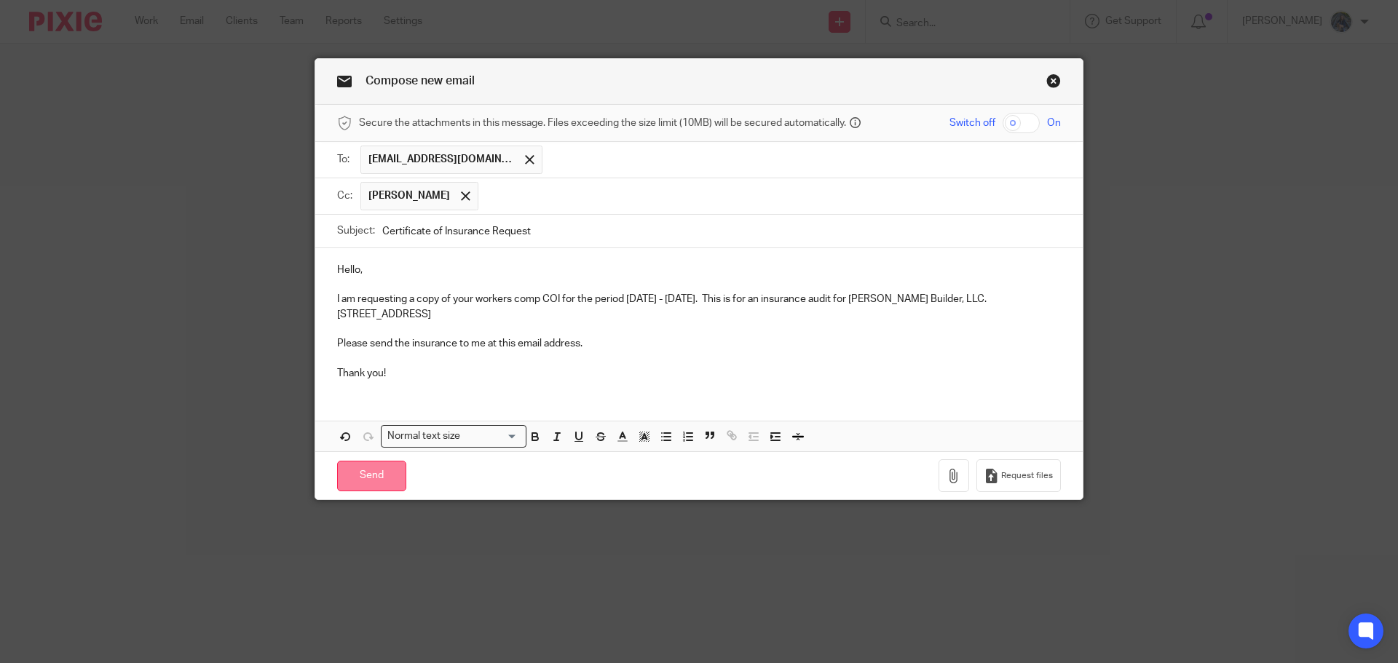
click at [387, 468] on input "Send" at bounding box center [371, 476] width 69 height 31
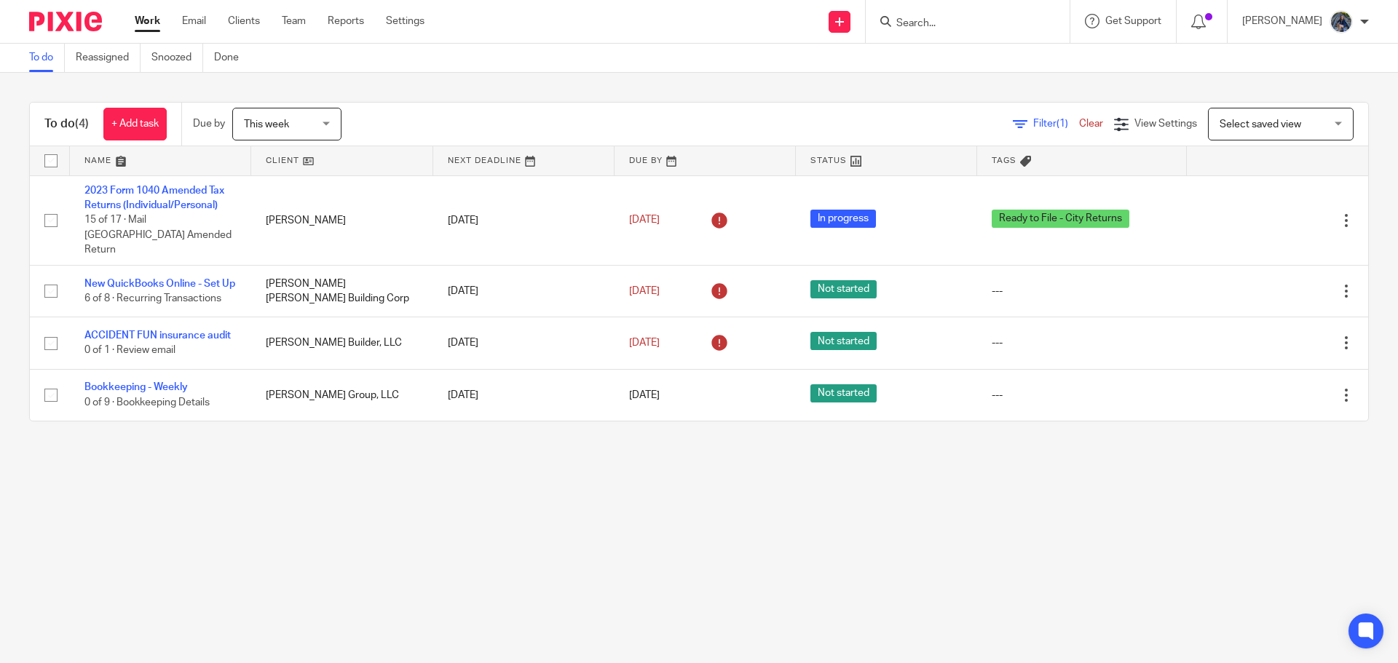
click at [962, 26] on input "Search" at bounding box center [960, 23] width 131 height 13
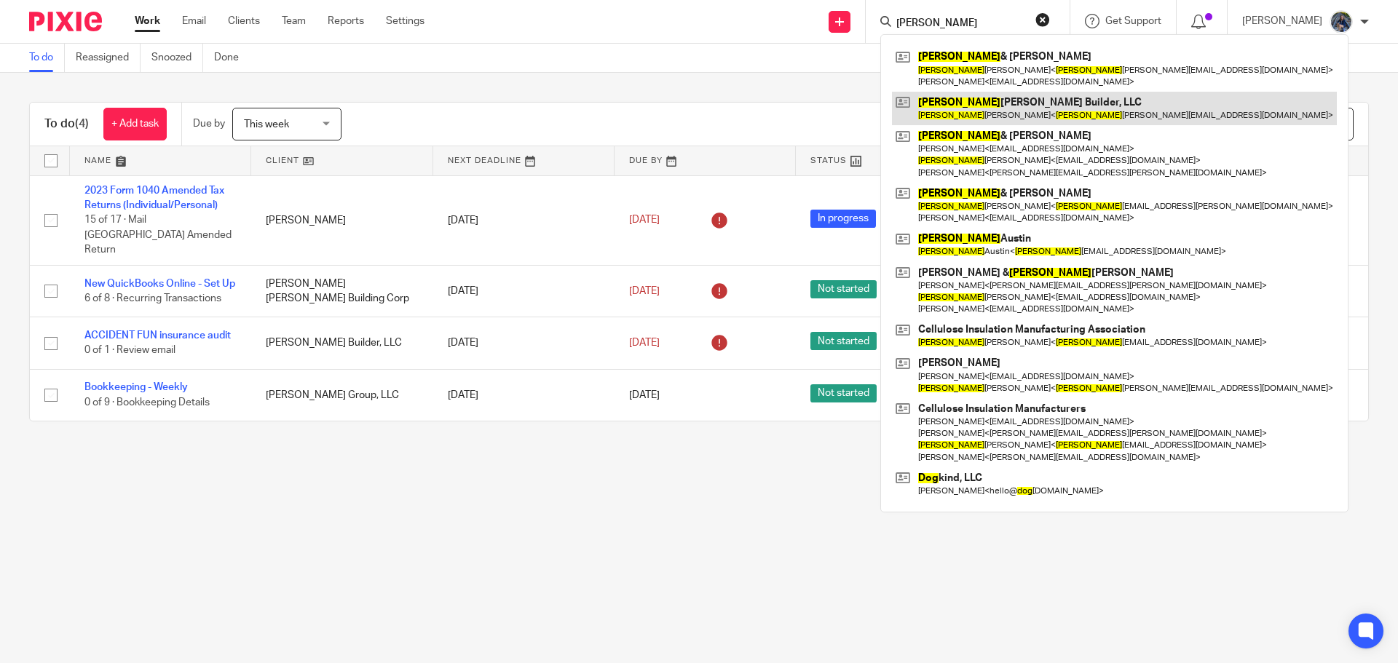
type input "[PERSON_NAME]"
click at [998, 111] on link at bounding box center [1114, 108] width 445 height 33
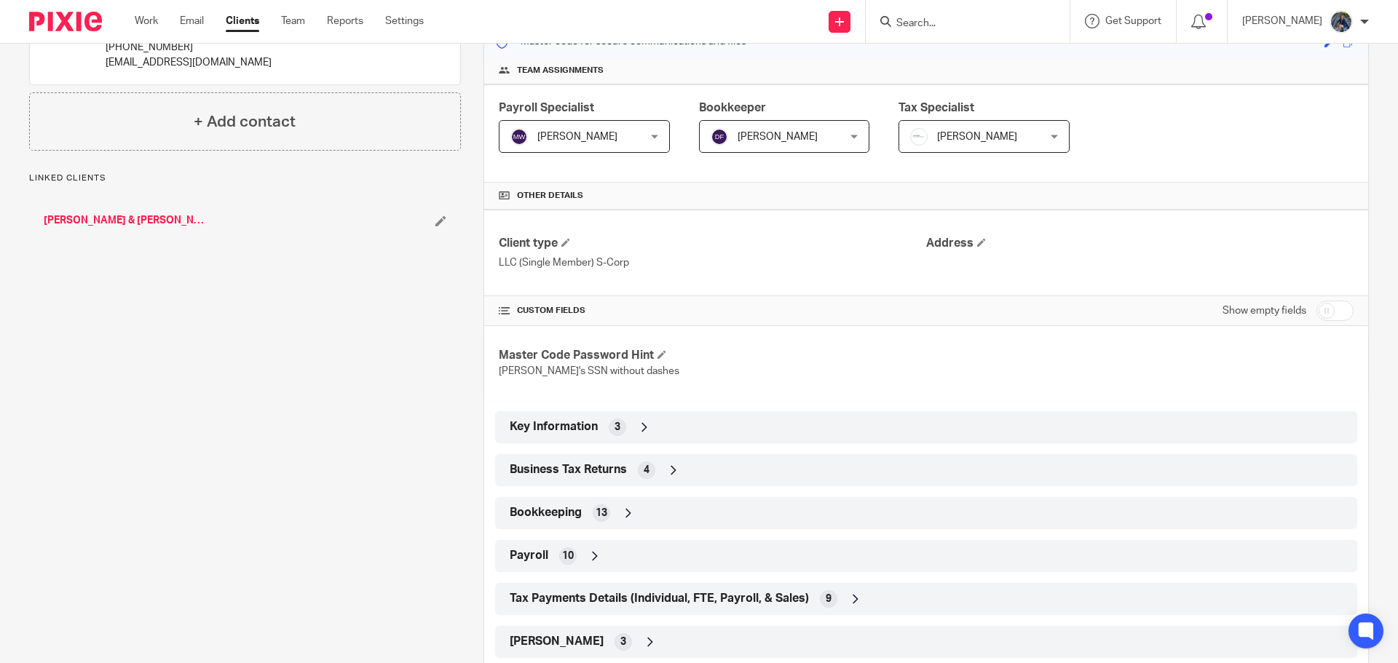
scroll to position [218, 0]
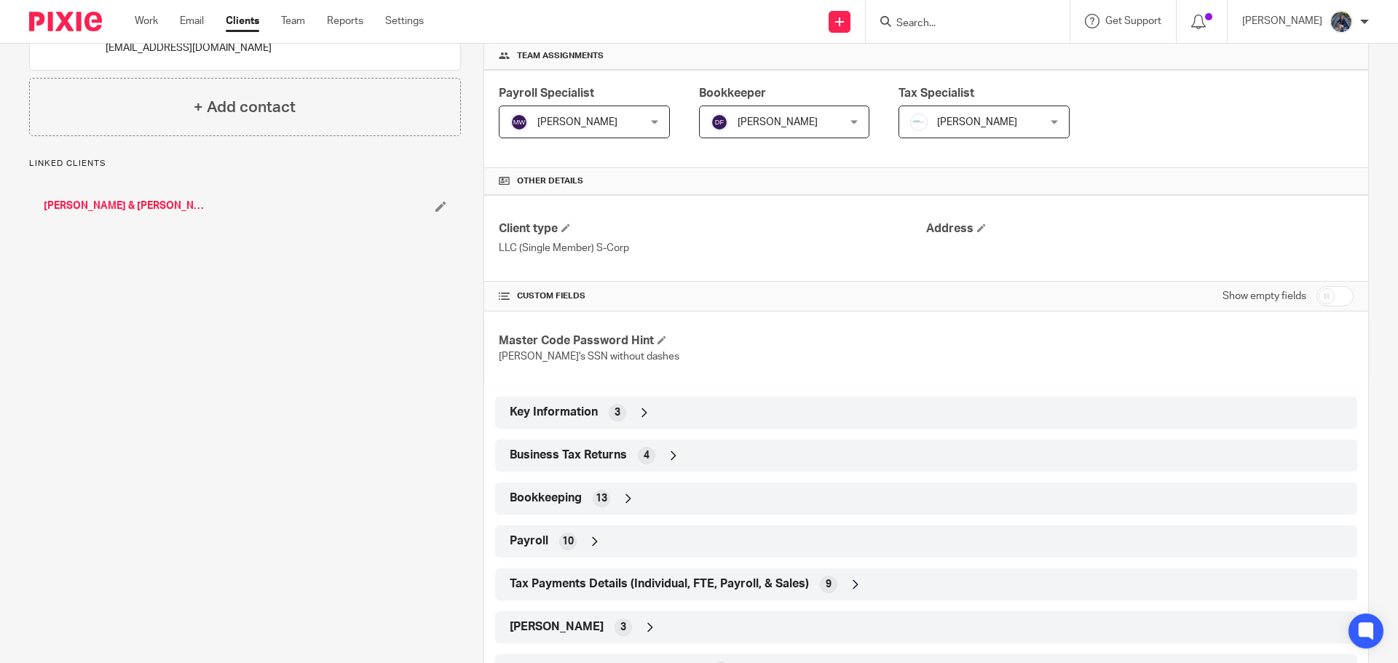
click at [700, 403] on div "Key Information 3" at bounding box center [926, 413] width 840 height 25
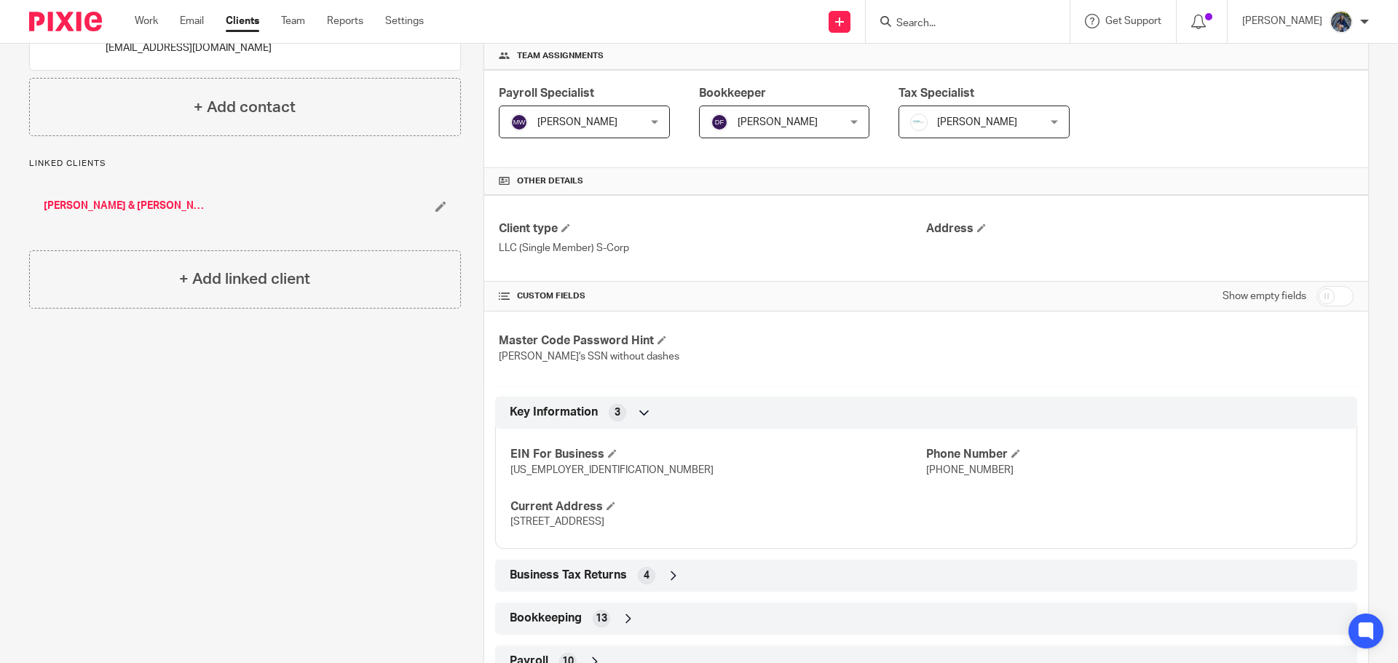
drag, startPoint x: 506, startPoint y: 521, endPoint x: 711, endPoint y: 529, distance: 204.8
click at [711, 529] on p "5325 16th Avenue, Hudsonville, MI 49426" at bounding box center [718, 522] width 416 height 15
copy span "5325 16th Avenue, Hudsonville, MI 49426"
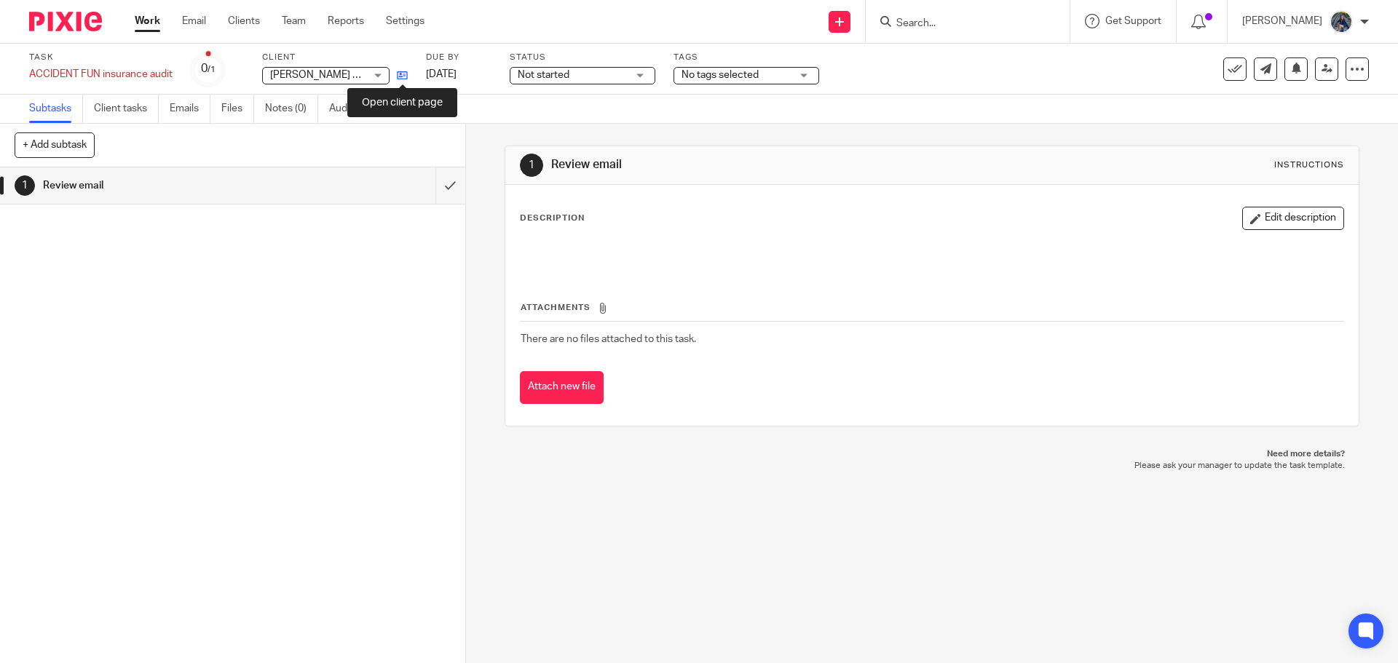
click at [405, 76] on icon at bounding box center [402, 75] width 11 height 11
click at [189, 101] on link "Emails" at bounding box center [190, 109] width 41 height 28
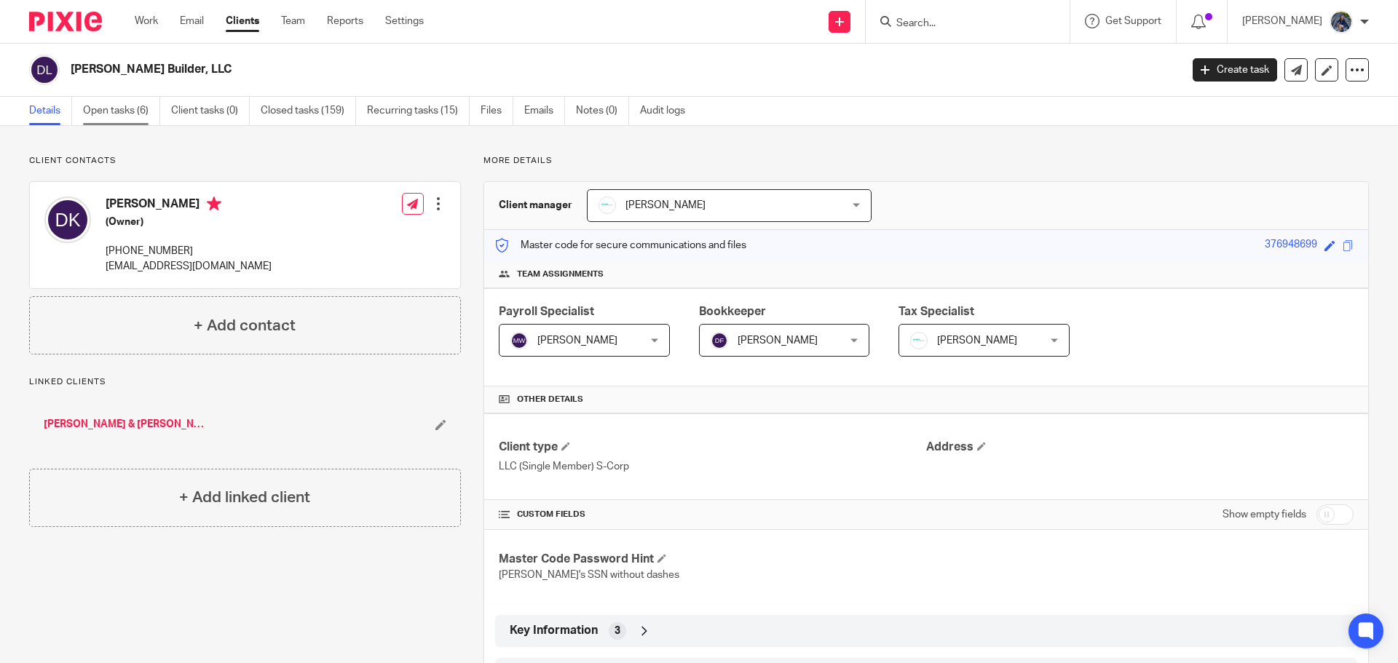
click at [134, 106] on link "Open tasks (6)" at bounding box center [121, 111] width 77 height 28
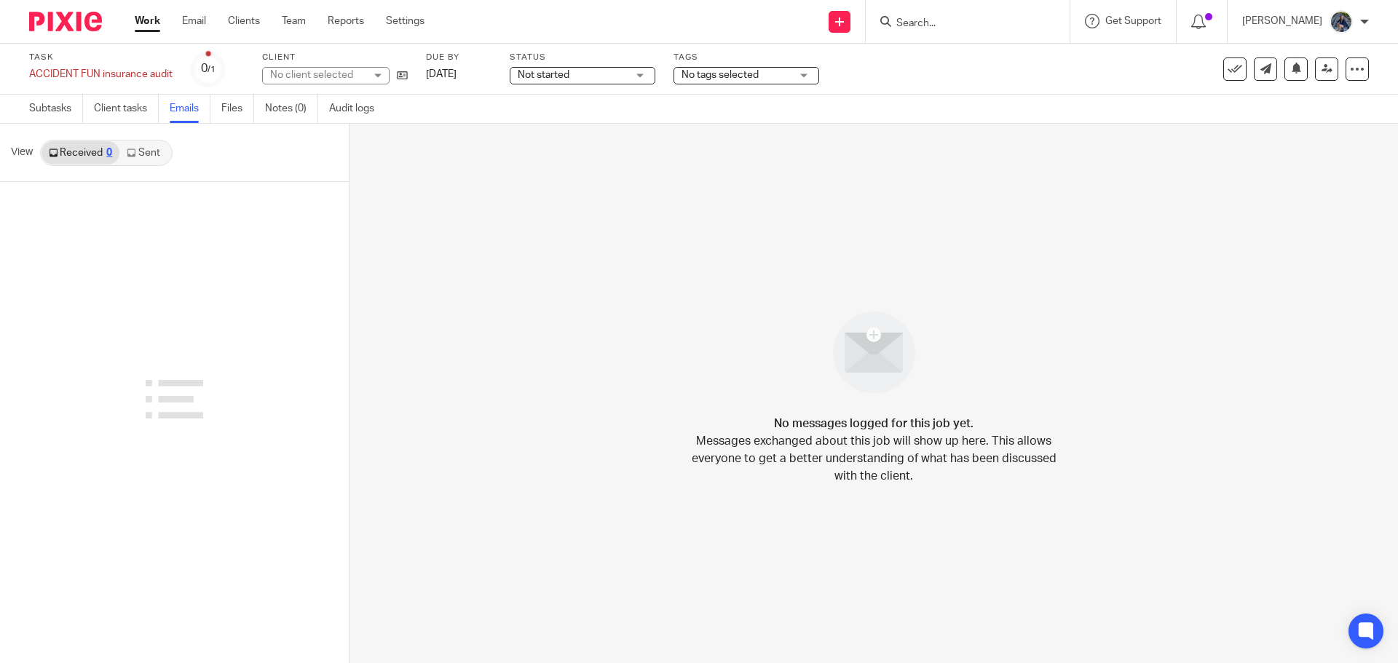
click at [150, 157] on link "Sent" at bounding box center [144, 152] width 51 height 23
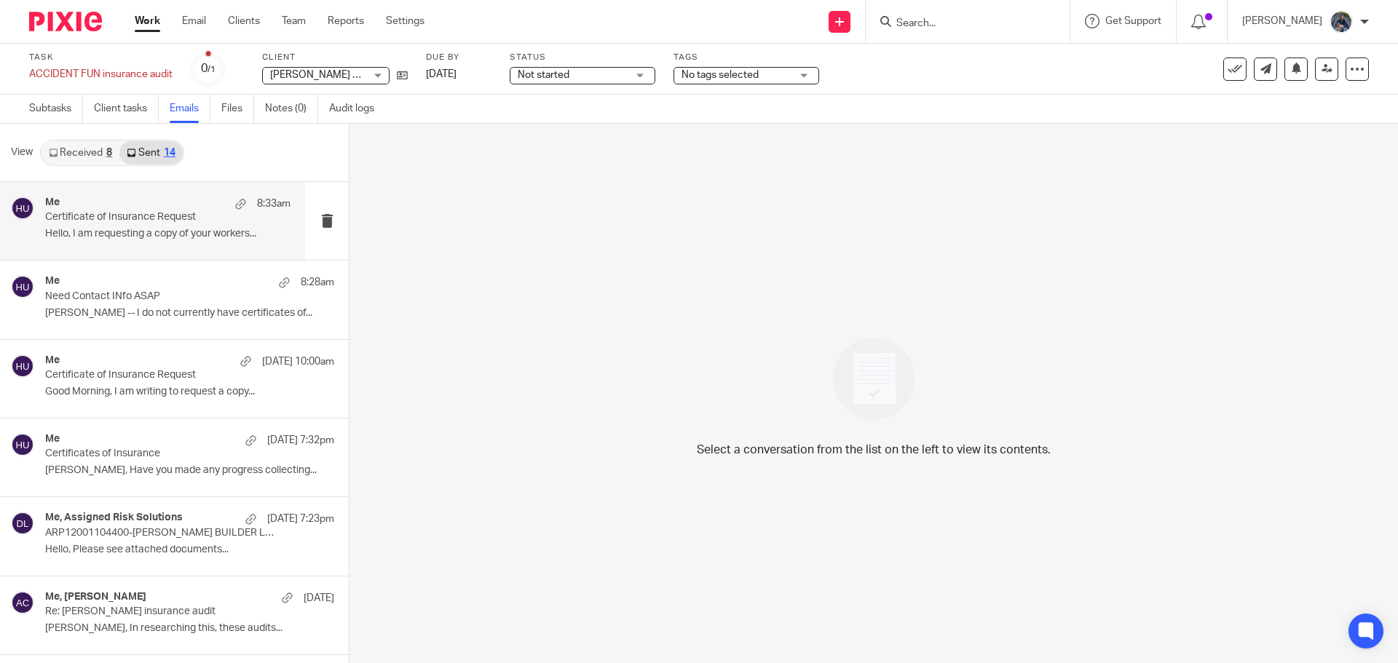
click at [138, 225] on div "Me 8:33am Certificate of Insurance Request Hello, I am requesting a copy of you…" at bounding box center [167, 221] width 245 height 49
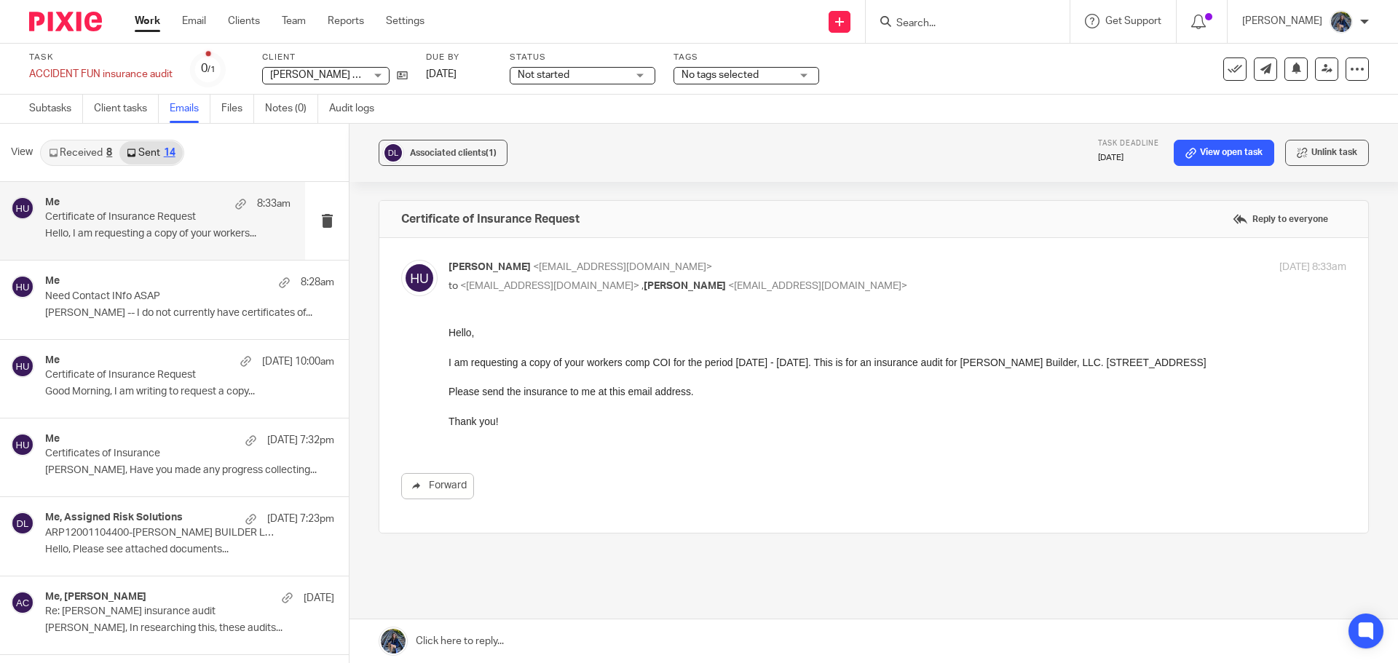
click at [74, 157] on link "Received 8" at bounding box center [81, 152] width 78 height 23
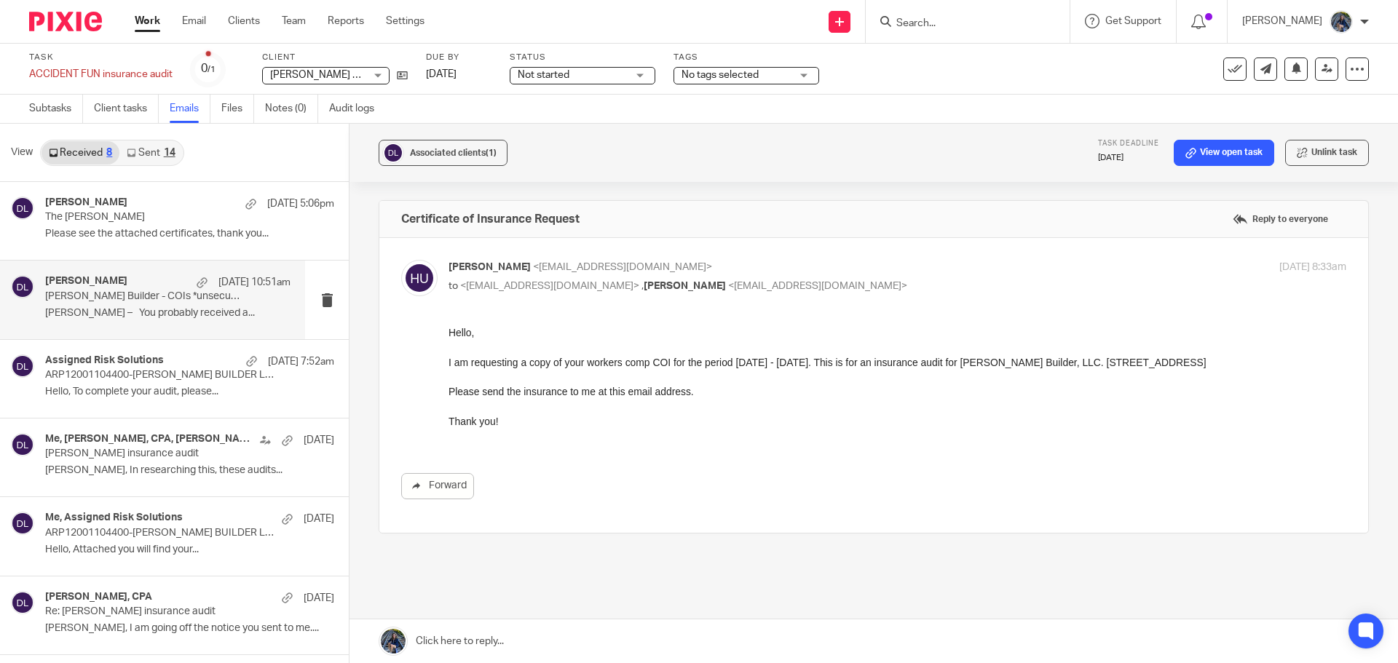
click at [160, 311] on p "[PERSON_NAME] – You probably received a..." at bounding box center [167, 313] width 245 height 12
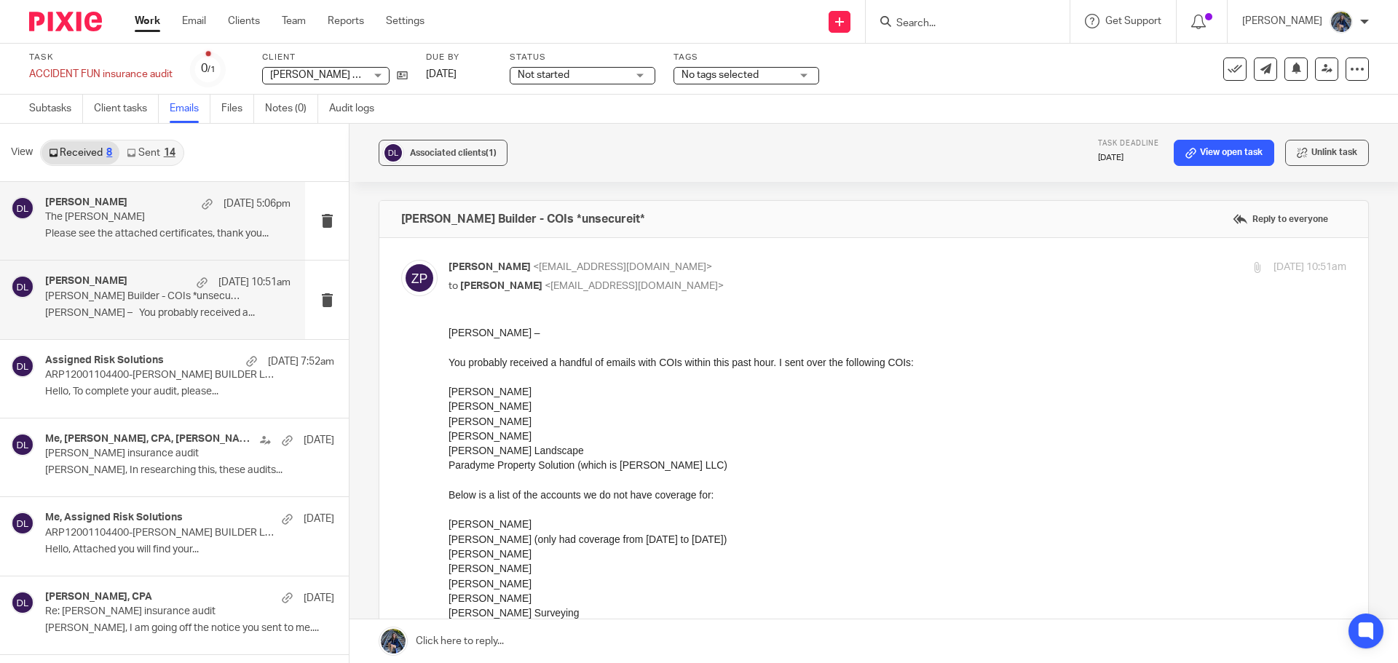
click at [170, 223] on p "The [PERSON_NAME]" at bounding box center [143, 217] width 197 height 12
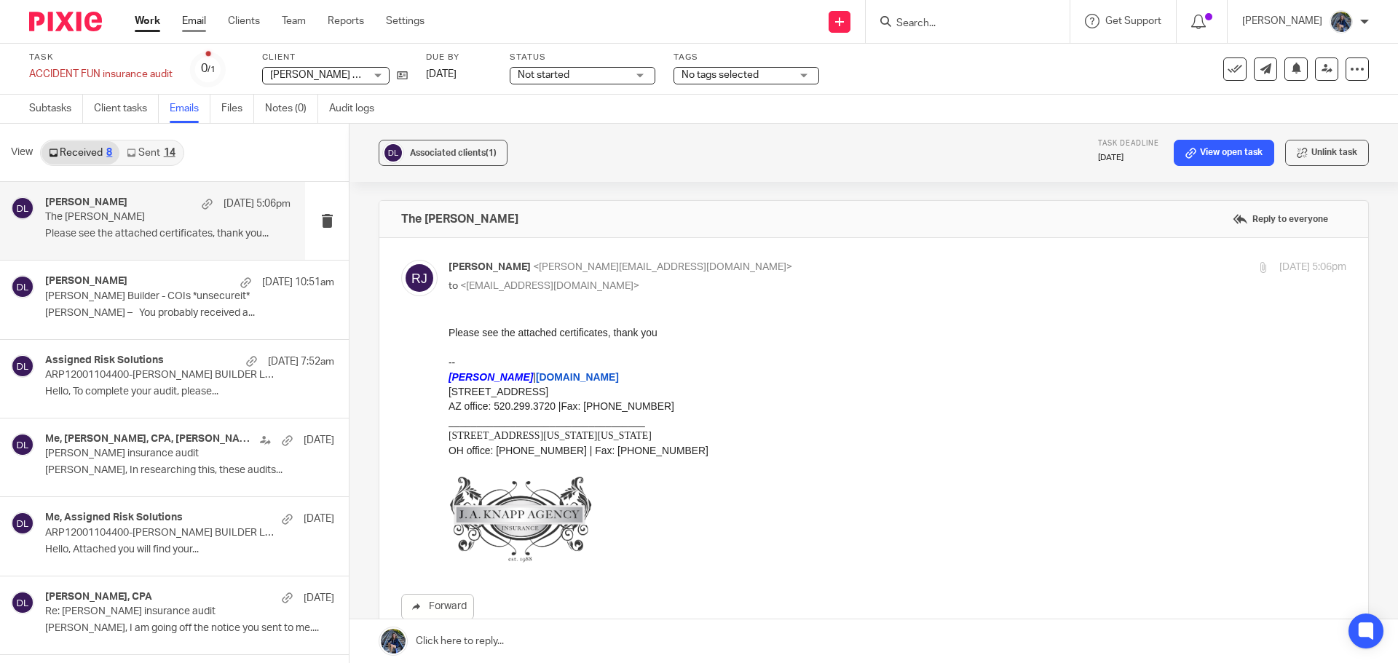
click at [184, 20] on link "Email" at bounding box center [194, 21] width 24 height 15
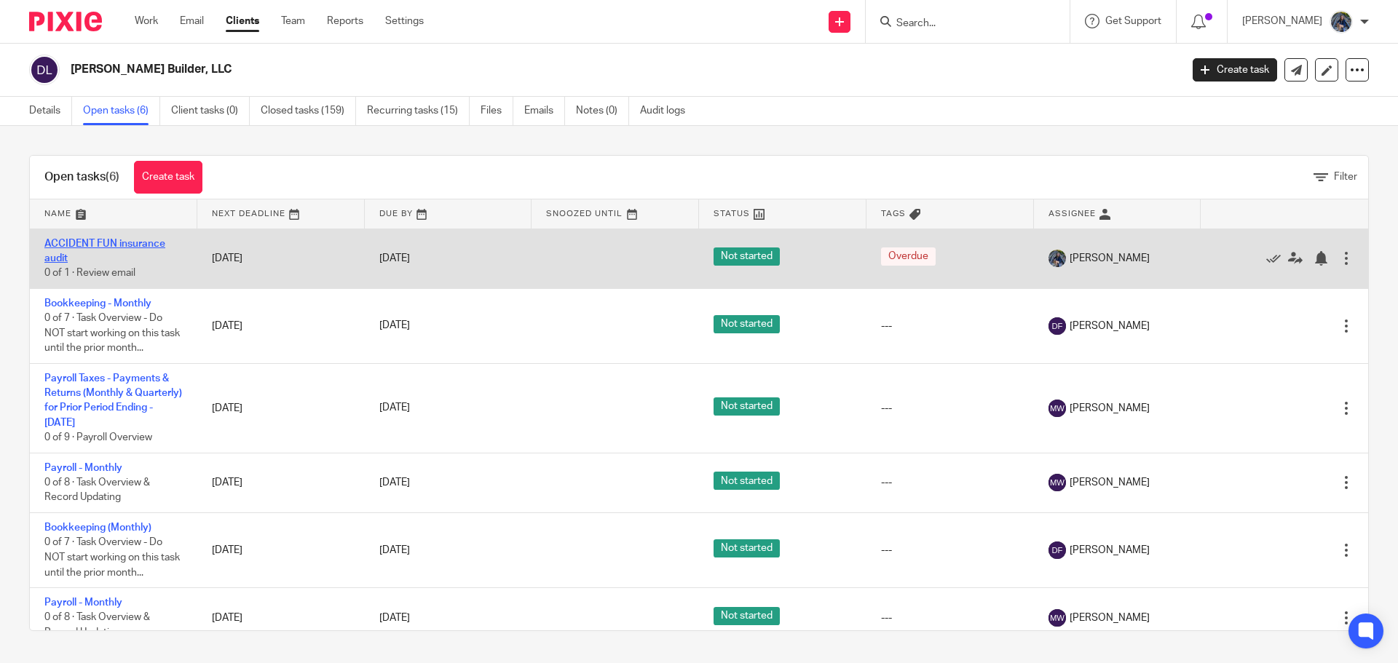
click at [113, 247] on link "ACCIDENT FUN insurance audit" at bounding box center [104, 251] width 121 height 25
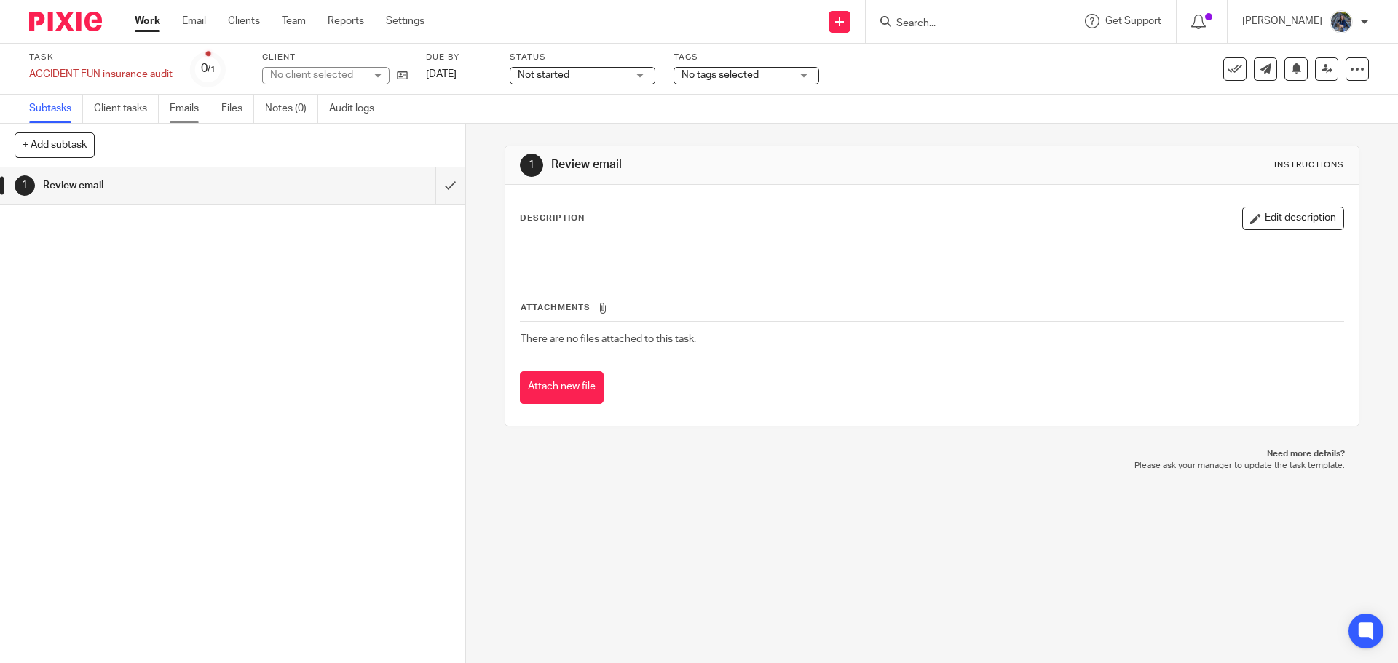
click at [189, 106] on link "Emails" at bounding box center [190, 109] width 41 height 28
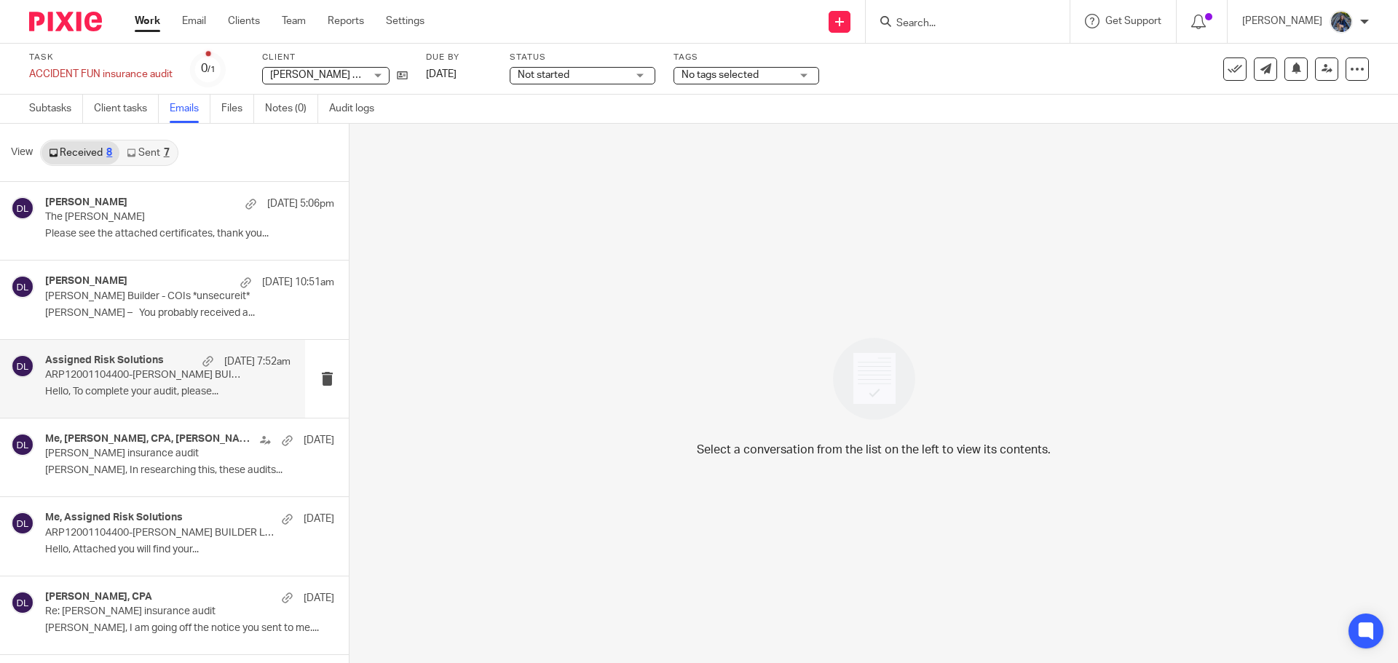
click at [150, 369] on p "ARP12001104400-[PERSON_NAME] BUILDER LLC-Assigned Risk Solutions - Requested Do…" at bounding box center [143, 375] width 197 height 12
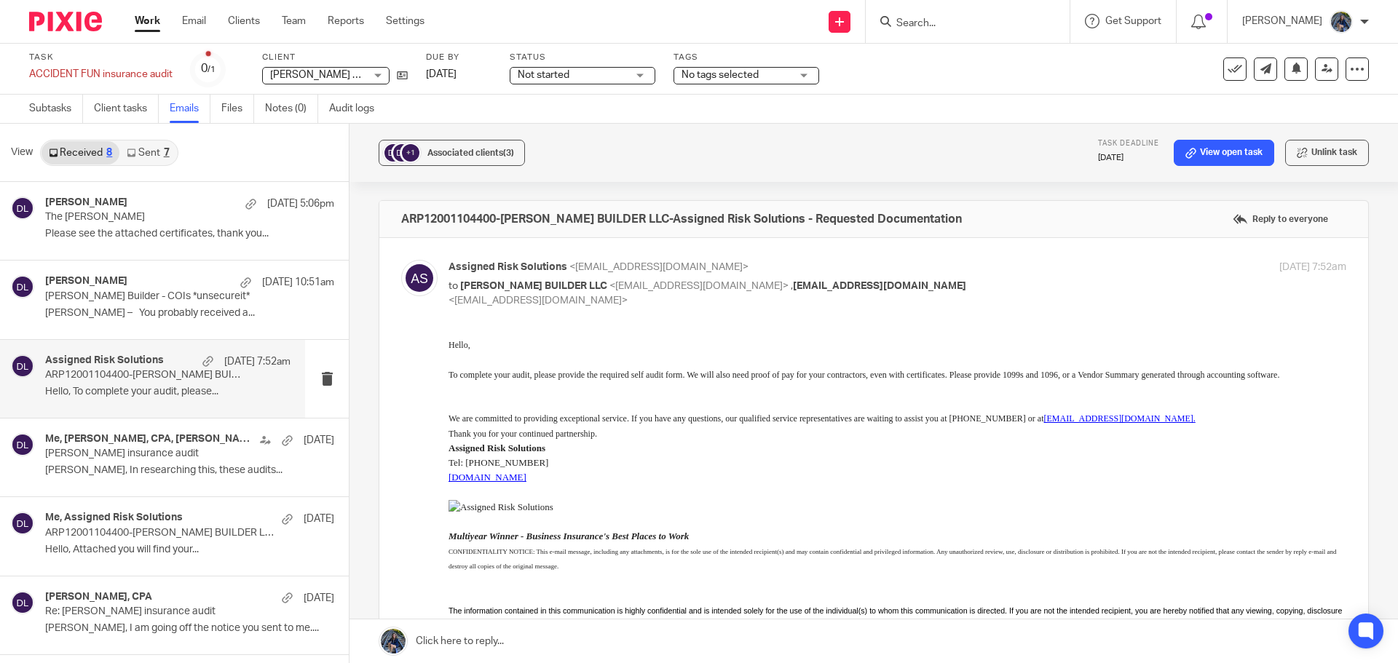
click at [497, 640] on link at bounding box center [874, 642] width 1049 height 44
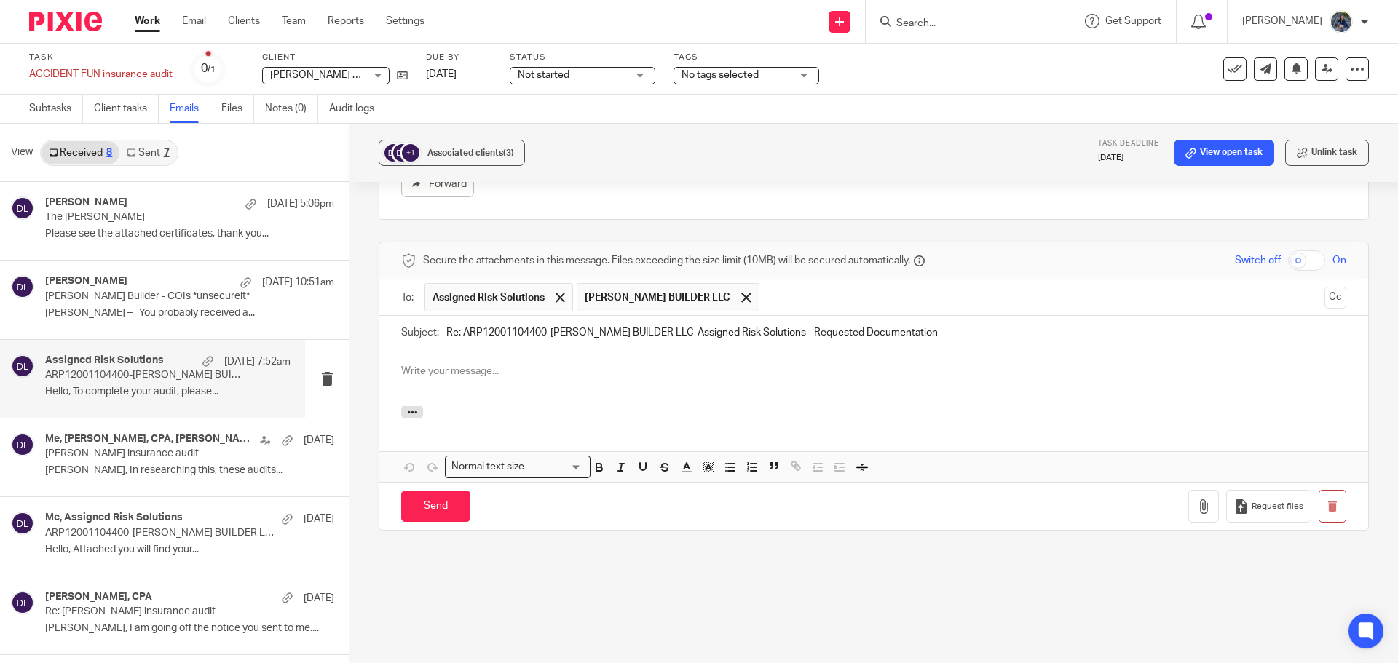
click at [471, 378] on p at bounding box center [873, 371] width 945 height 15
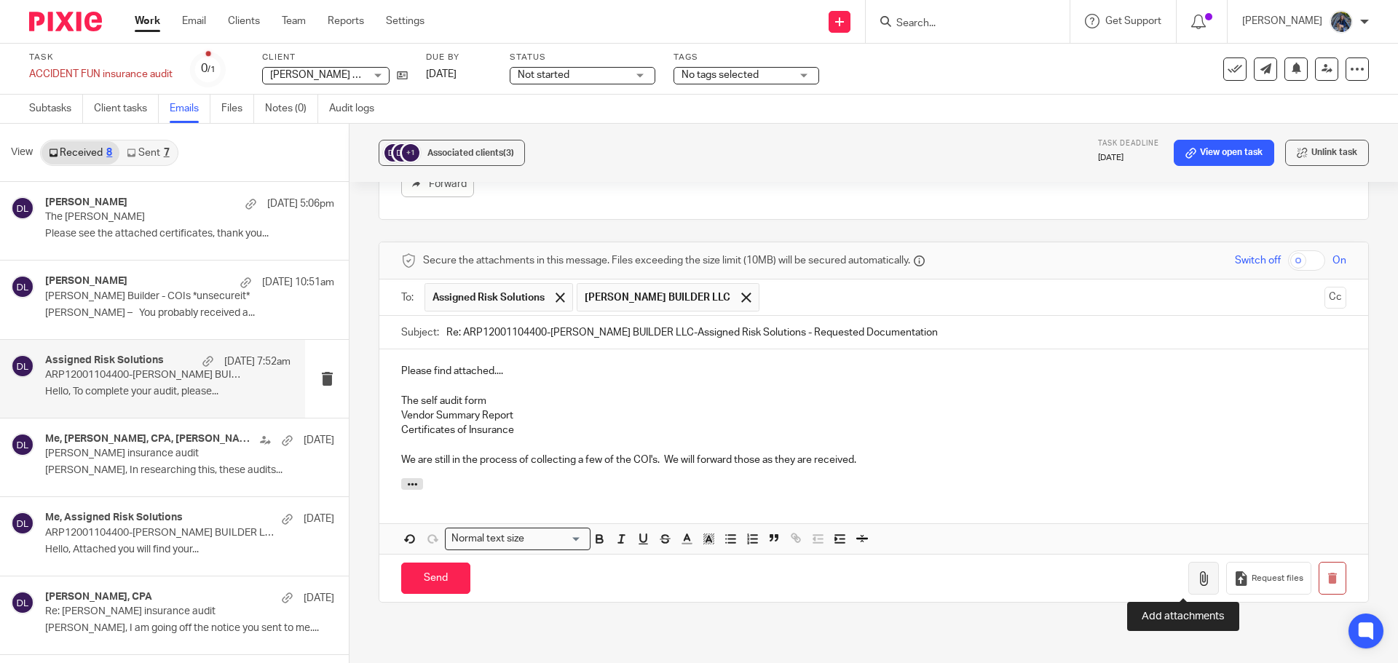
click at [1196, 575] on icon "button" at bounding box center [1203, 579] width 15 height 15
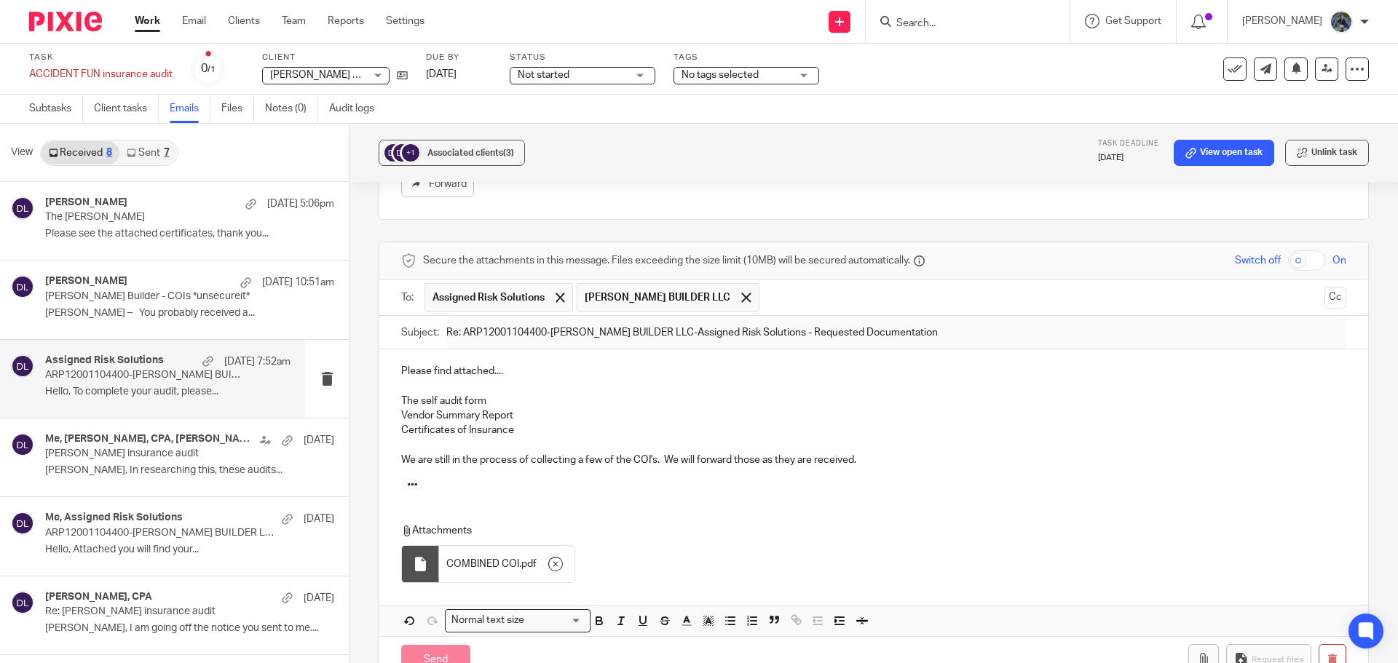
scroll to position [687, 0]
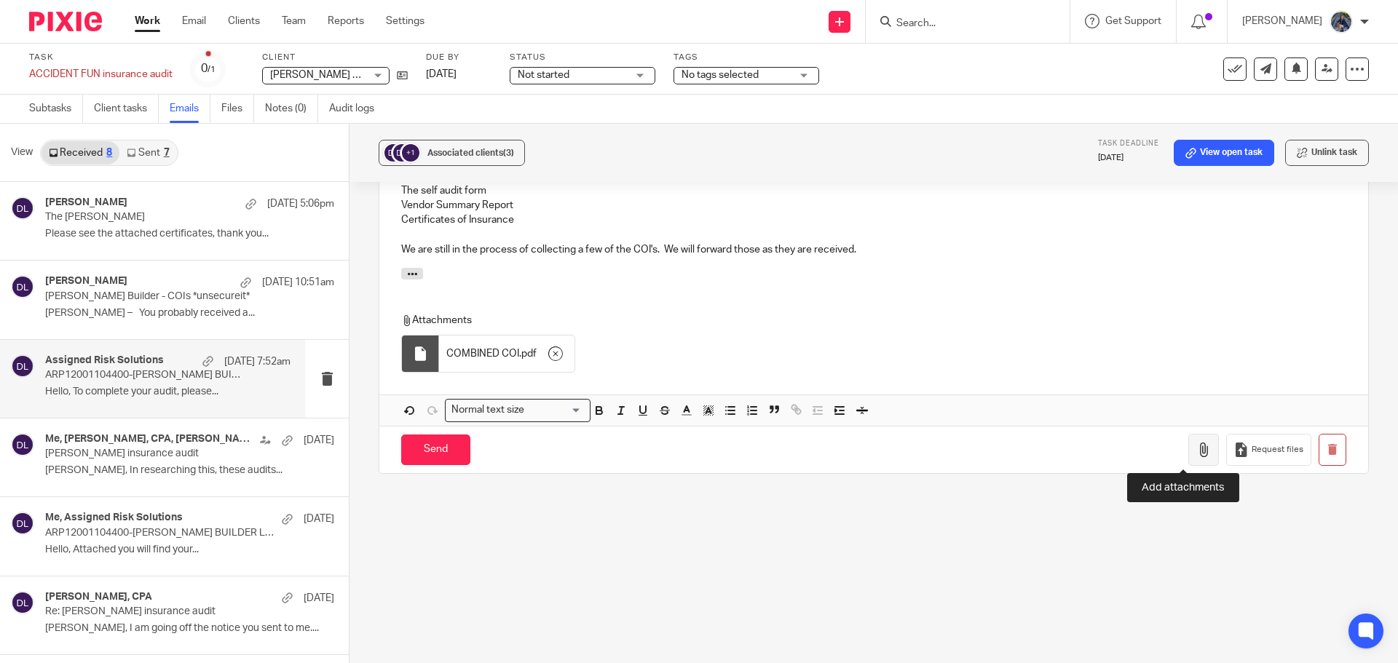
click at [1196, 450] on icon "button" at bounding box center [1203, 450] width 15 height 15
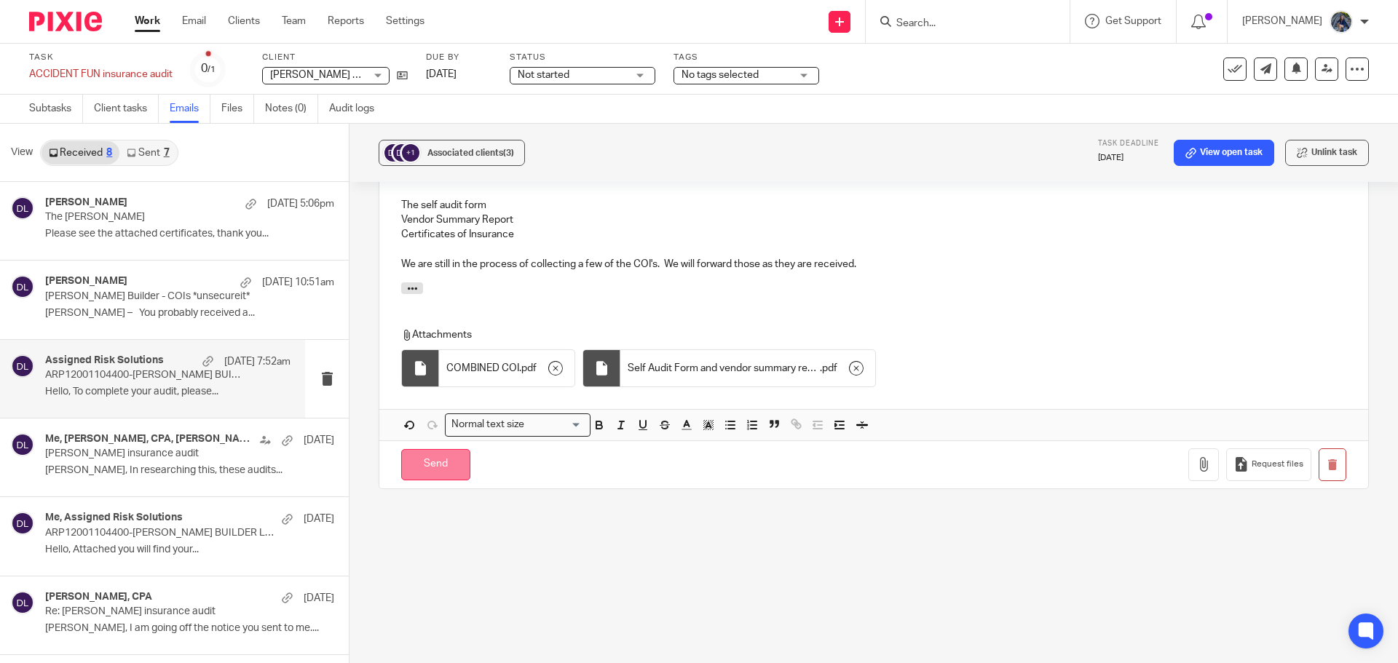
click at [446, 470] on input "Send" at bounding box center [435, 464] width 69 height 31
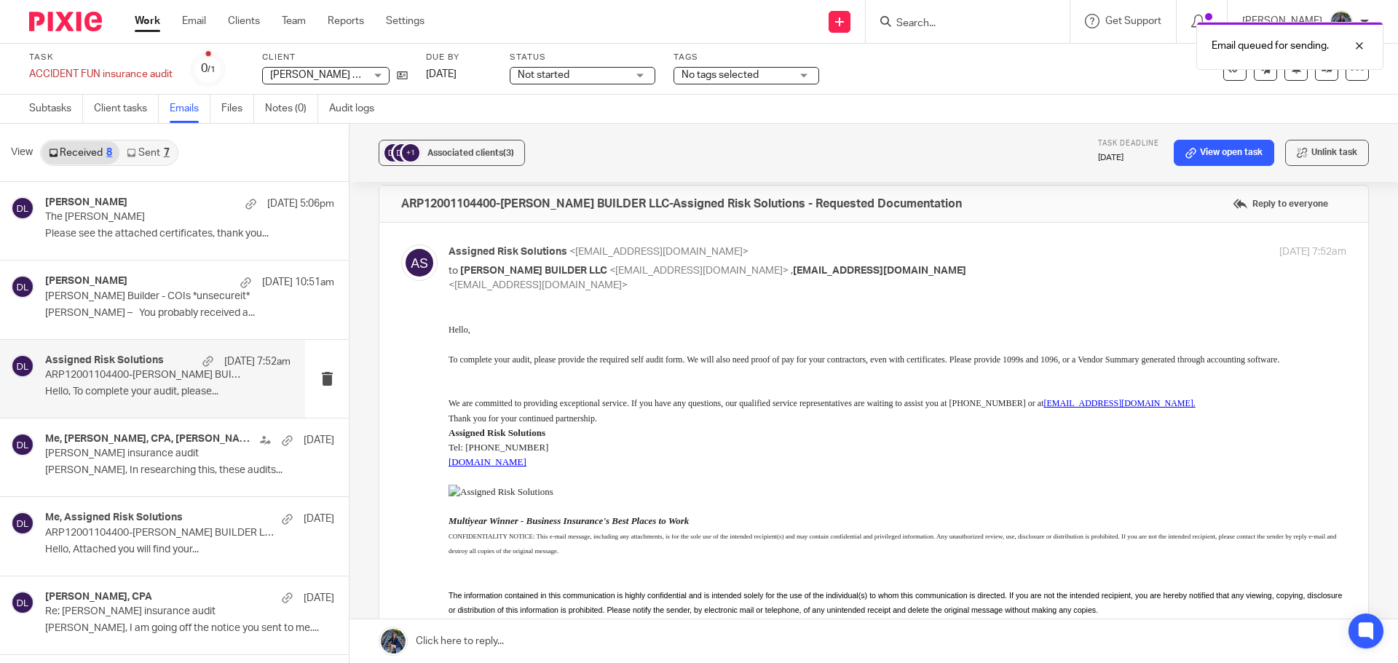
scroll to position [0, 0]
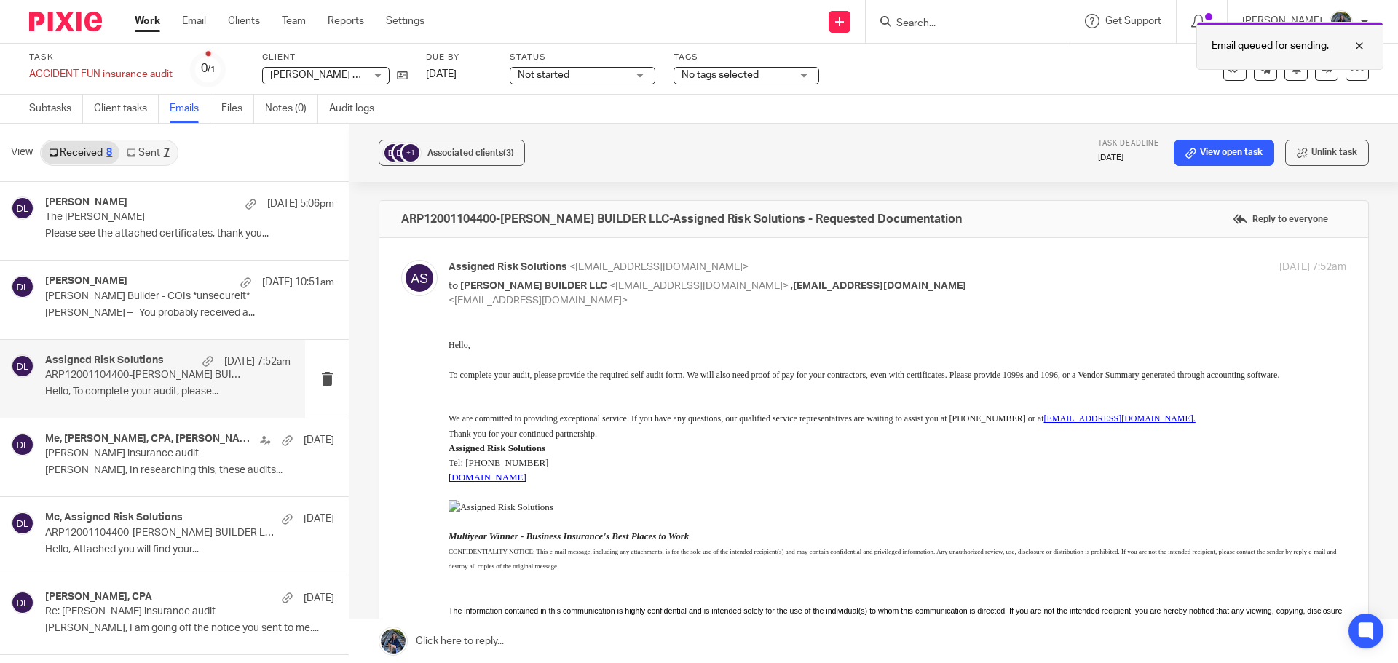
click at [1362, 44] on div at bounding box center [1348, 45] width 39 height 17
click at [197, 20] on link "Email" at bounding box center [194, 21] width 24 height 15
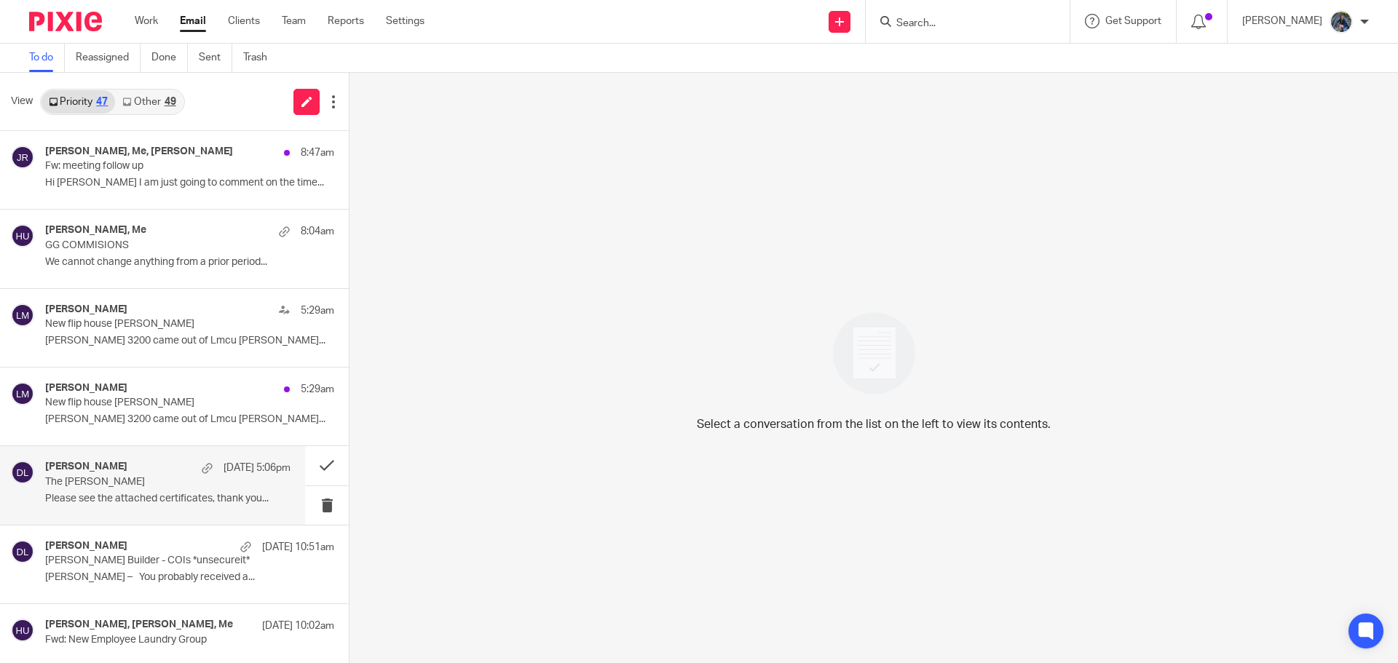
click at [108, 474] on div "[PERSON_NAME] [DATE] 5:06pm" at bounding box center [167, 468] width 245 height 15
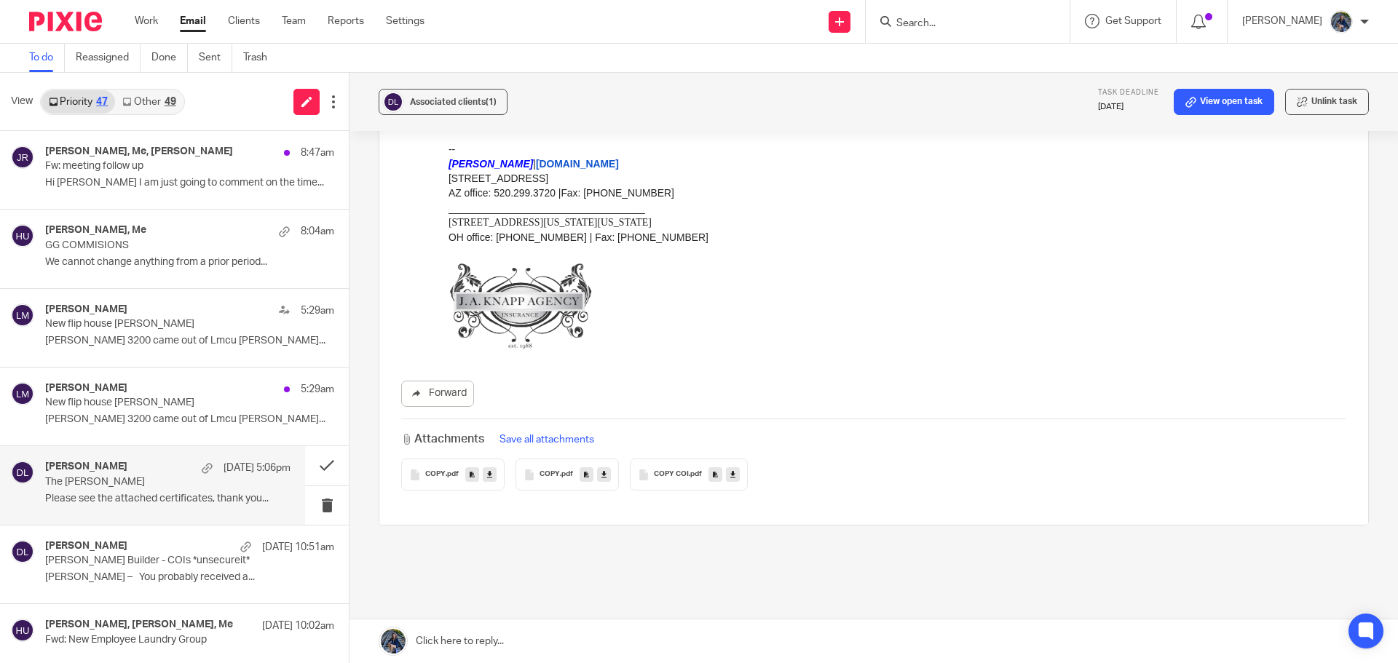
scroll to position [202, 0]
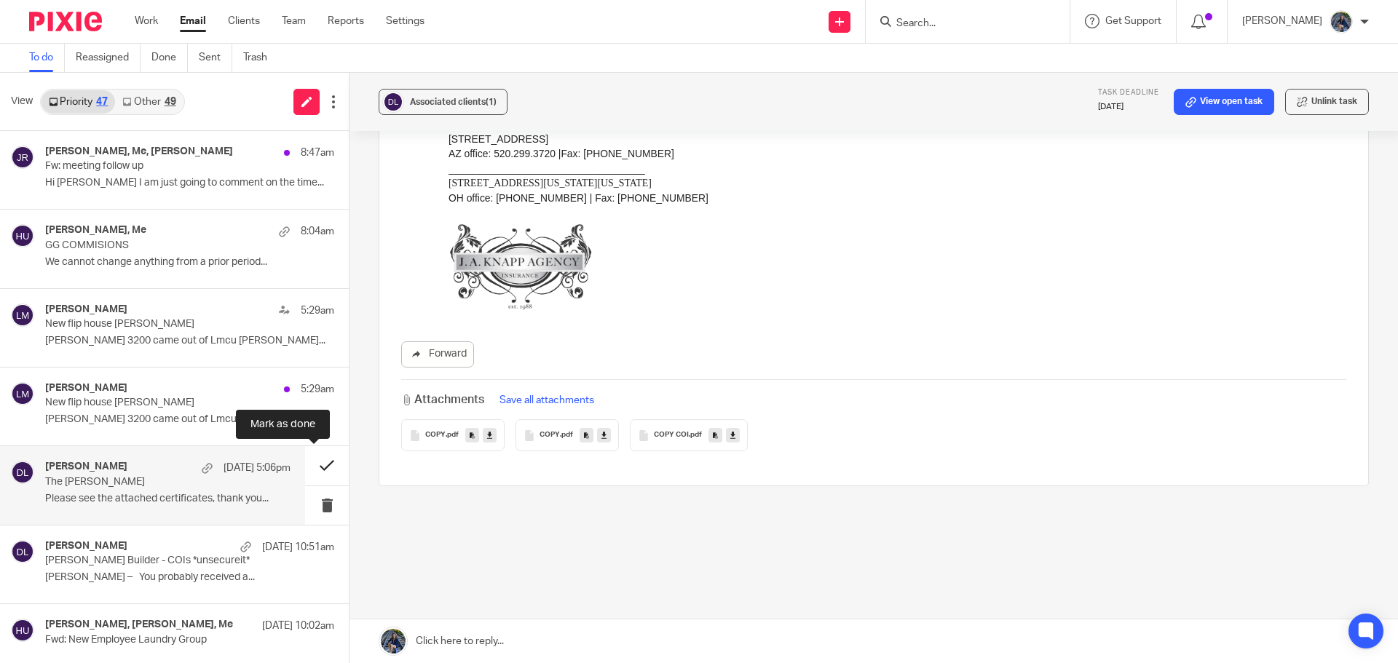
click at [309, 462] on button at bounding box center [327, 465] width 44 height 39
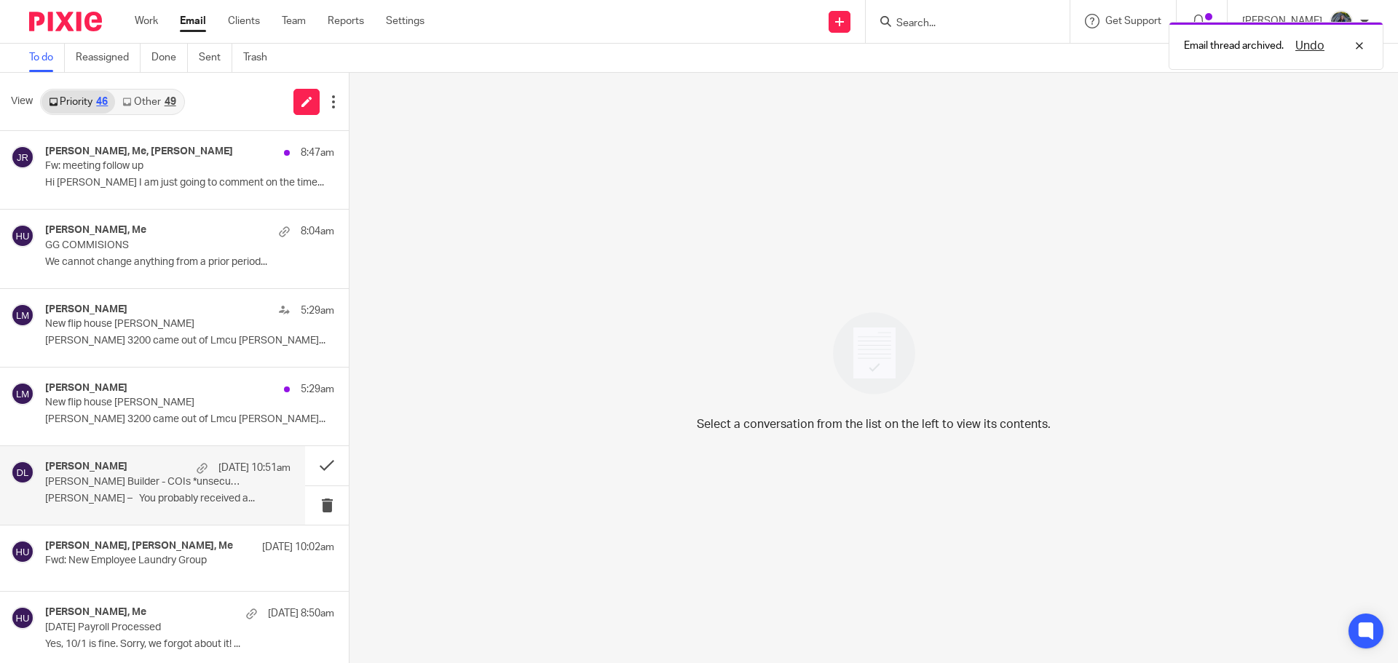
click at [171, 496] on p "[PERSON_NAME] – You probably received a..." at bounding box center [167, 499] width 245 height 12
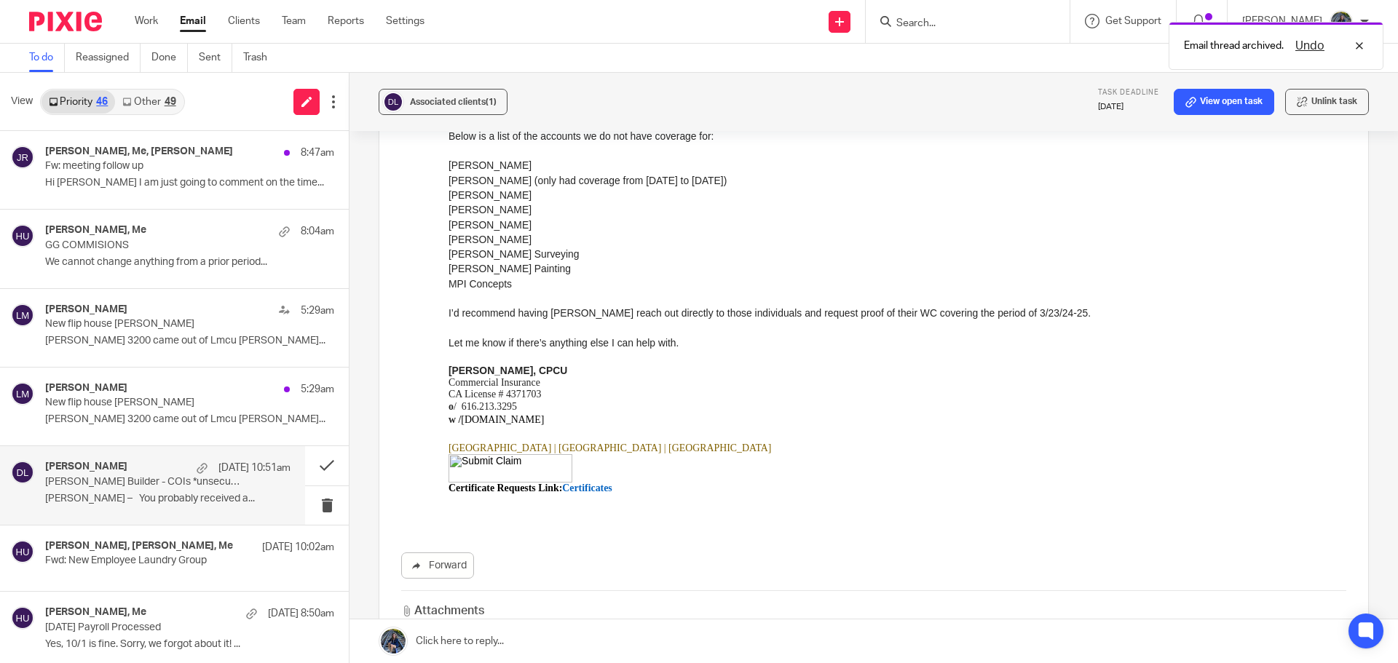
scroll to position [437, 0]
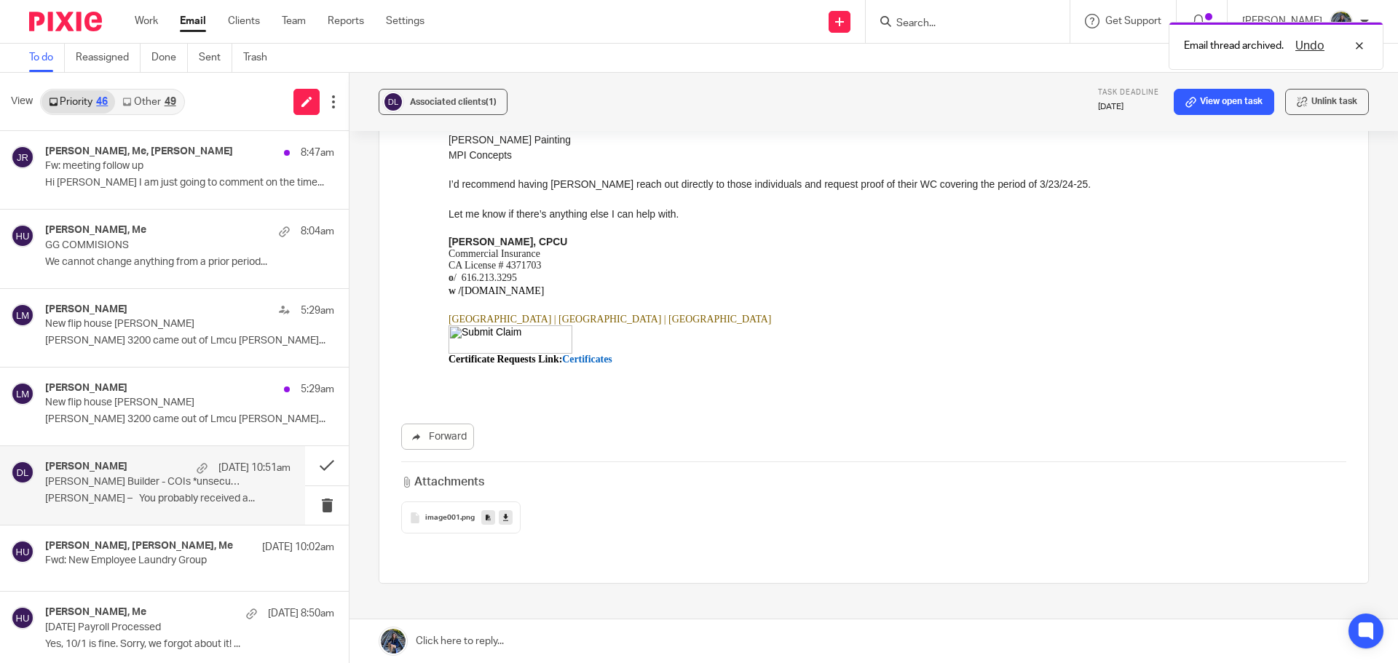
click at [465, 642] on link at bounding box center [874, 642] width 1049 height 44
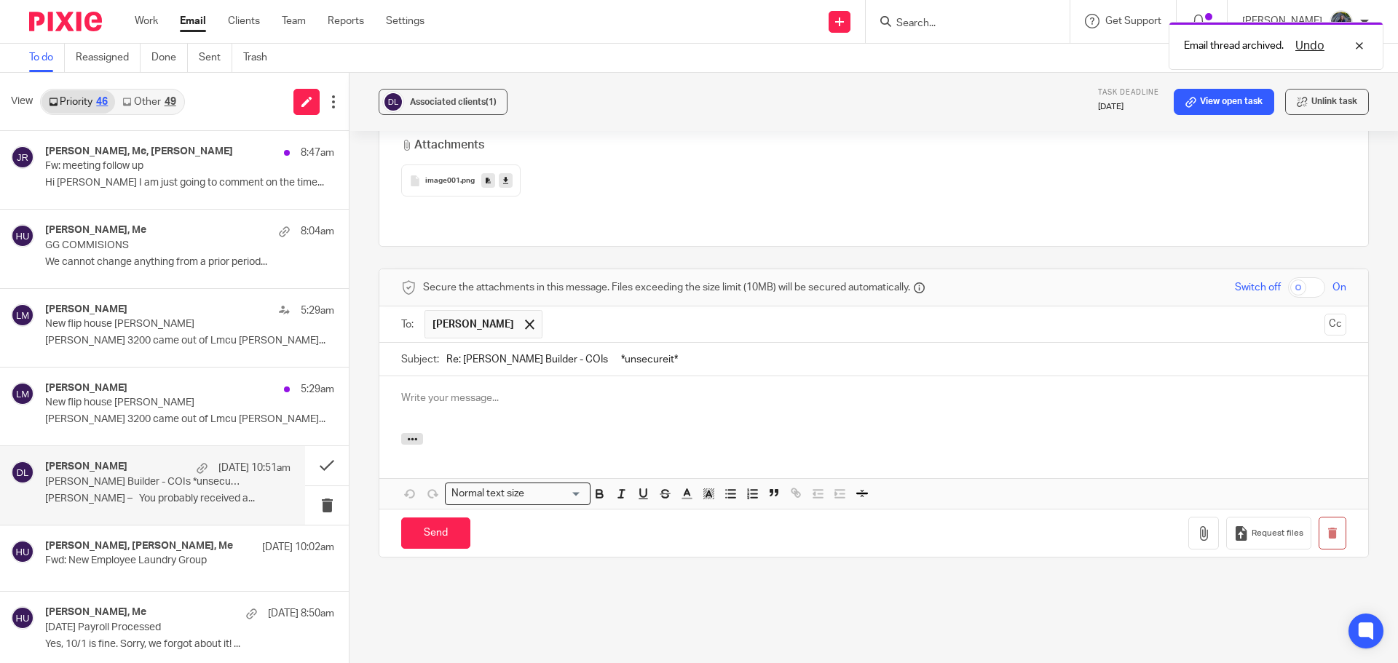
scroll to position [0, 0]
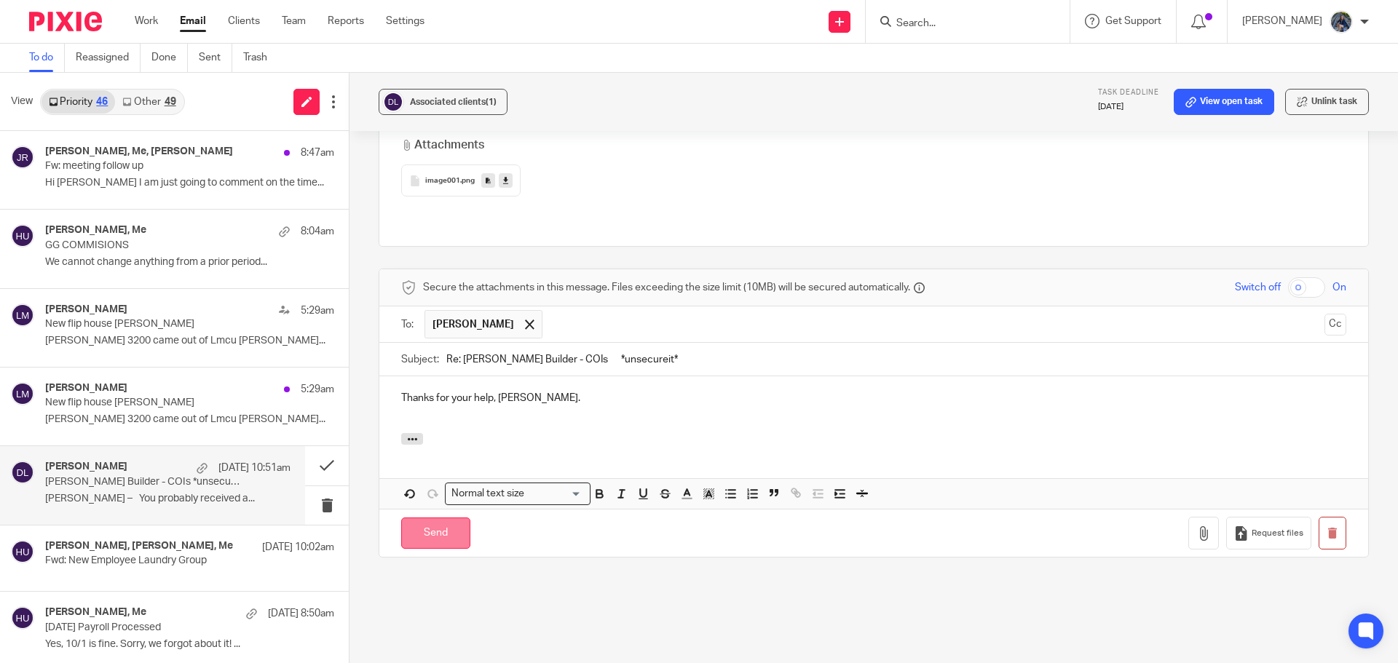
click at [450, 518] on input "Send" at bounding box center [435, 533] width 69 height 31
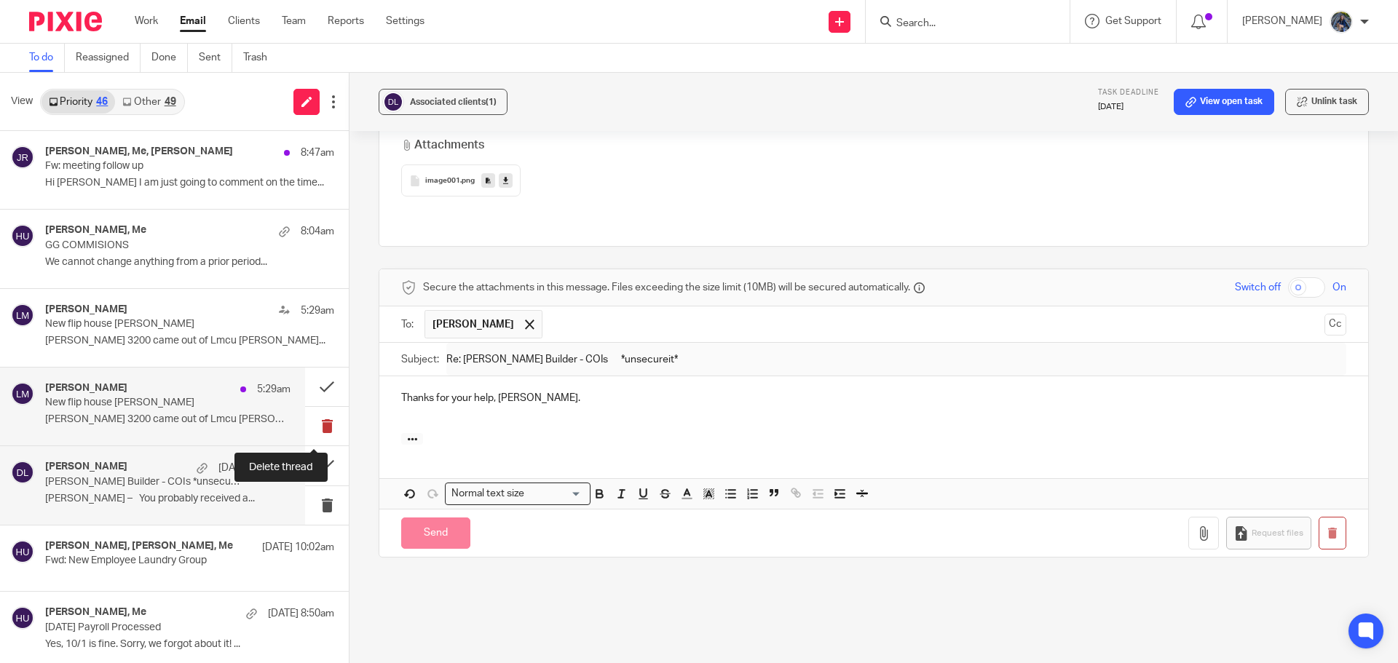
scroll to position [519, 0]
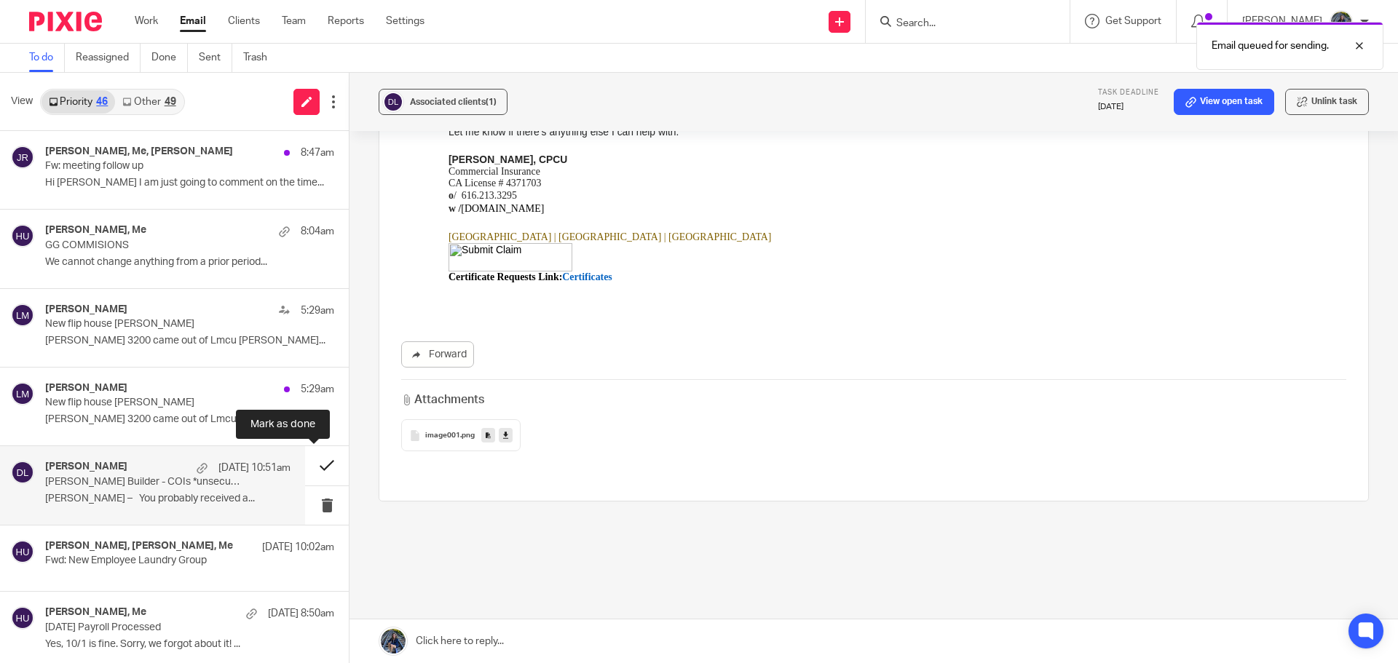
click at [310, 467] on button at bounding box center [327, 465] width 44 height 39
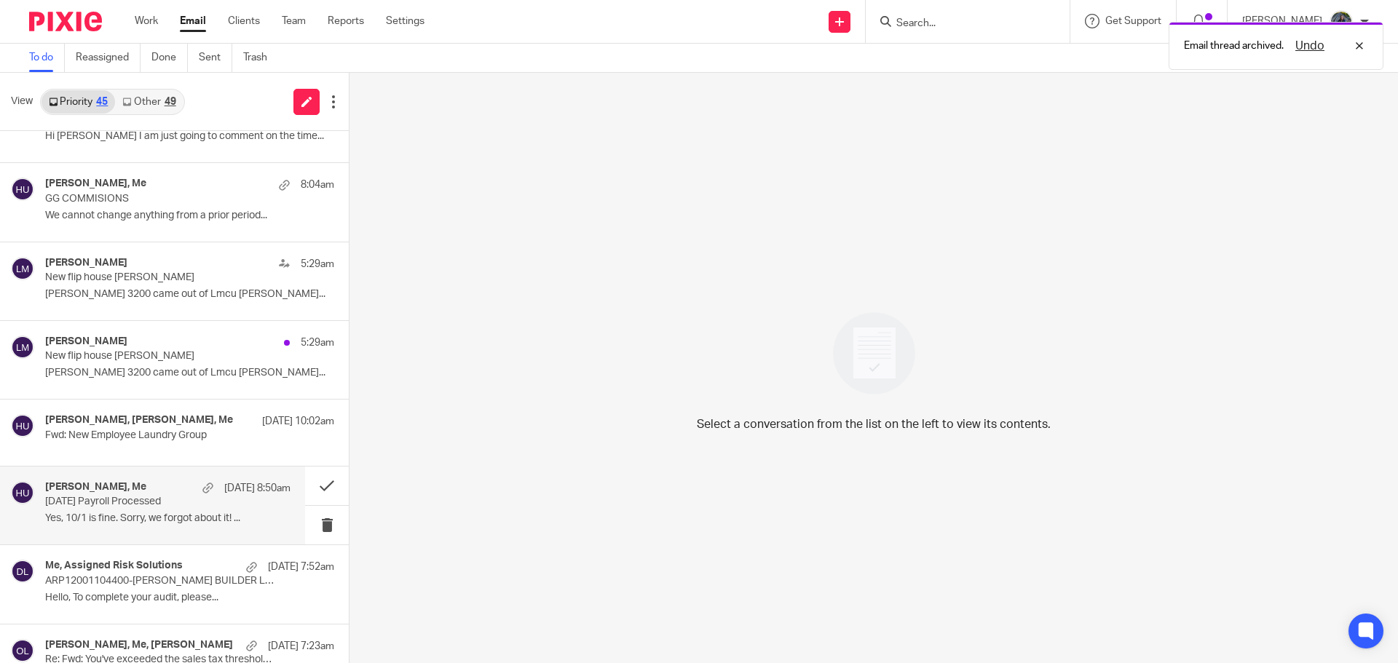
scroll to position [73, 0]
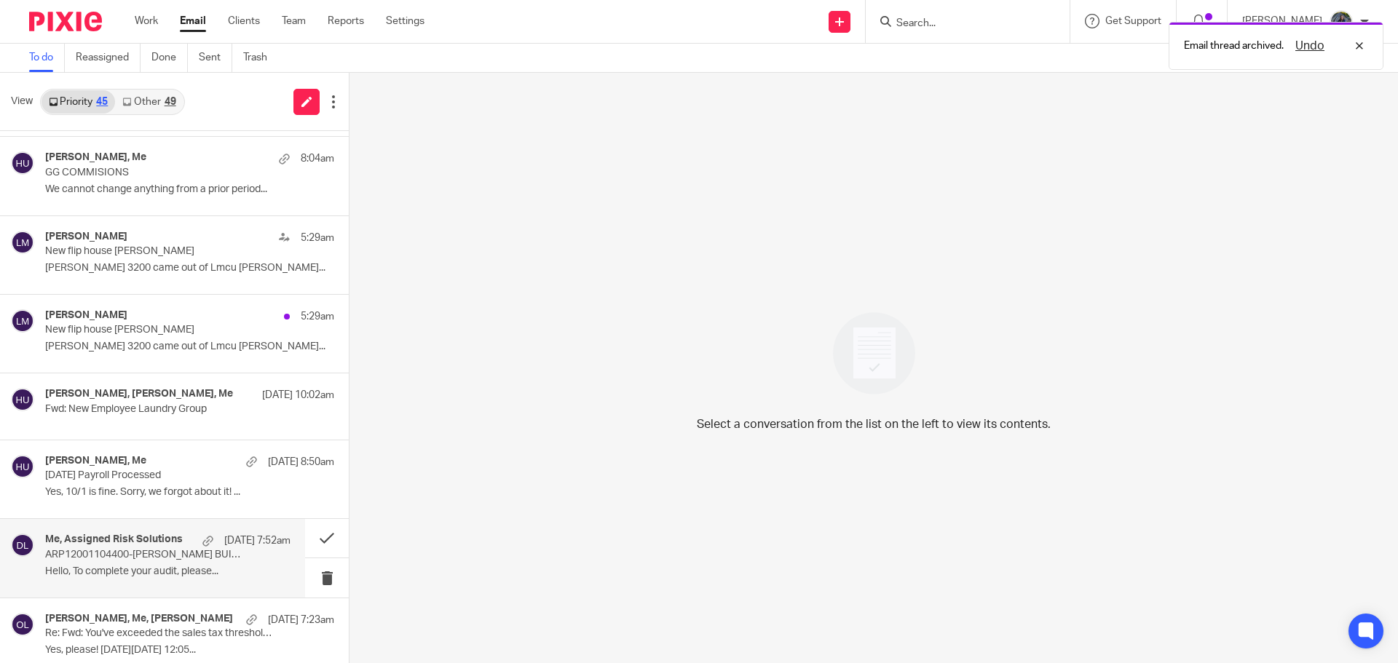
click at [256, 553] on div "Me, Assigned Risk Solutions Sep 24 7:52am ARP12001104400-DOUG KUIPER BUILDER LL…" at bounding box center [167, 558] width 245 height 49
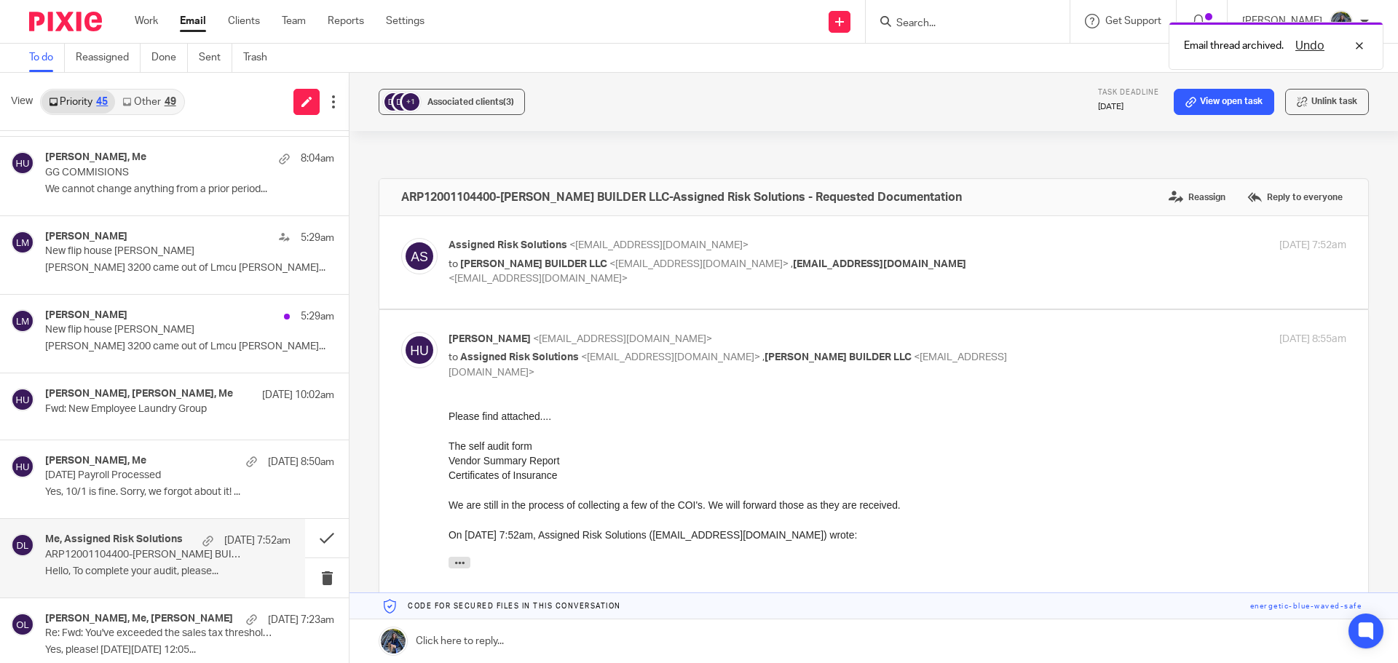
scroll to position [0, 0]
click at [312, 540] on button at bounding box center [327, 538] width 44 height 39
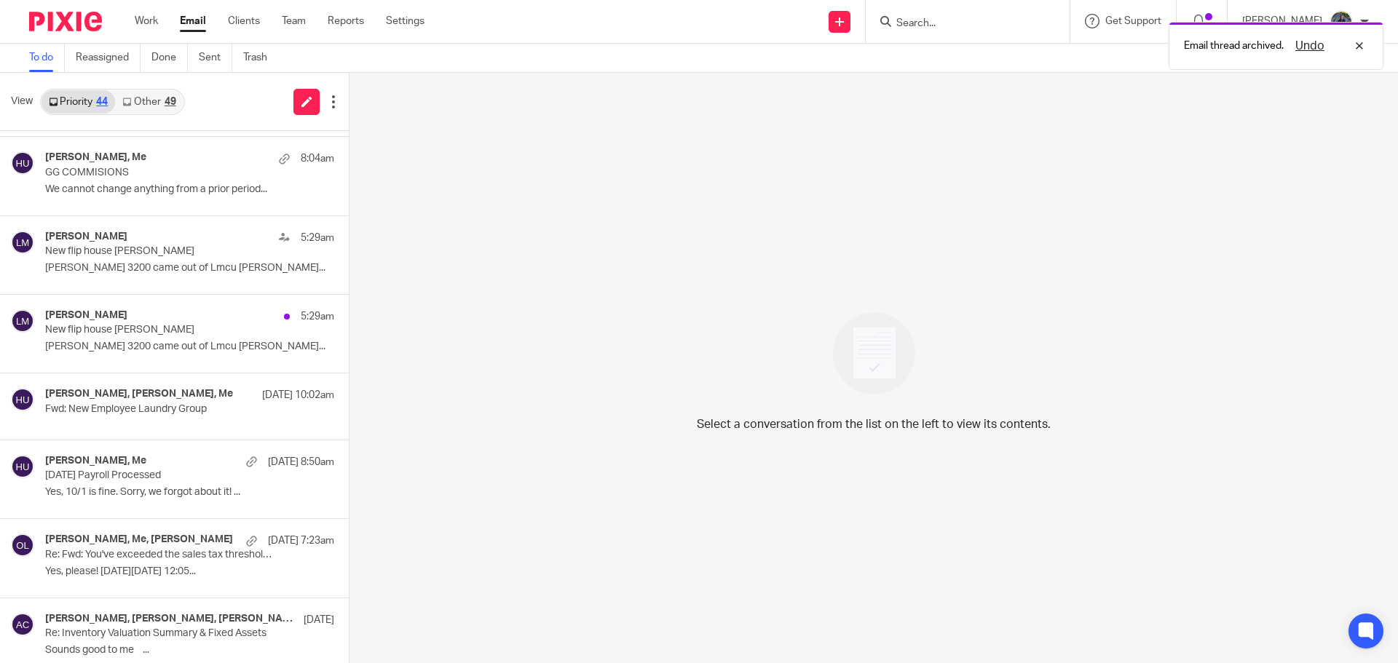
click at [969, 25] on div "Email thread archived. Undo" at bounding box center [1041, 42] width 685 height 55
click at [1363, 44] on div "Undo" at bounding box center [1326, 45] width 84 height 17
click at [926, 19] on input "Search" at bounding box center [960, 23] width 131 height 13
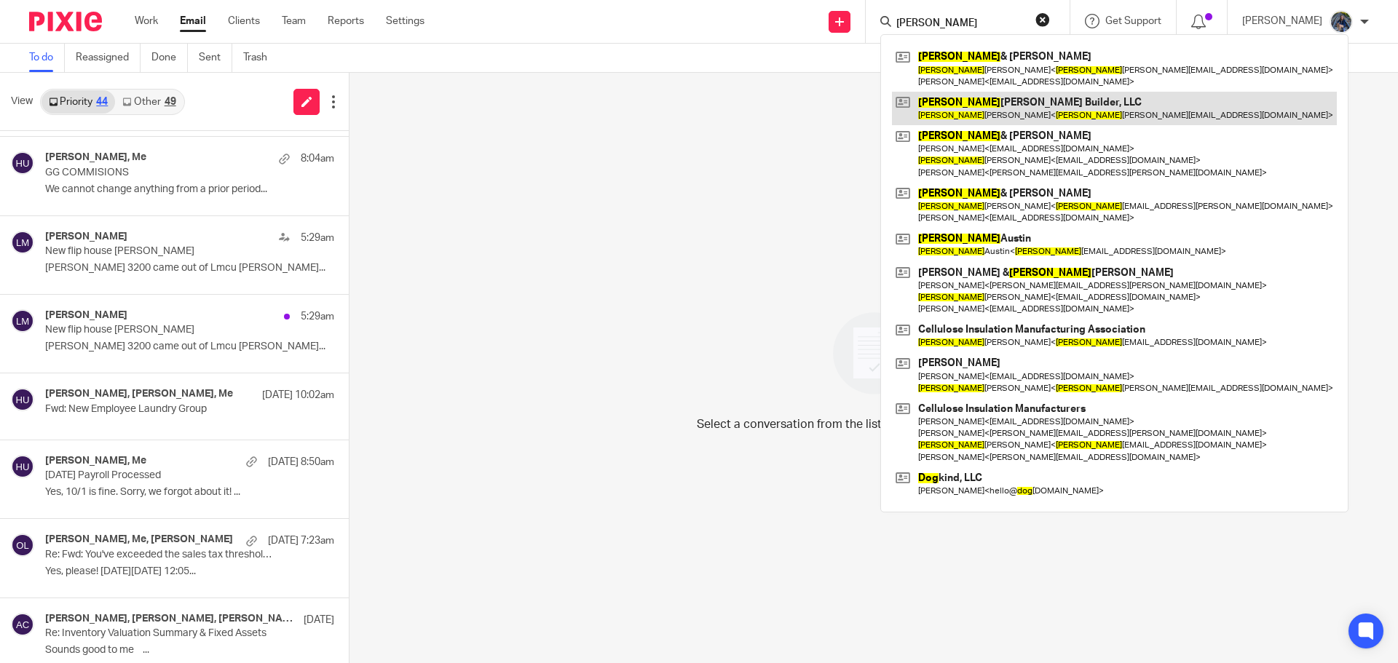
type input "DOug"
click at [996, 106] on link at bounding box center [1114, 108] width 445 height 33
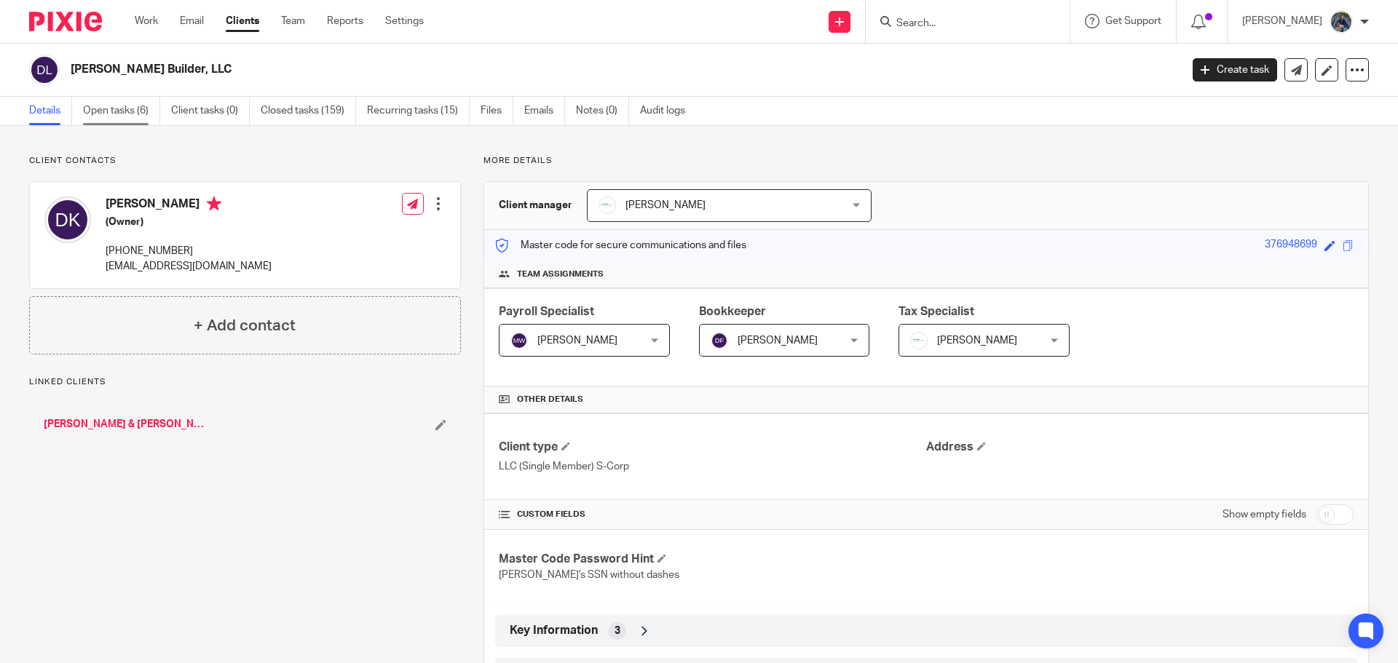
click at [124, 107] on link "Open tasks (6)" at bounding box center [121, 111] width 77 height 28
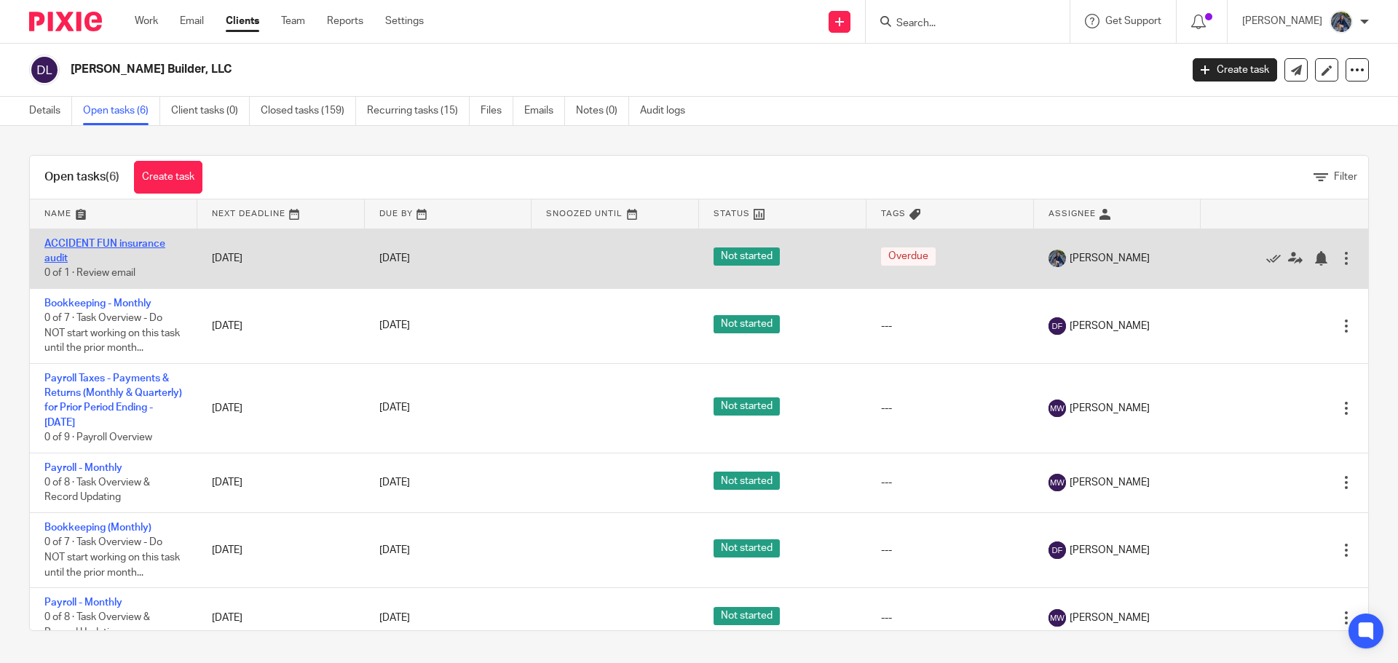
click at [82, 240] on link "ACCIDENT FUN insurance audit" at bounding box center [104, 251] width 121 height 25
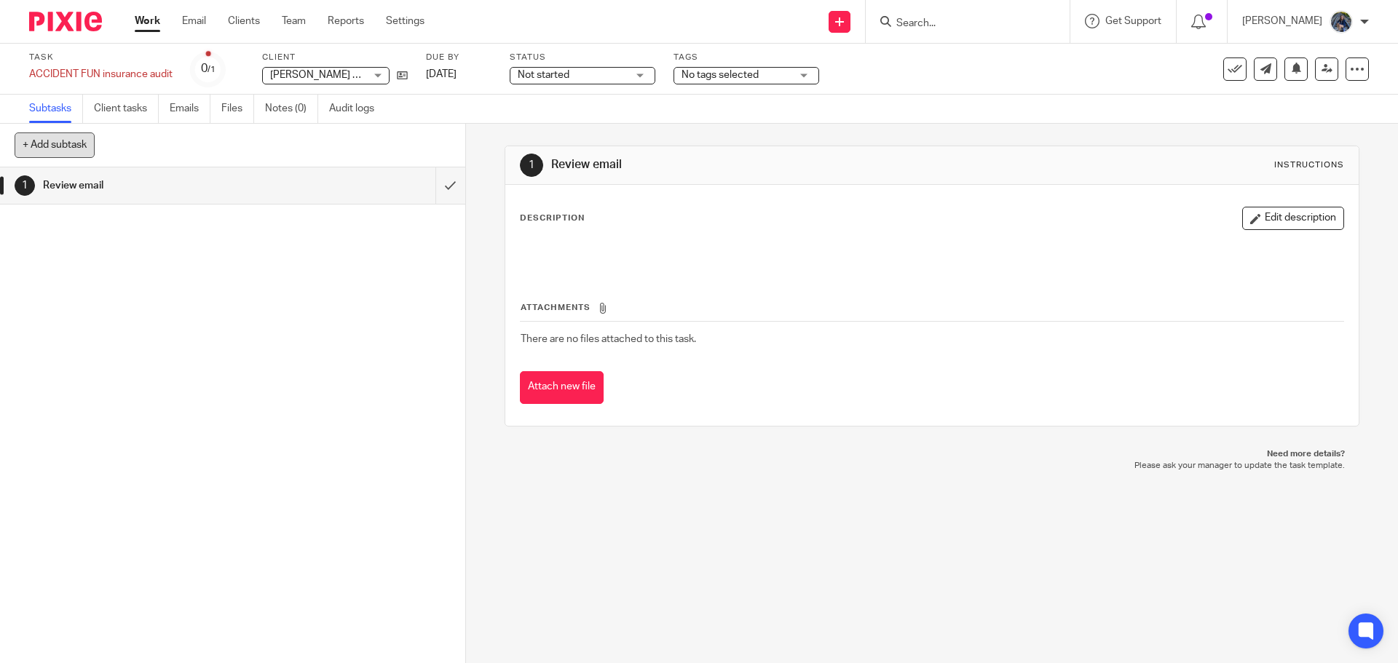
click at [79, 150] on button "+ Add subtask" at bounding box center [55, 145] width 80 height 25
type input "Complete audit form and send documents to insurance"
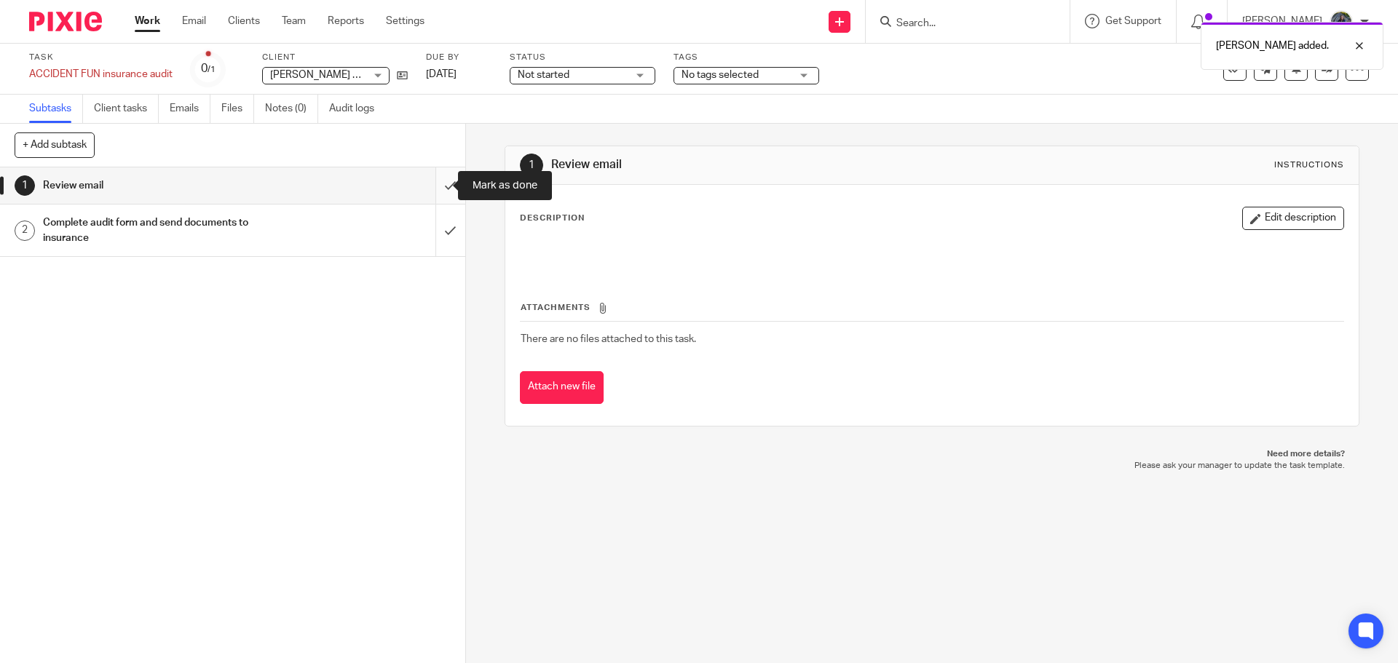
click at [435, 188] on input "submit" at bounding box center [232, 185] width 465 height 36
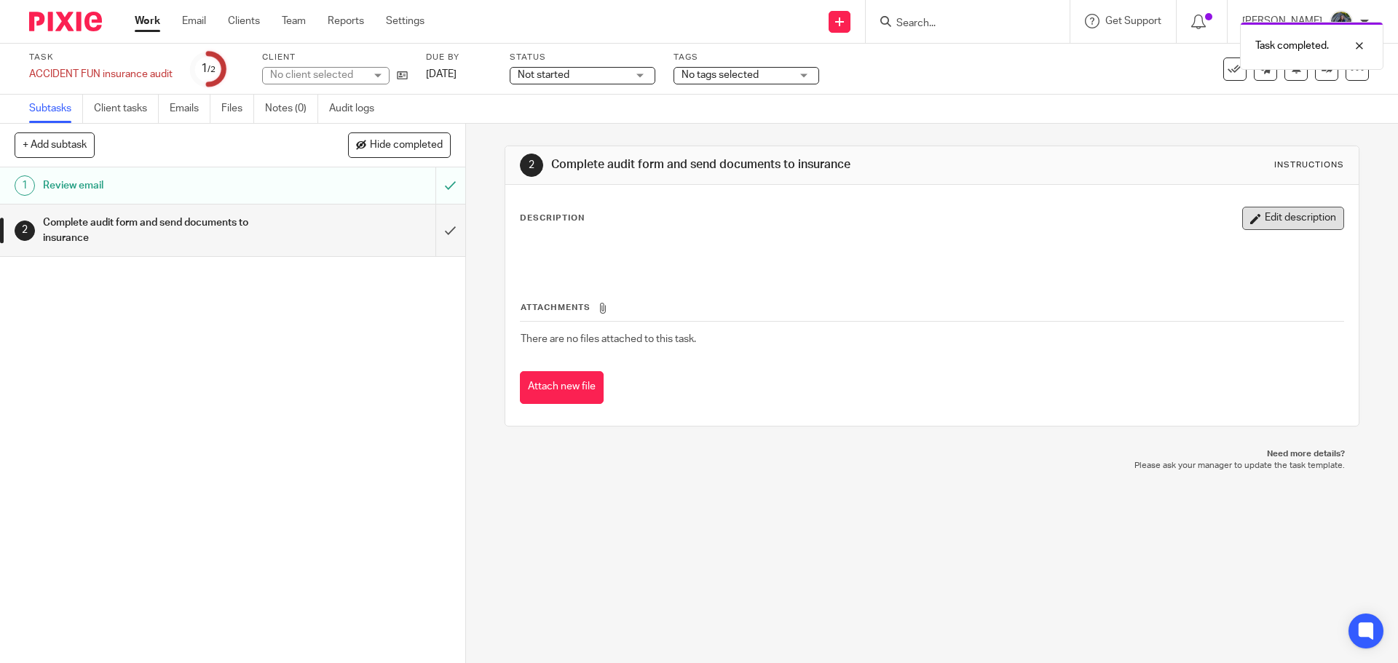
click at [1285, 218] on button "Edit description" at bounding box center [1293, 218] width 102 height 23
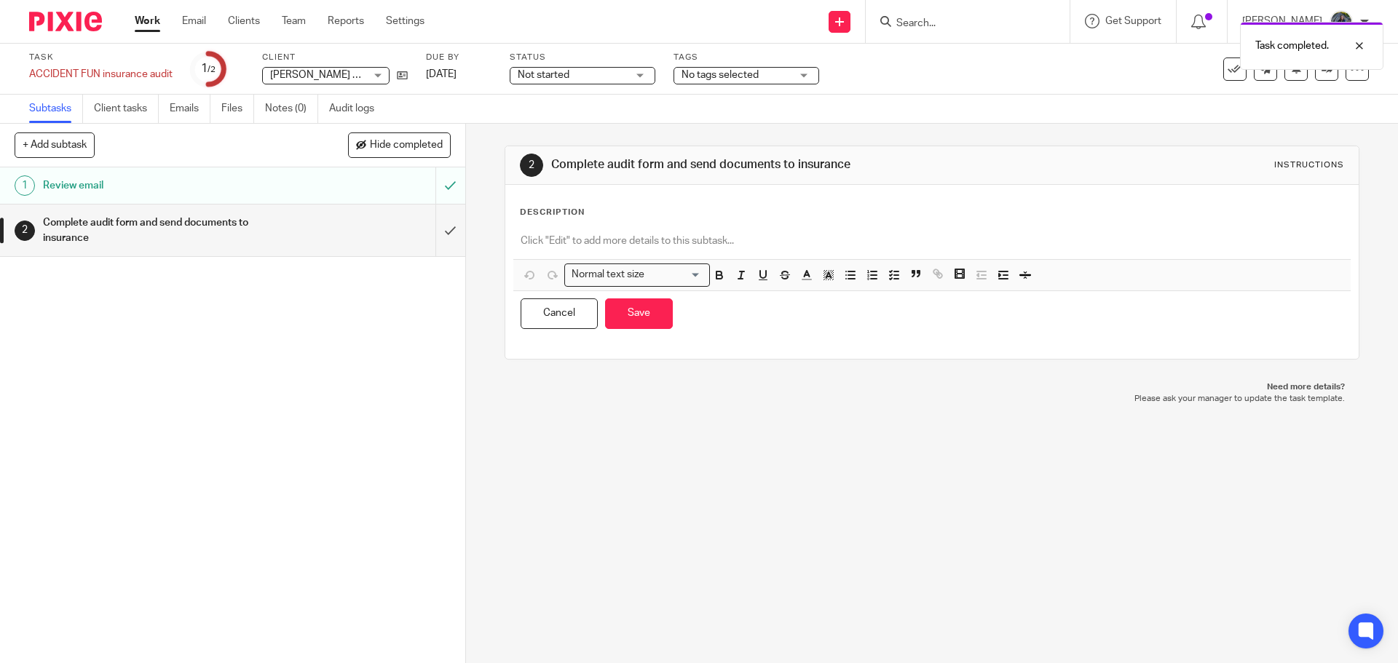
click at [582, 235] on p at bounding box center [932, 241] width 822 height 15
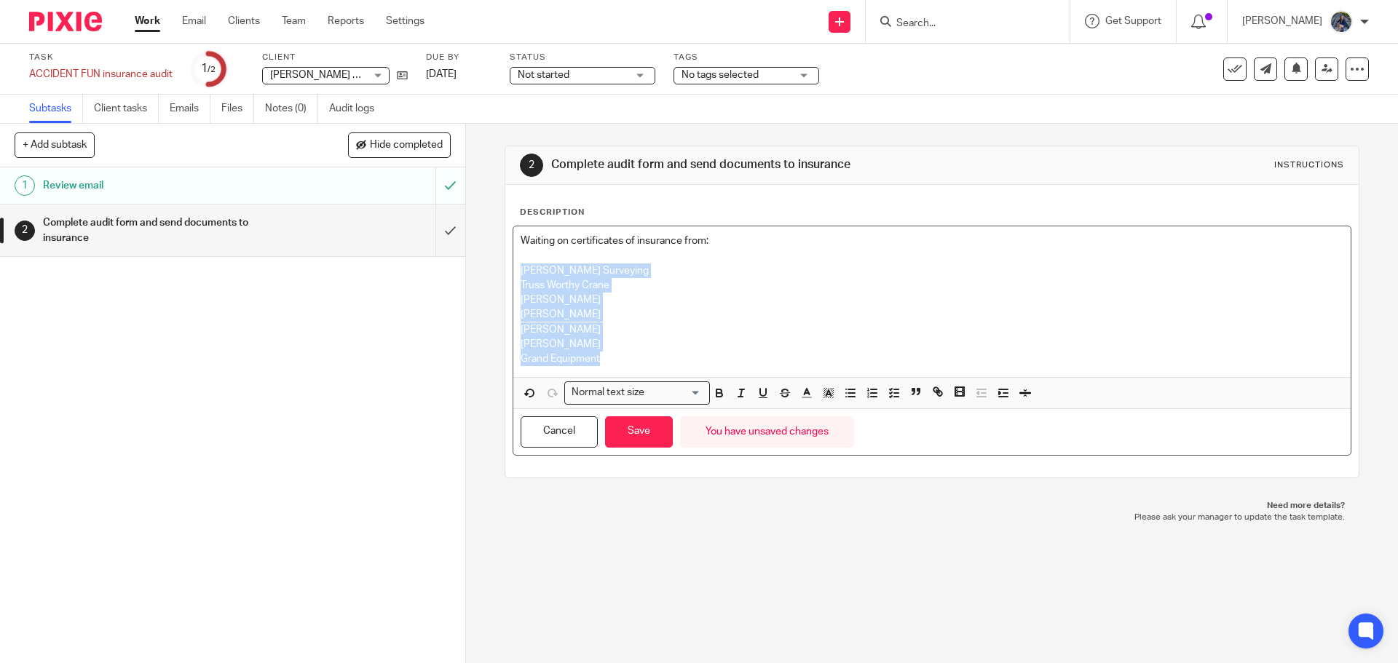
drag, startPoint x: 518, startPoint y: 267, endPoint x: 615, endPoint y: 358, distance: 132.4
click at [615, 358] on div "Waiting on certificates of insurance from: [PERSON_NAME] Surveying Truss [PERSO…" at bounding box center [931, 301] width 837 height 151
click at [893, 395] on icon "button" at bounding box center [894, 393] width 13 height 13
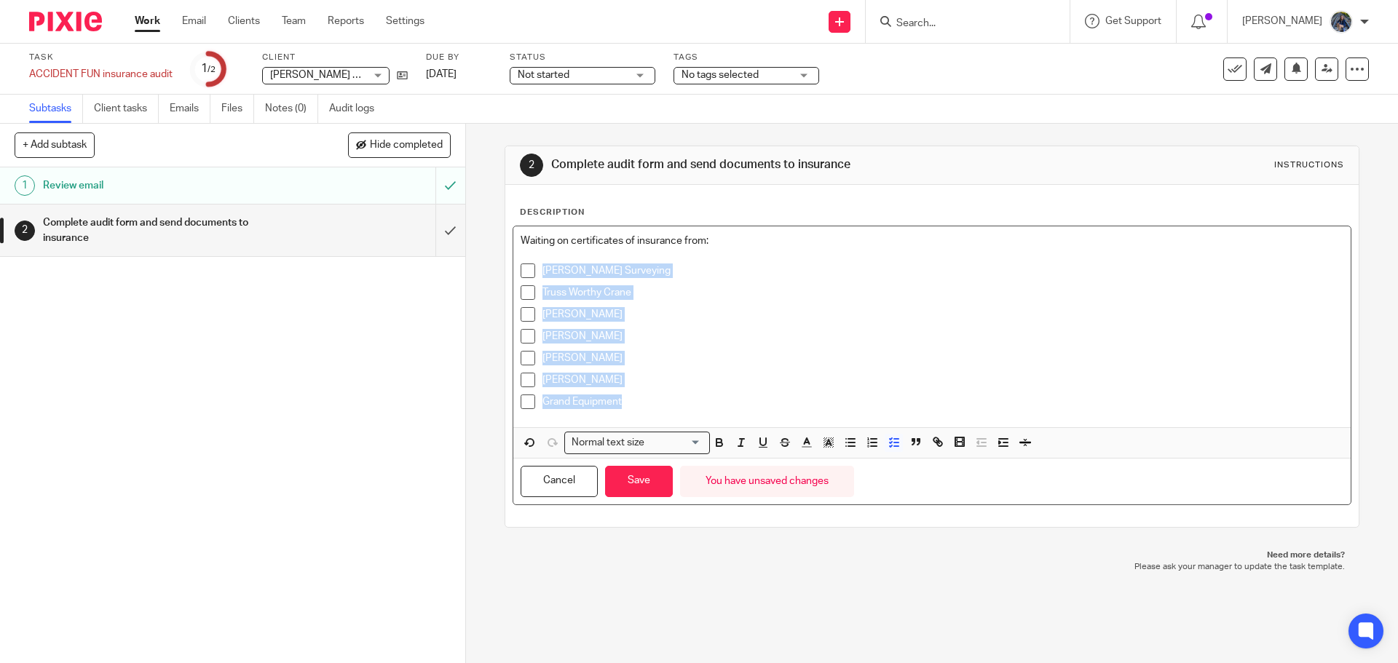
click at [618, 314] on p "[PERSON_NAME]" at bounding box center [943, 314] width 800 height 15
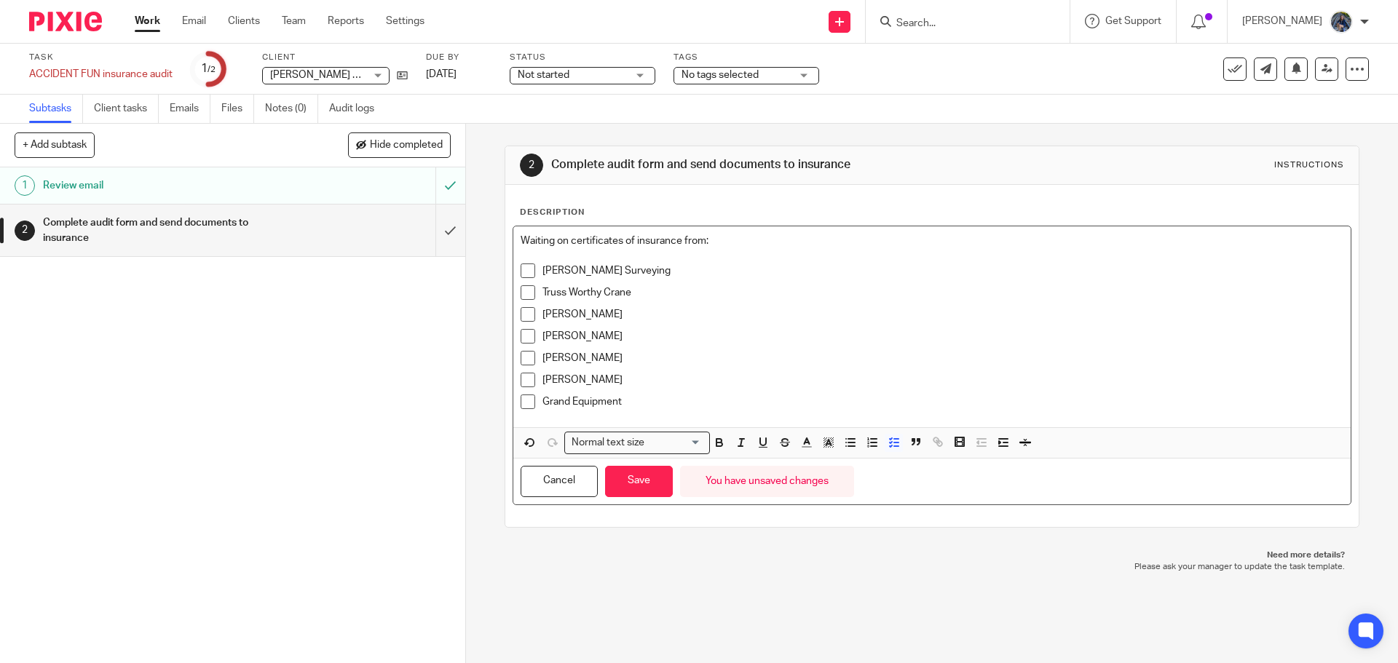
click at [634, 293] on p "Truss Worthy Crane" at bounding box center [943, 292] width 800 height 15
click at [651, 272] on p "[PERSON_NAME] Surveying" at bounding box center [943, 271] width 800 height 15
click at [614, 312] on p "[PERSON_NAME]" at bounding box center [943, 314] width 800 height 15
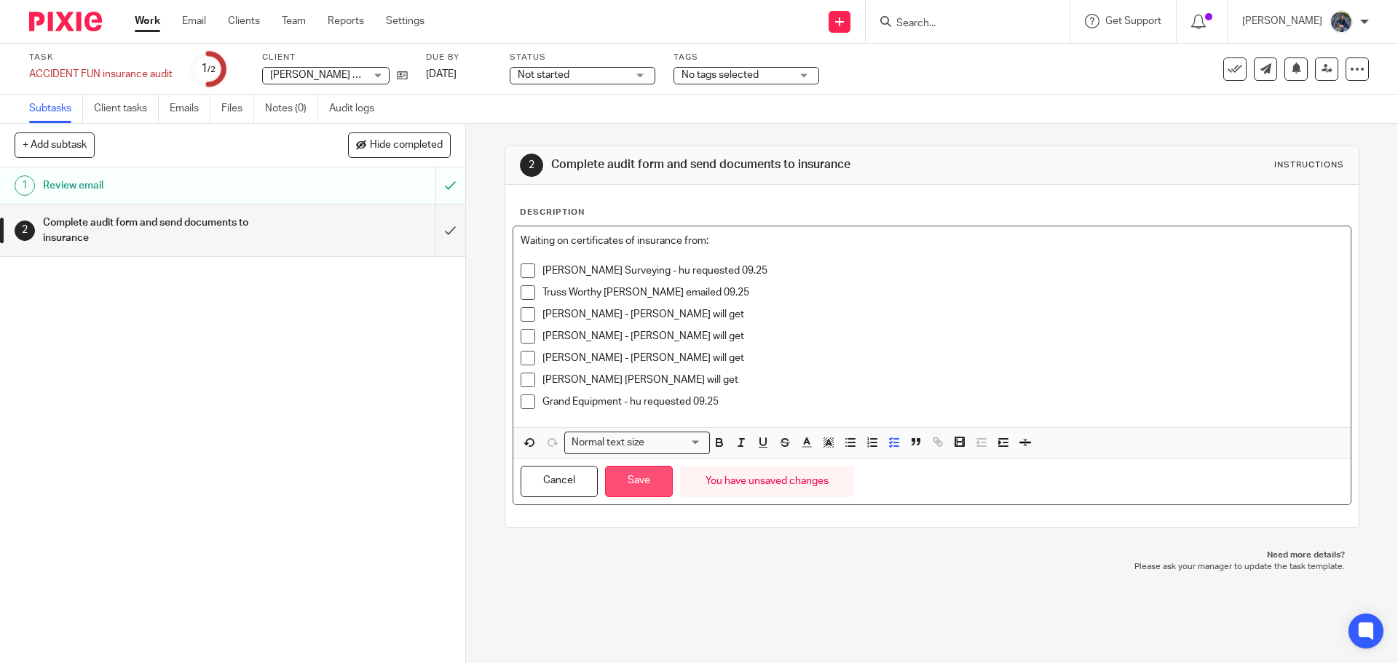
click at [625, 486] on button "Save" at bounding box center [639, 481] width 68 height 31
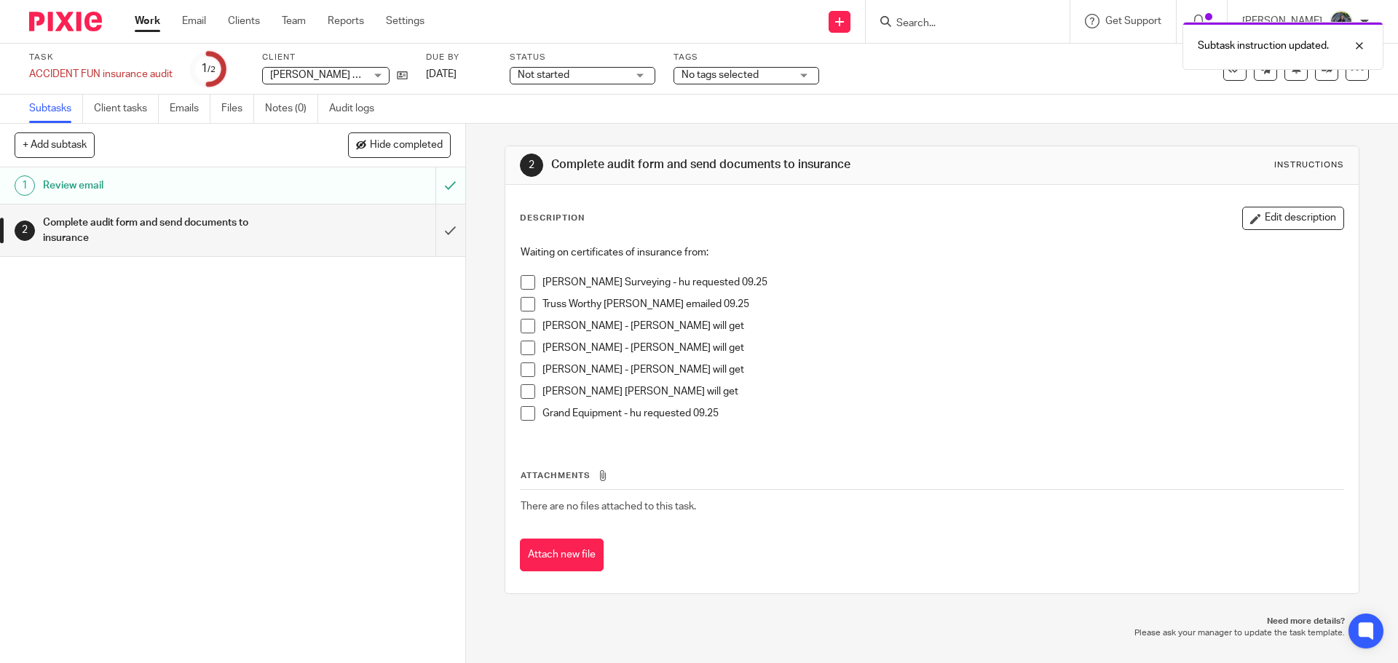
click at [763, 77] on span "No tags selected" at bounding box center [736, 75] width 109 height 15
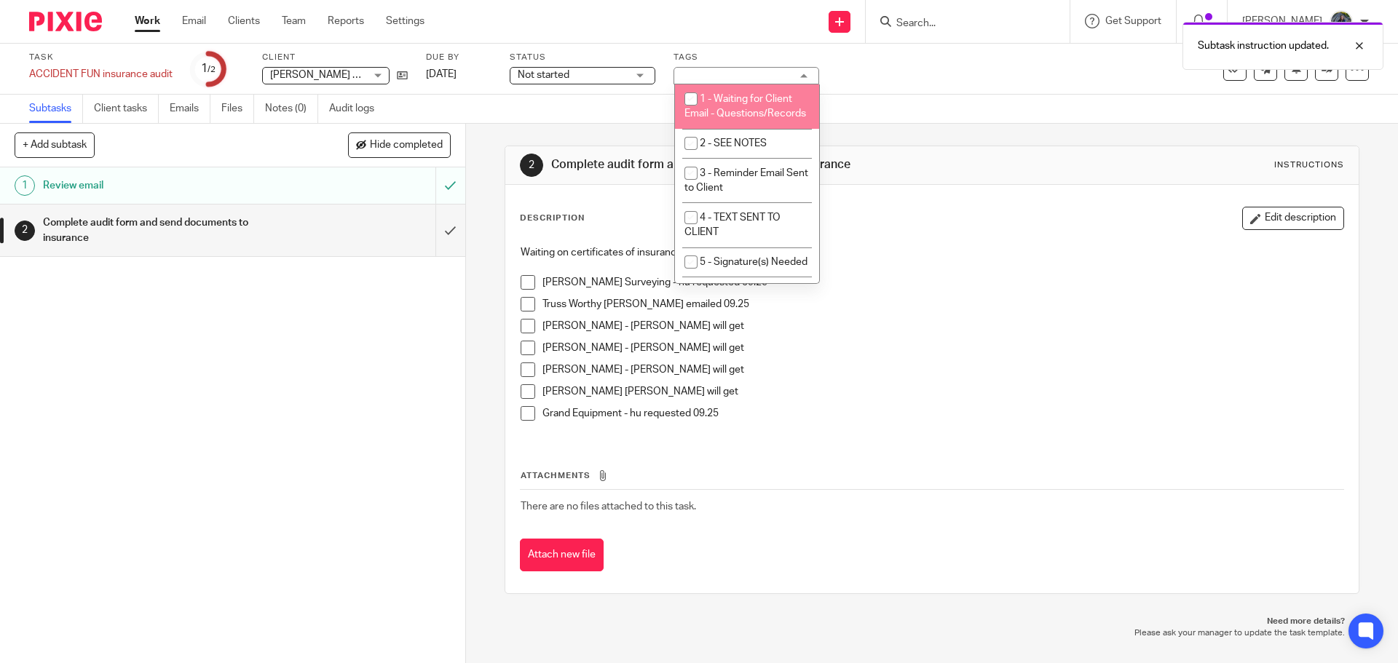
click at [752, 97] on span "1 - Waiting for Client Email - Questions/Records" at bounding box center [746, 106] width 122 height 25
checkbox input "true"
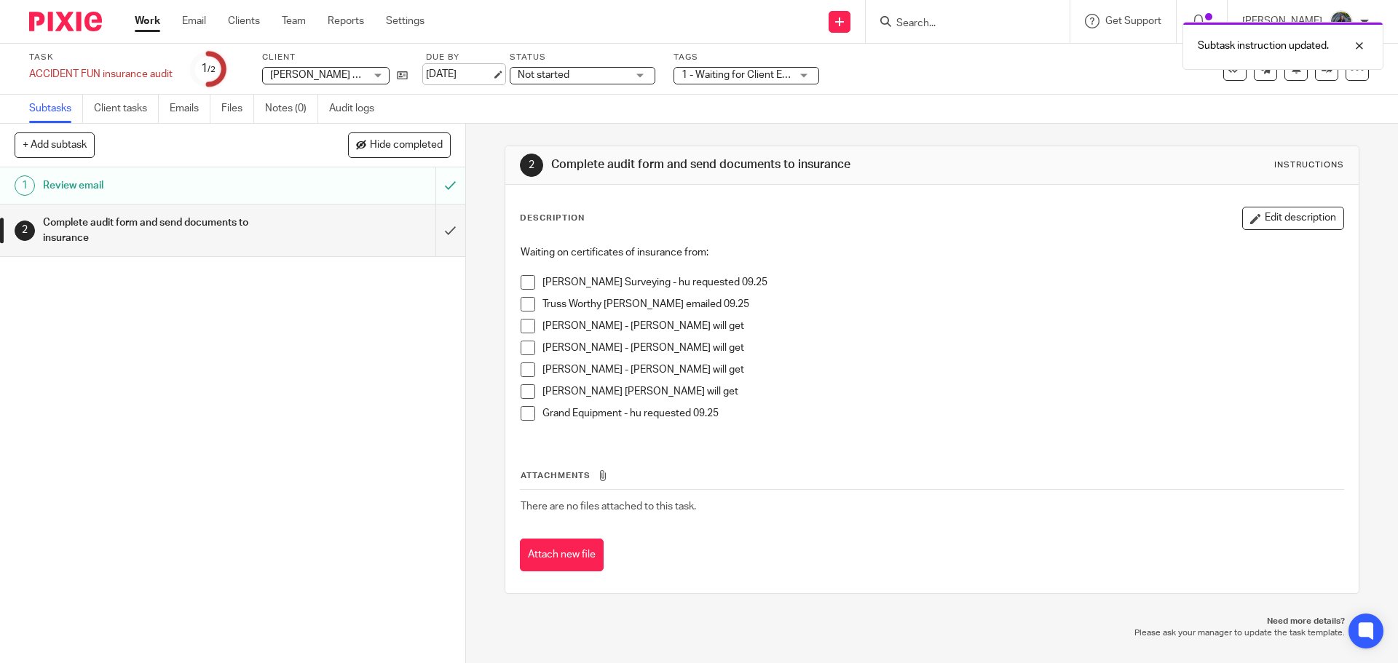
click at [451, 70] on link "[DATE]" at bounding box center [459, 74] width 66 height 15
click at [145, 20] on link "Work" at bounding box center [147, 21] width 25 height 15
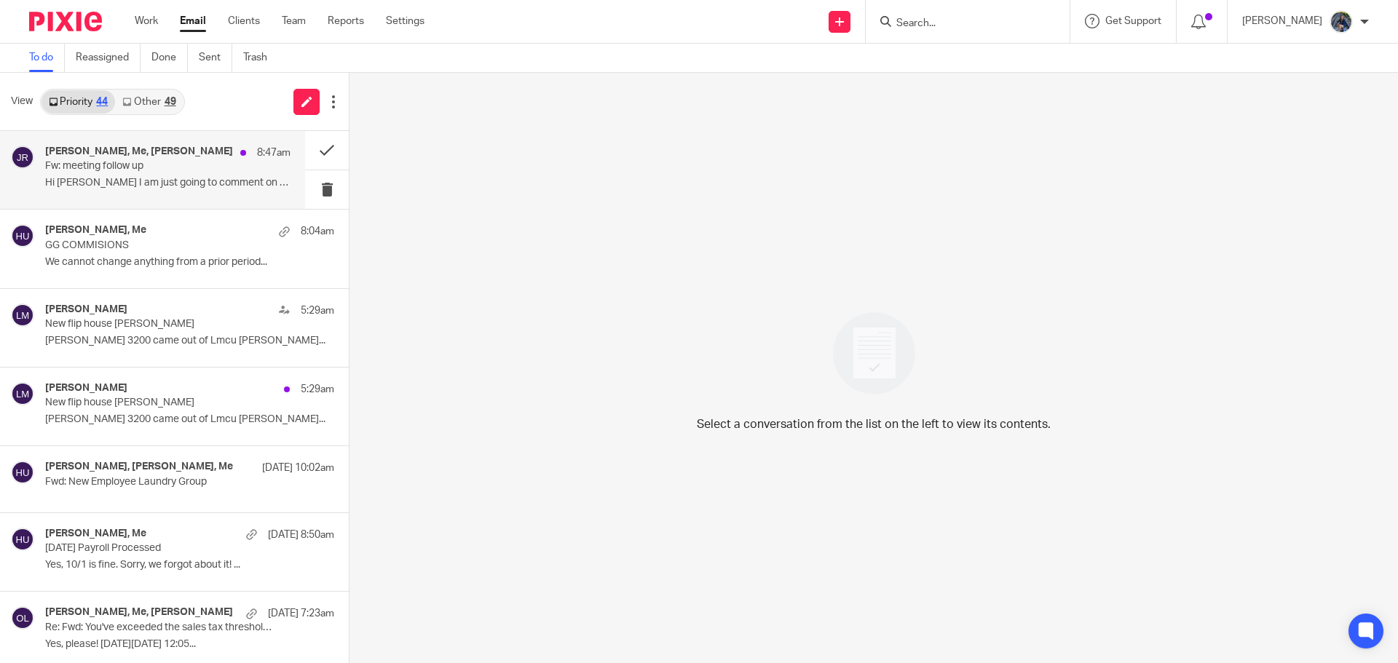
click at [160, 181] on p "Hi [PERSON_NAME] I am just going to comment on the time..." at bounding box center [167, 183] width 245 height 12
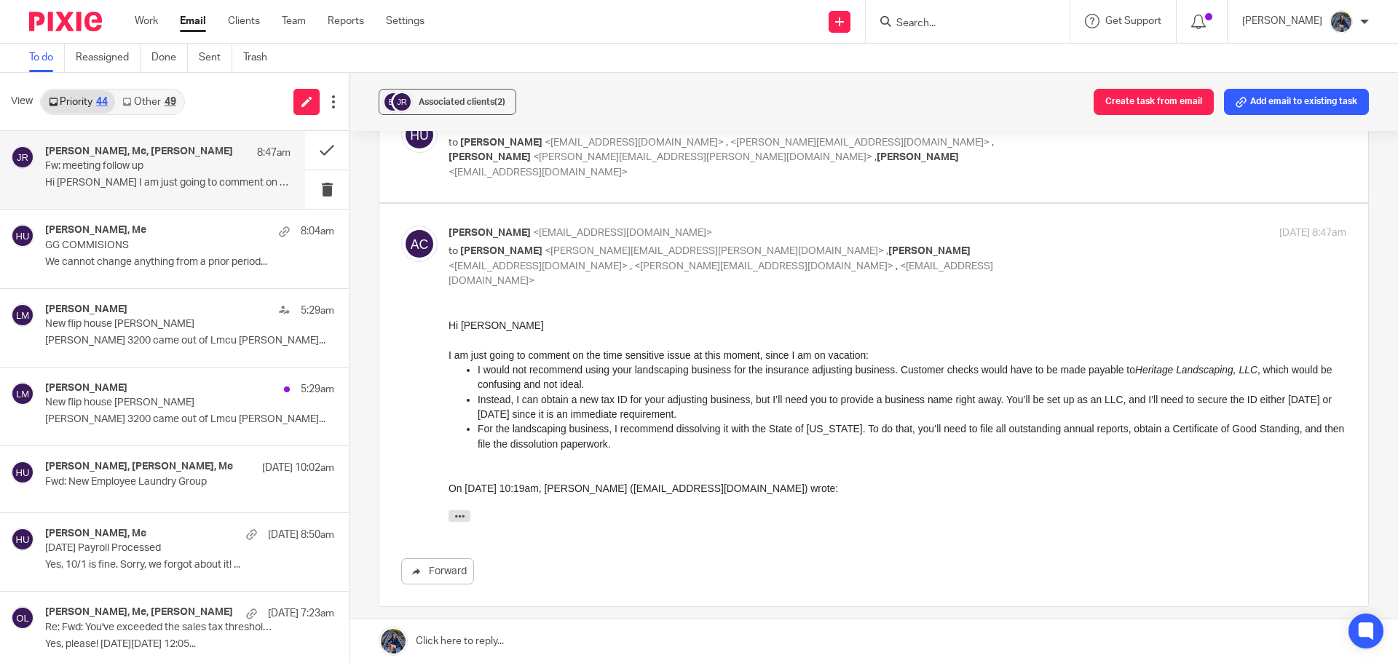
scroll to position [218, 0]
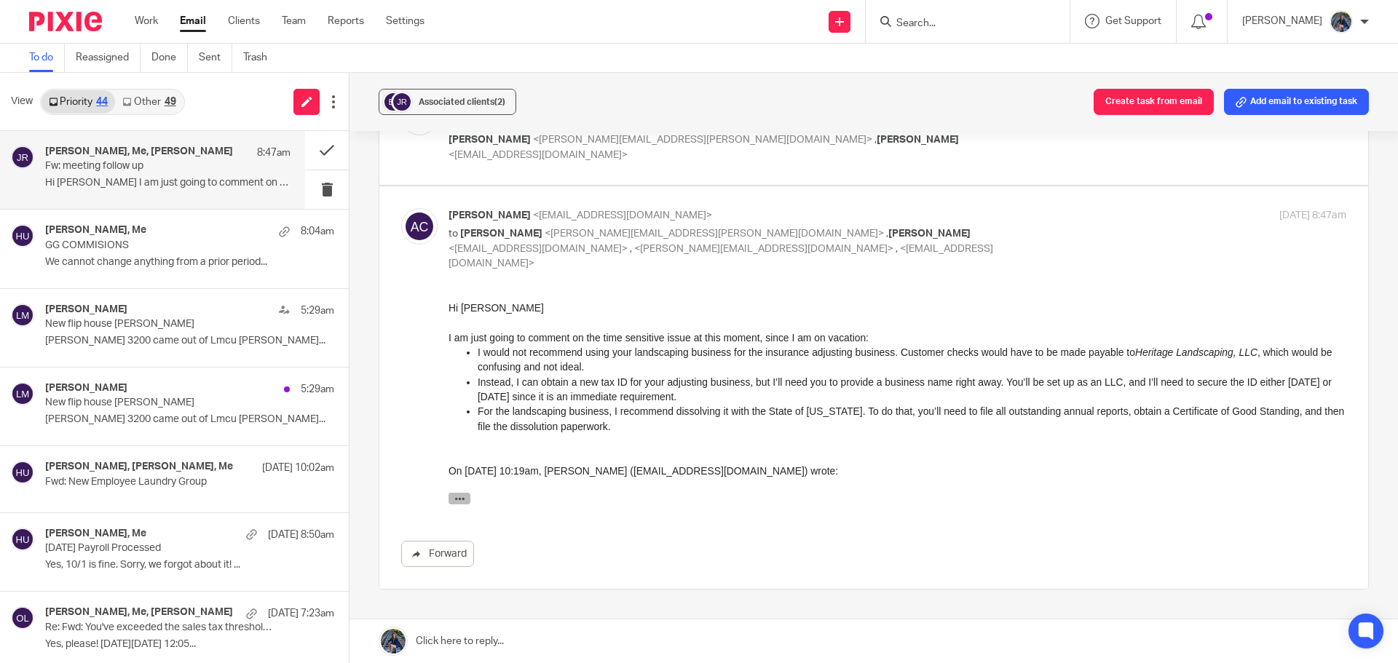
click at [459, 496] on icon "button" at bounding box center [459, 498] width 11 height 11
